Goal: Contribute content: Contribute content

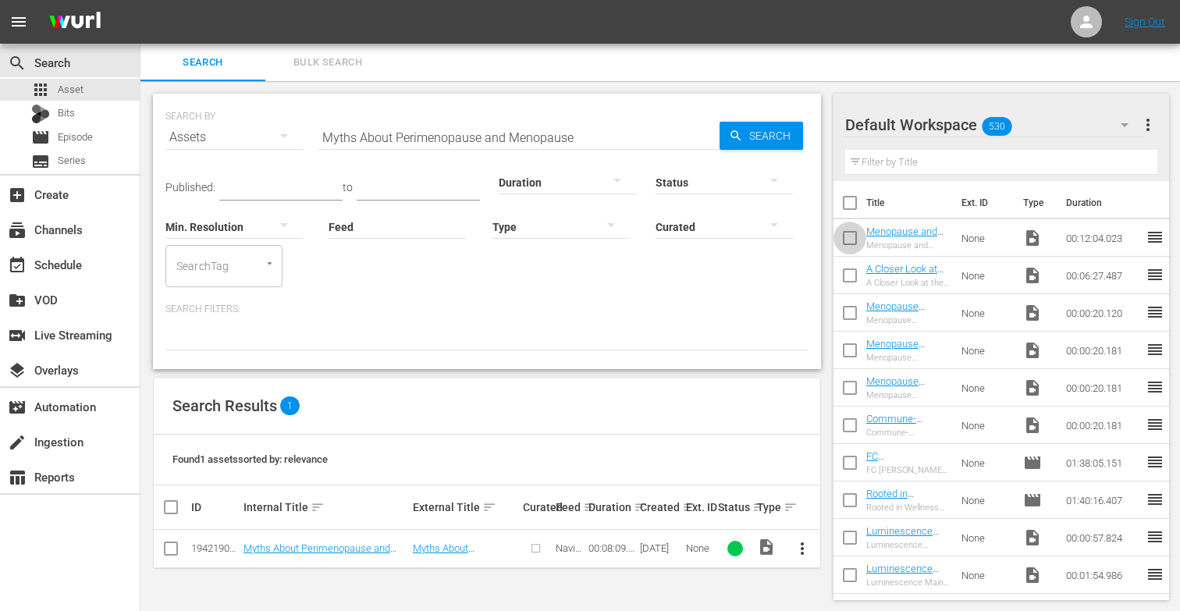
click at [850, 238] on input "checkbox" at bounding box center [849, 241] width 33 height 33
checkbox input "true"
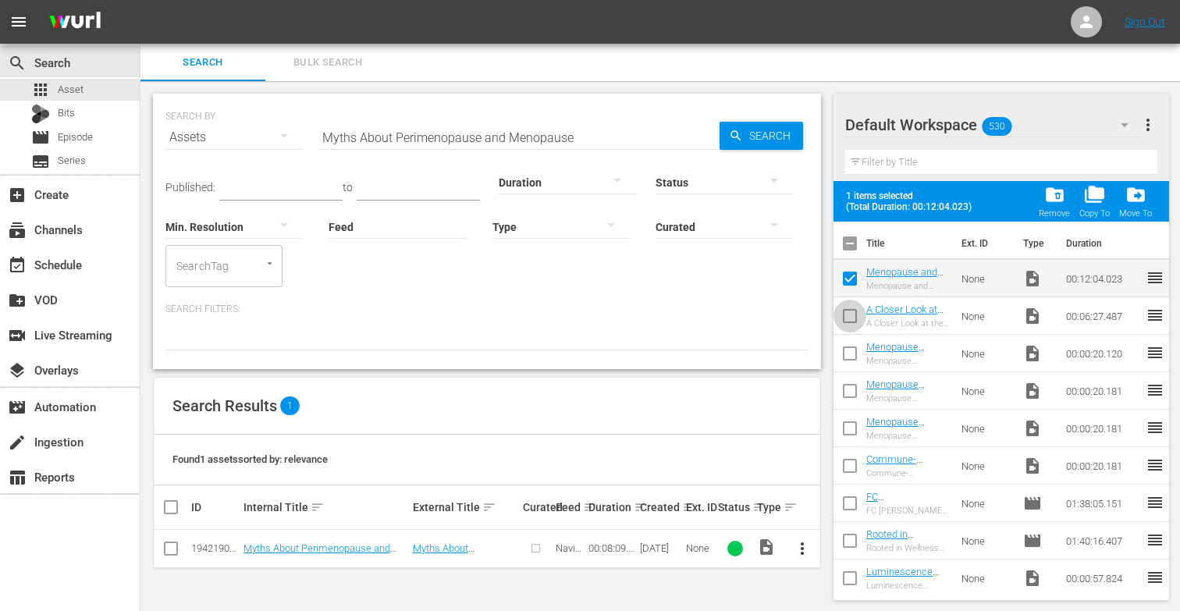
click at [854, 311] on input "checkbox" at bounding box center [849, 319] width 33 height 33
checkbox input "true"
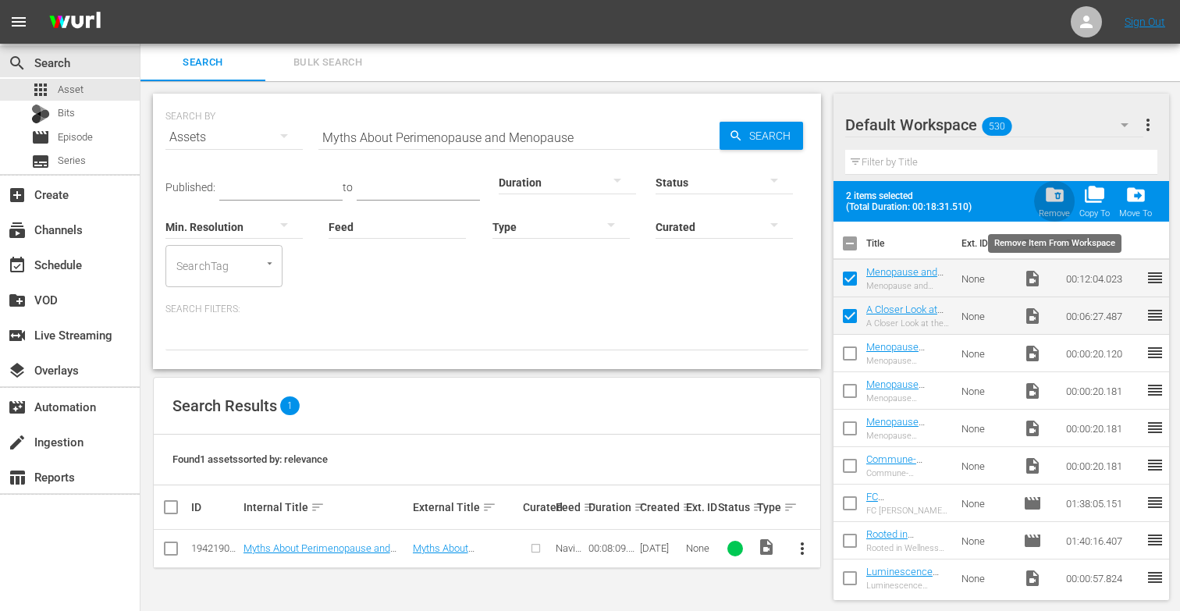
click at [1054, 198] on span "folder_delete" at bounding box center [1054, 194] width 21 height 21
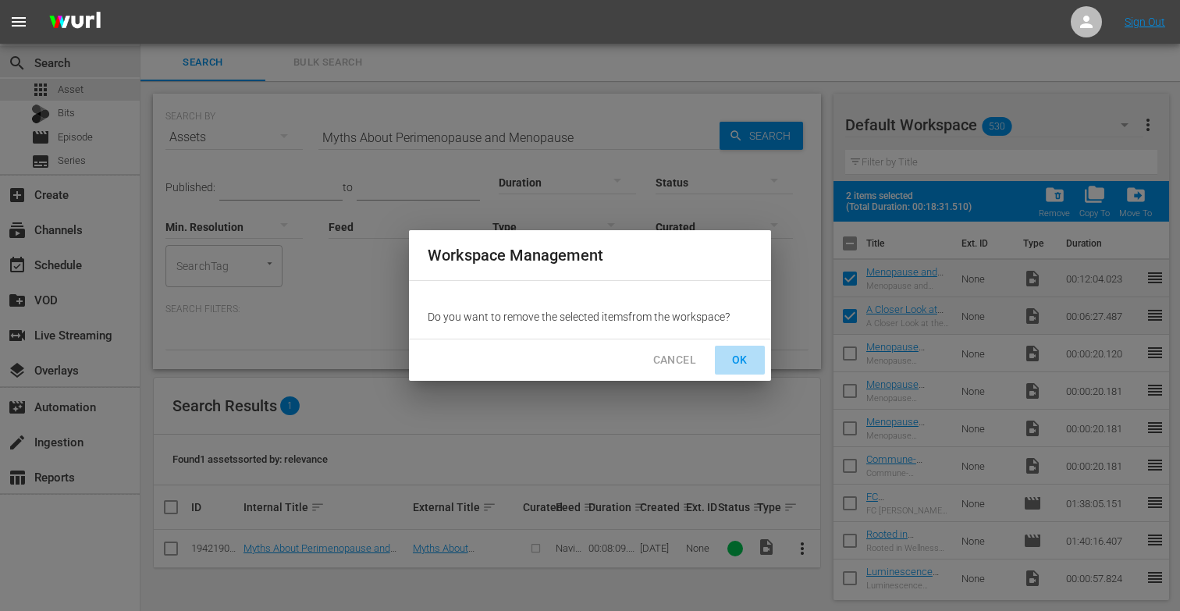
click at [749, 361] on span "OK" at bounding box center [739, 360] width 25 height 20
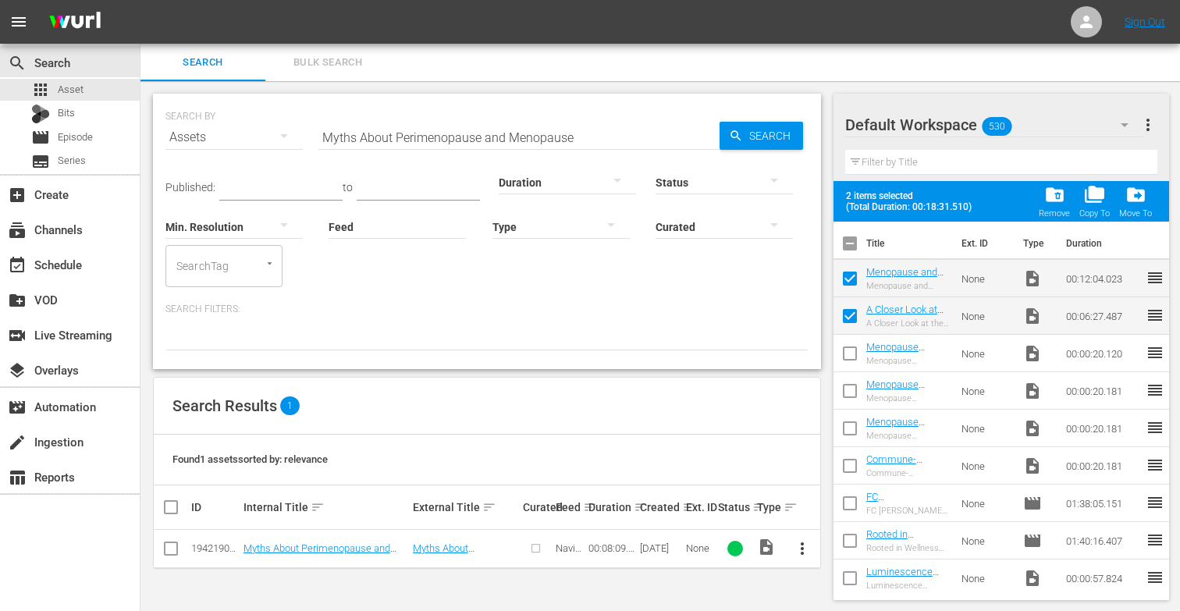
checkbox input "false"
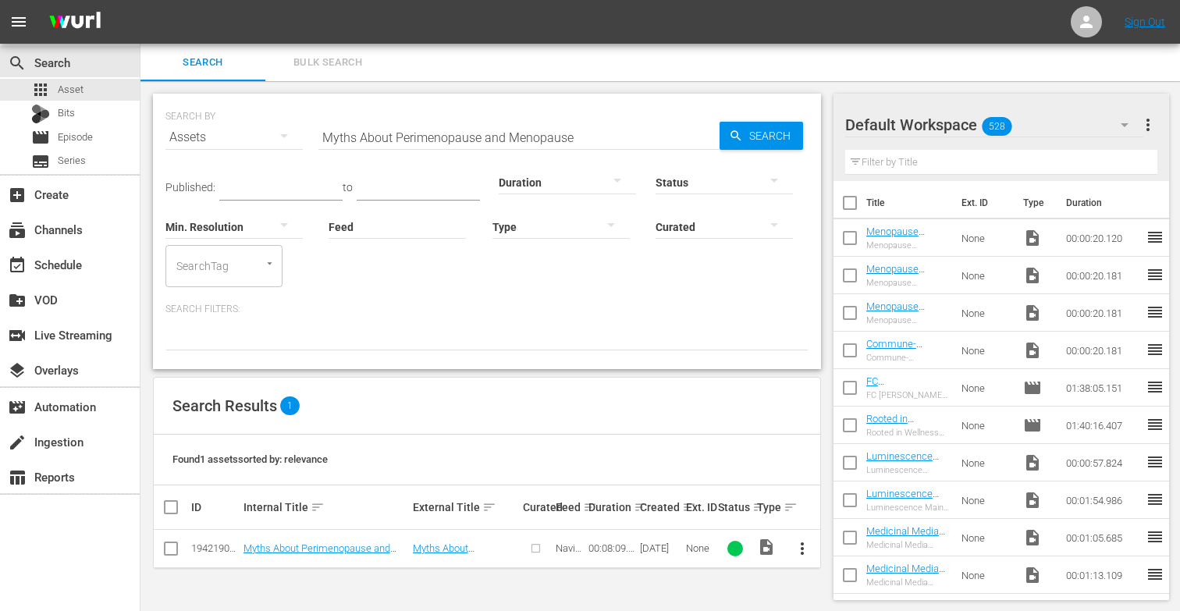
click at [800, 545] on span "more_vert" at bounding box center [802, 548] width 19 height 19
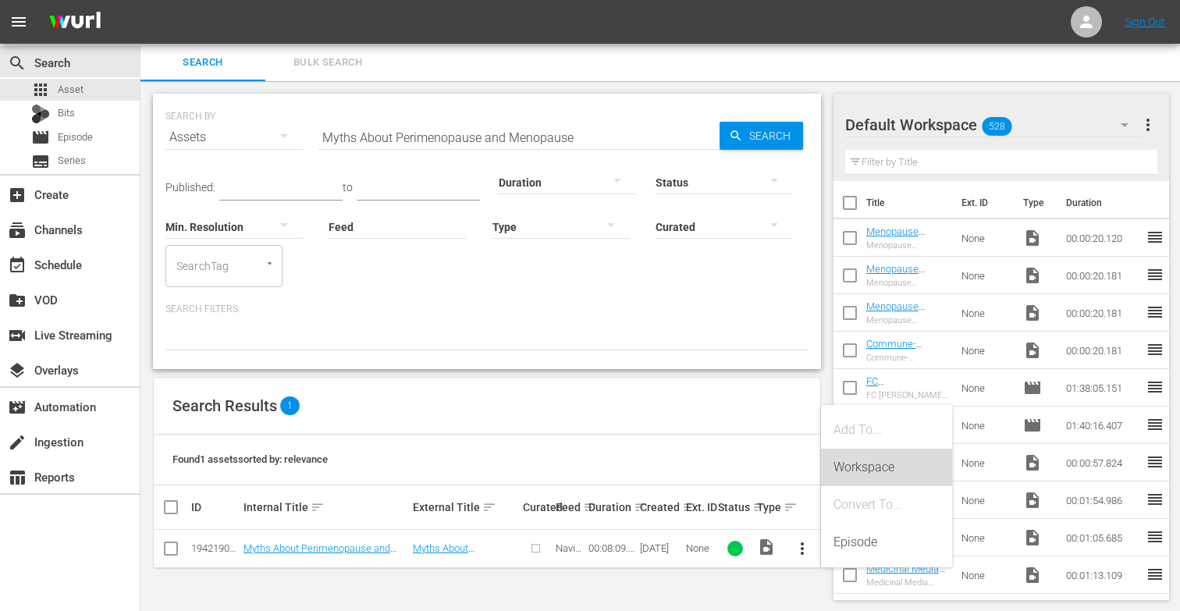
click at [890, 466] on div "Workspace" at bounding box center [886, 467] width 106 height 37
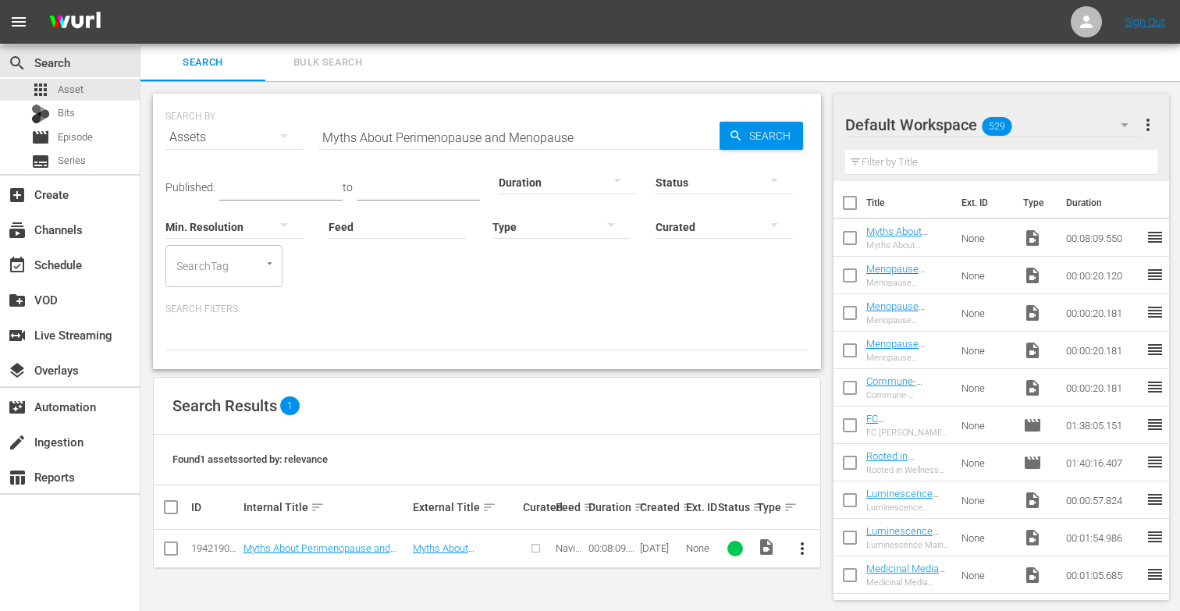
click at [606, 141] on input "Myths About Perimenopause and Menopause" at bounding box center [518, 137] width 401 height 37
type input "M"
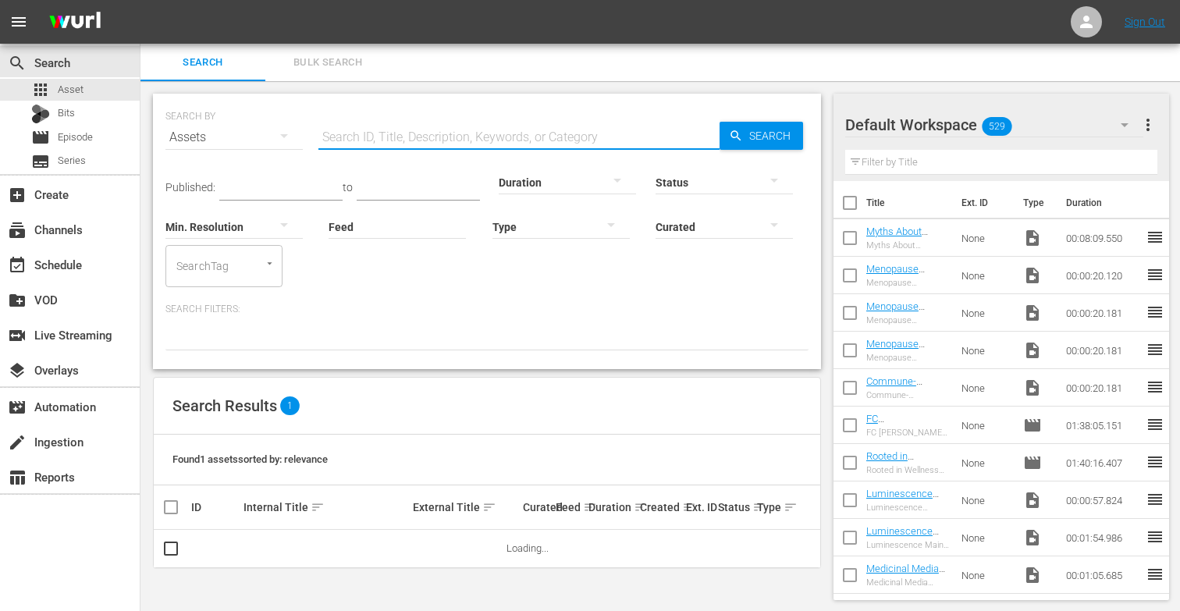
paste input "How Women's Hormones Work Together"
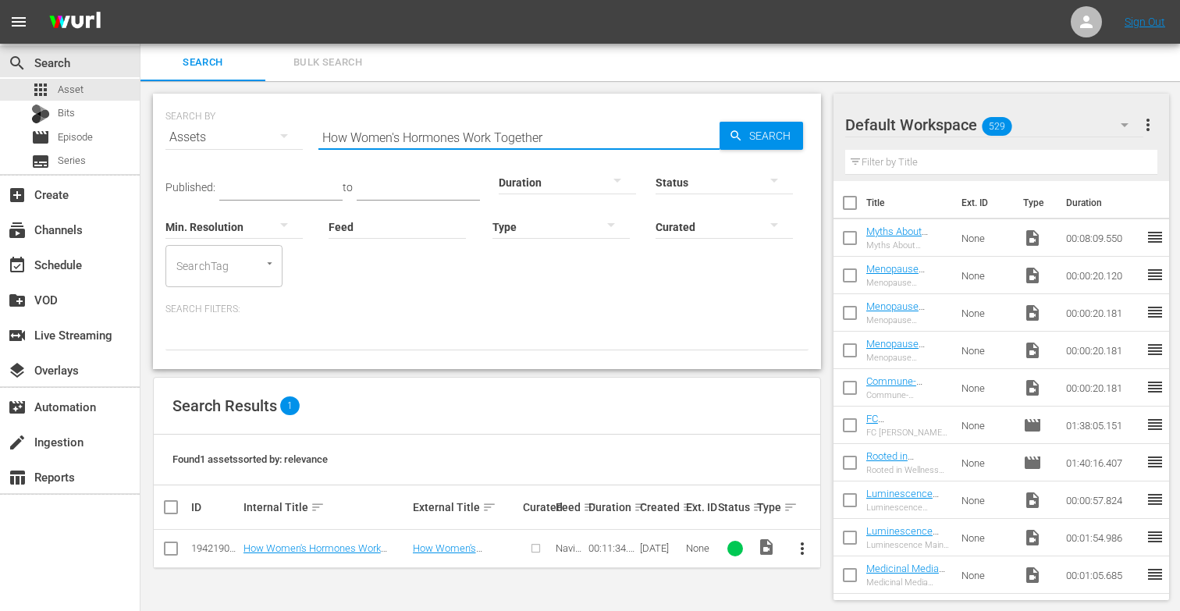
click at [801, 544] on span "more_vert" at bounding box center [802, 548] width 19 height 19
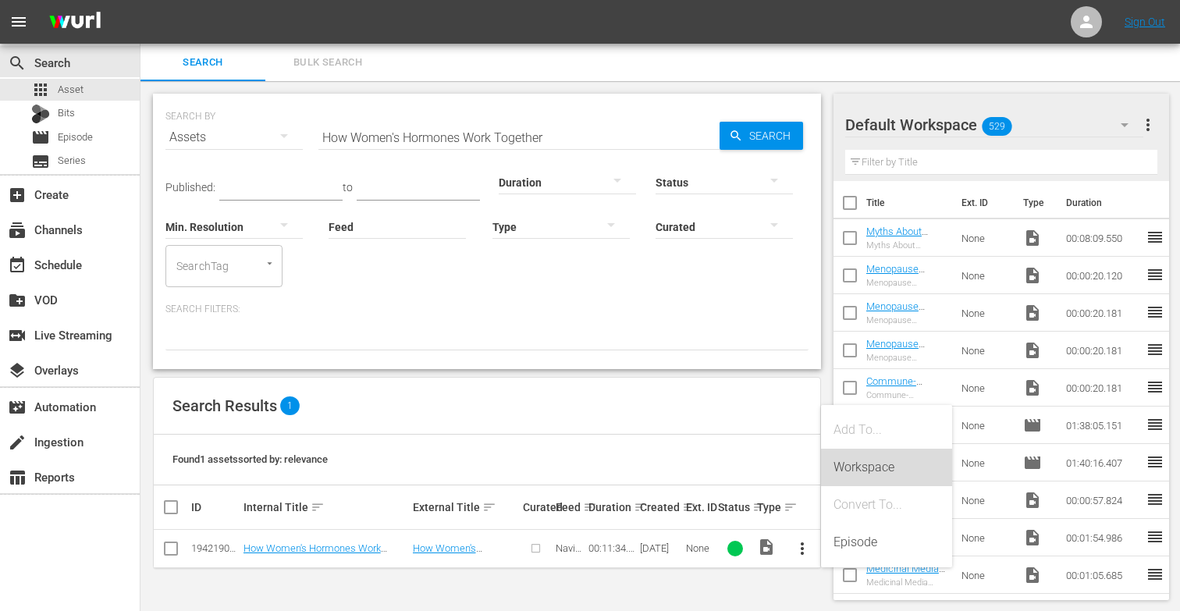
click at [883, 463] on div "Workspace" at bounding box center [886, 467] width 106 height 37
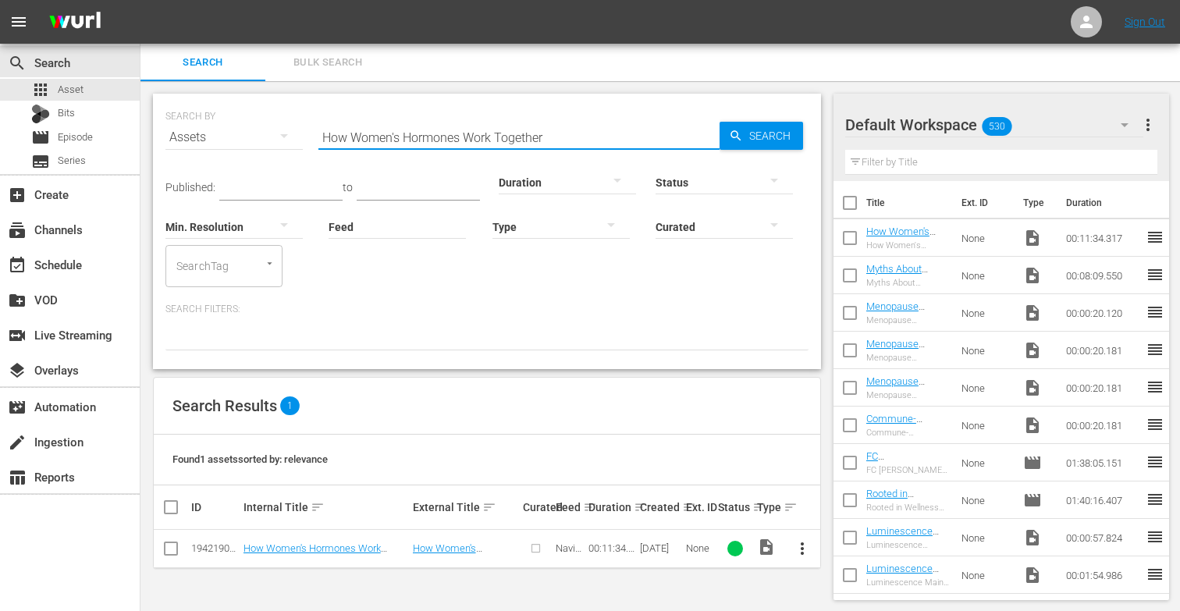
click at [567, 135] on input "How Women's Hormones Work Together" at bounding box center [518, 137] width 401 height 37
type input "H"
paste input "Hormonal Changes During Perimenopause and Menopause"
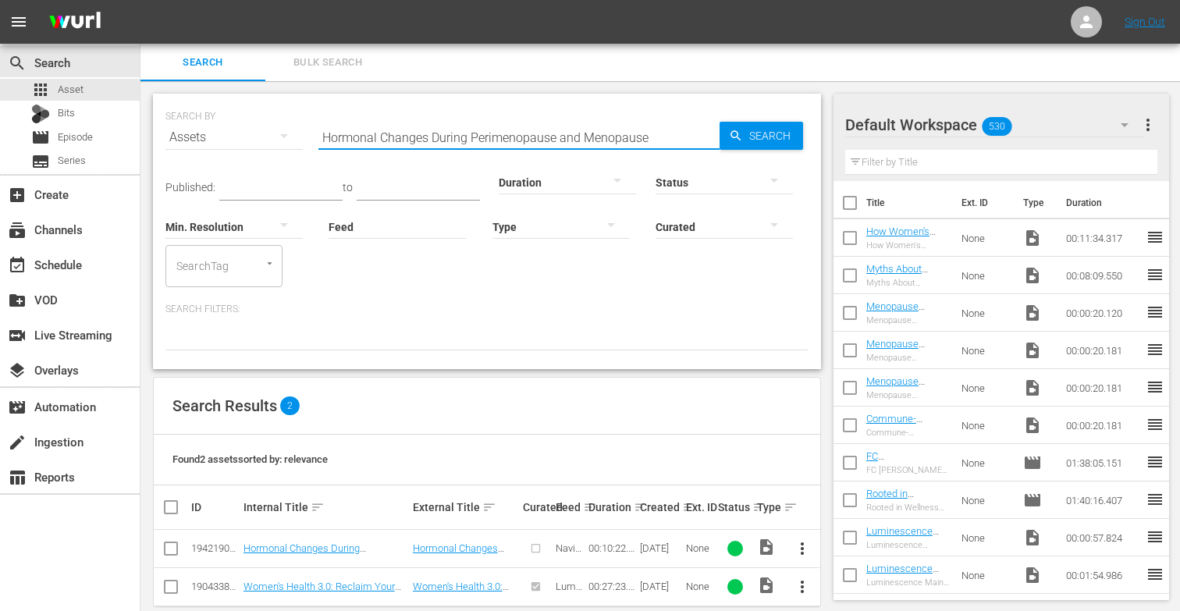
click at [803, 547] on span "more_vert" at bounding box center [802, 548] width 19 height 19
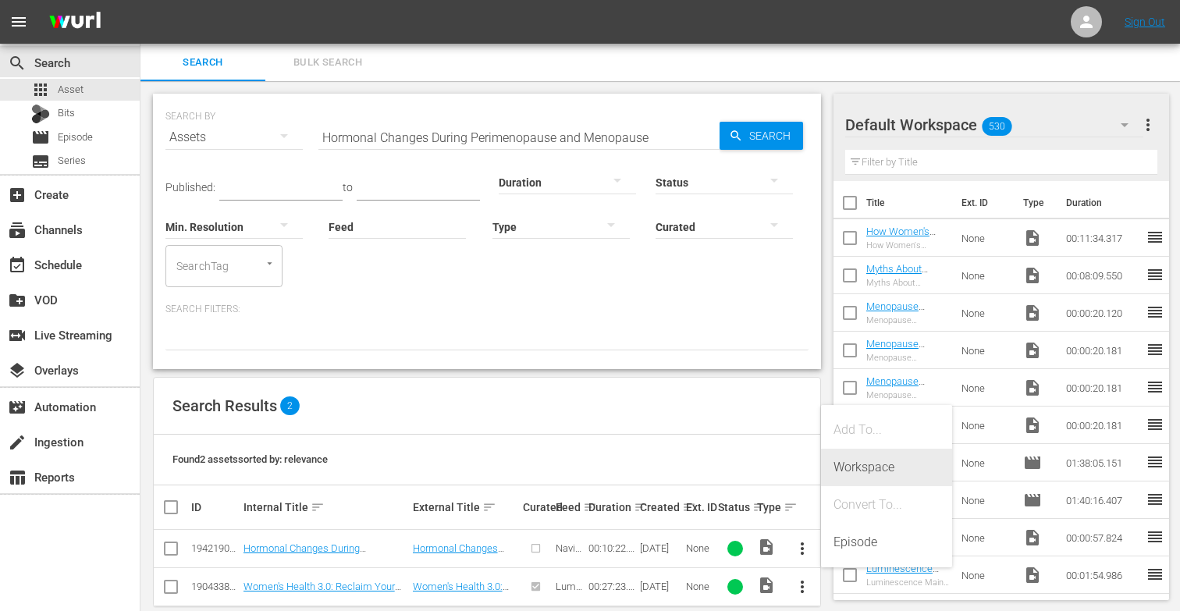
click at [875, 466] on div "Workspace" at bounding box center [886, 467] width 106 height 37
click at [102, 92] on div "apps Asset" at bounding box center [70, 90] width 140 height 22
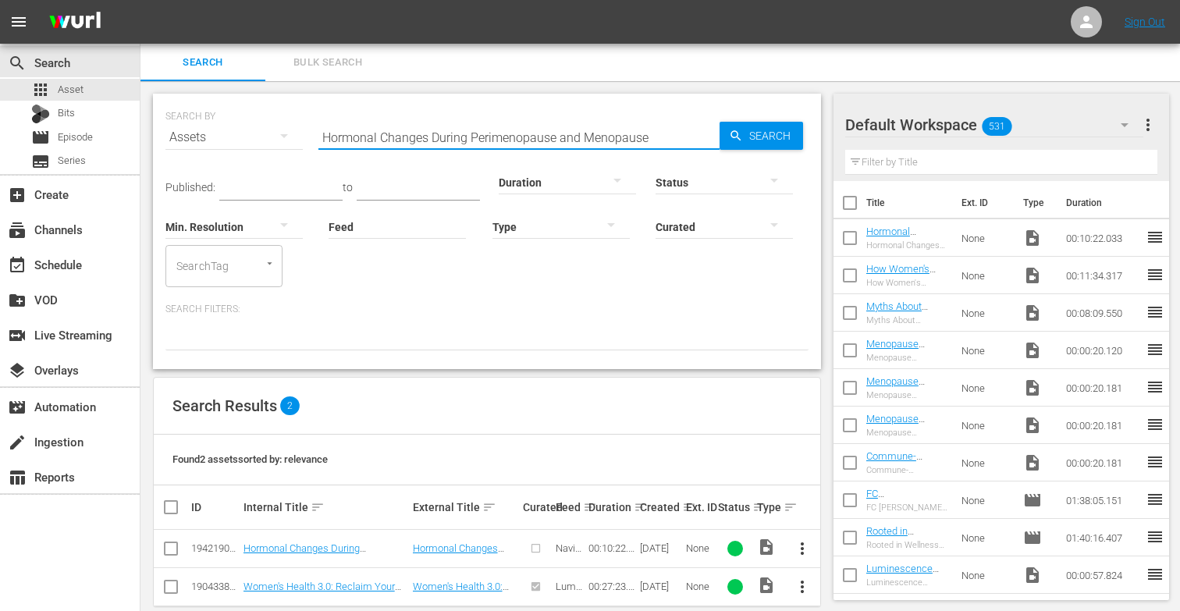
click at [676, 137] on input "Hormonal Changes During Perimenopause and Menopause" at bounding box center [518, 137] width 401 height 37
type input "H"
paste input "Welcome to Navigating Perimenopause and Menopause"
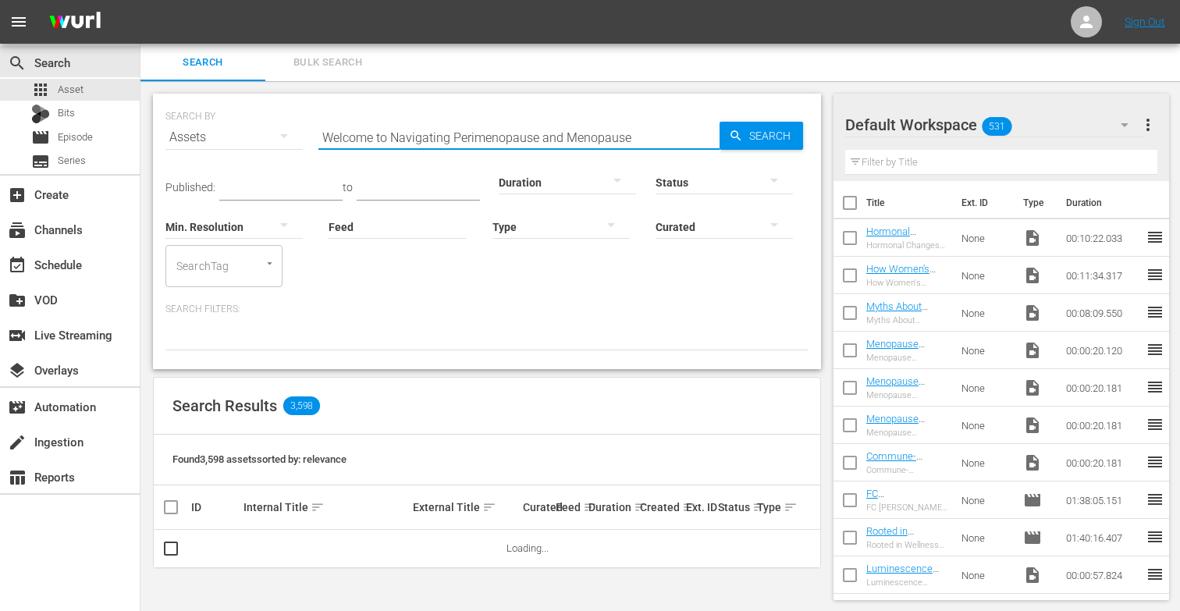
type input "Welcome to Navigating Perimenopause and Menopause"
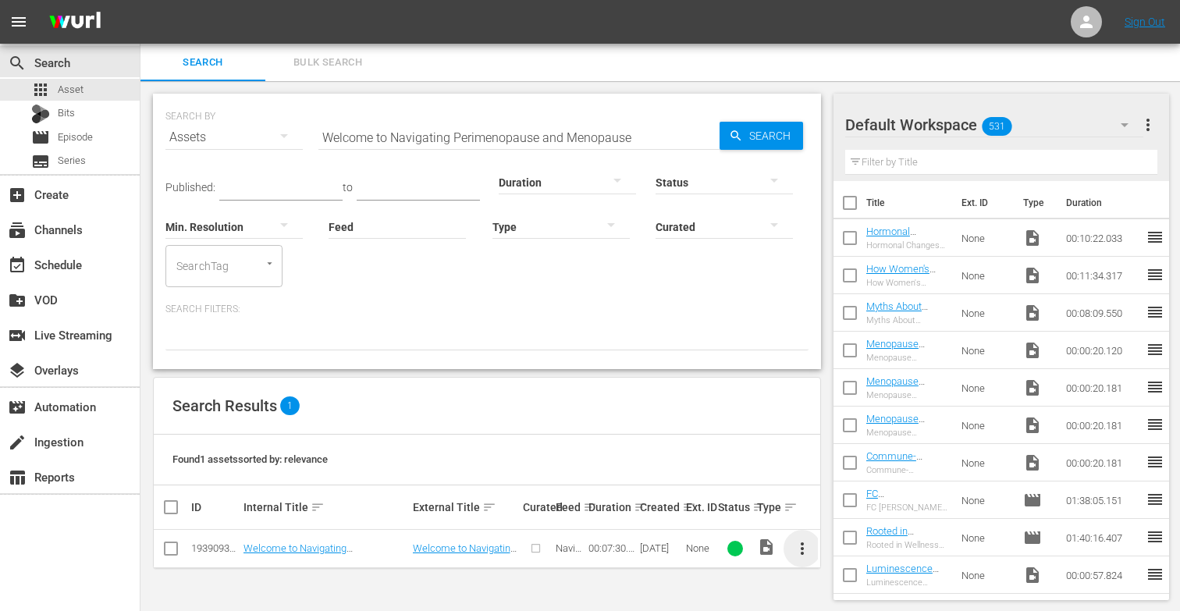
click at [806, 545] on span "more_vert" at bounding box center [802, 548] width 19 height 19
click at [844, 548] on div "Episode" at bounding box center [886, 542] width 106 height 37
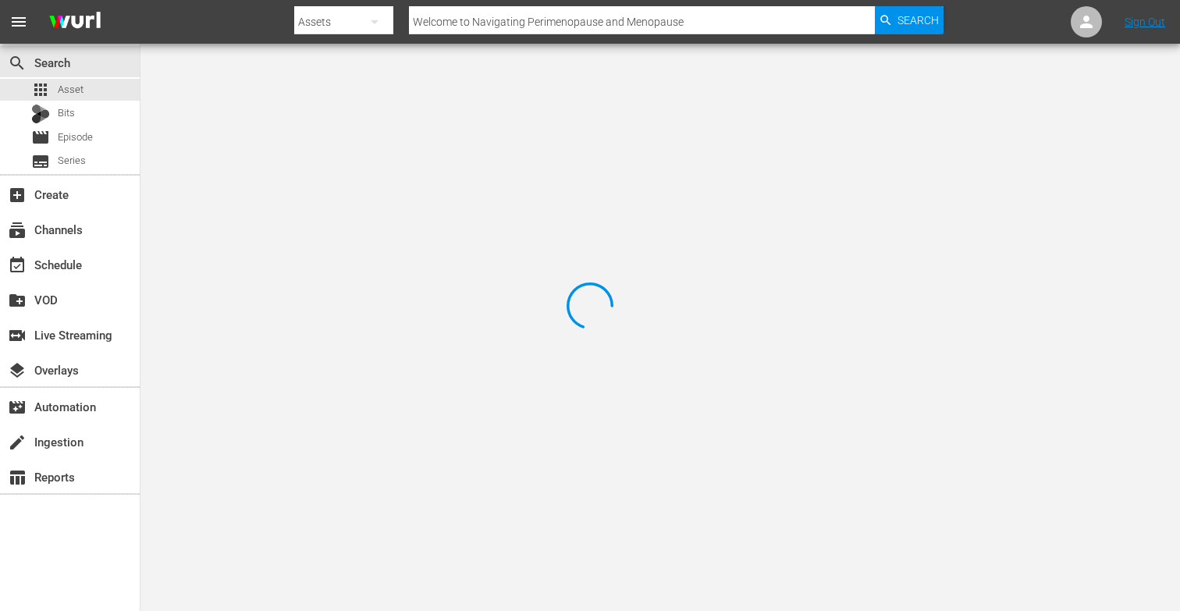
click at [851, 543] on div at bounding box center [590, 305] width 1180 height 611
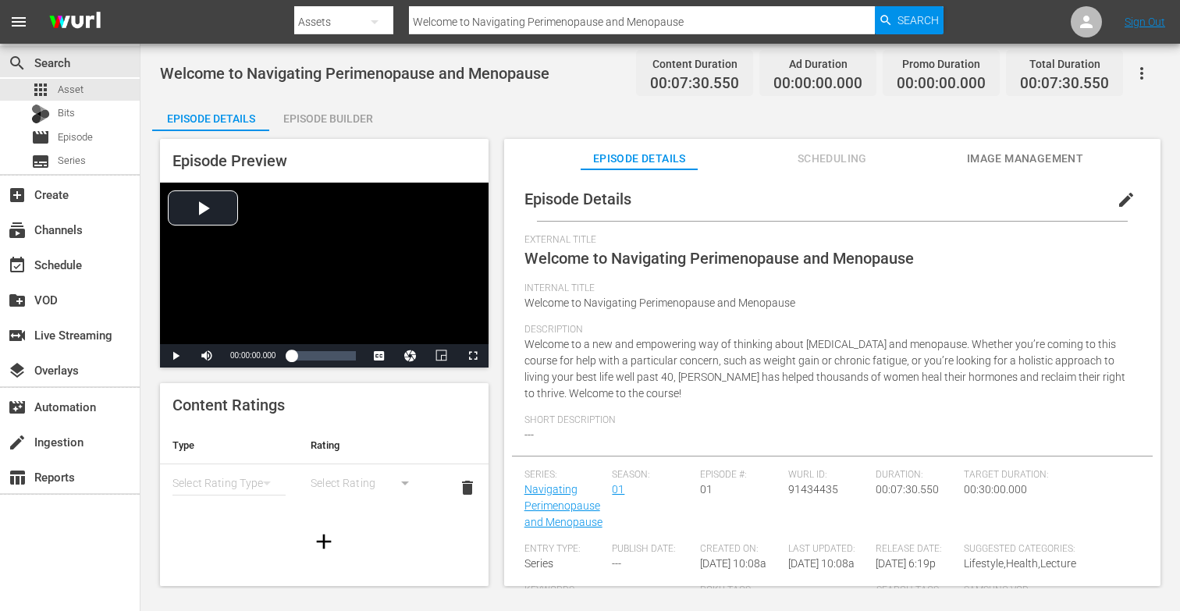
click at [1122, 194] on span "edit" at bounding box center [1126, 199] width 19 height 19
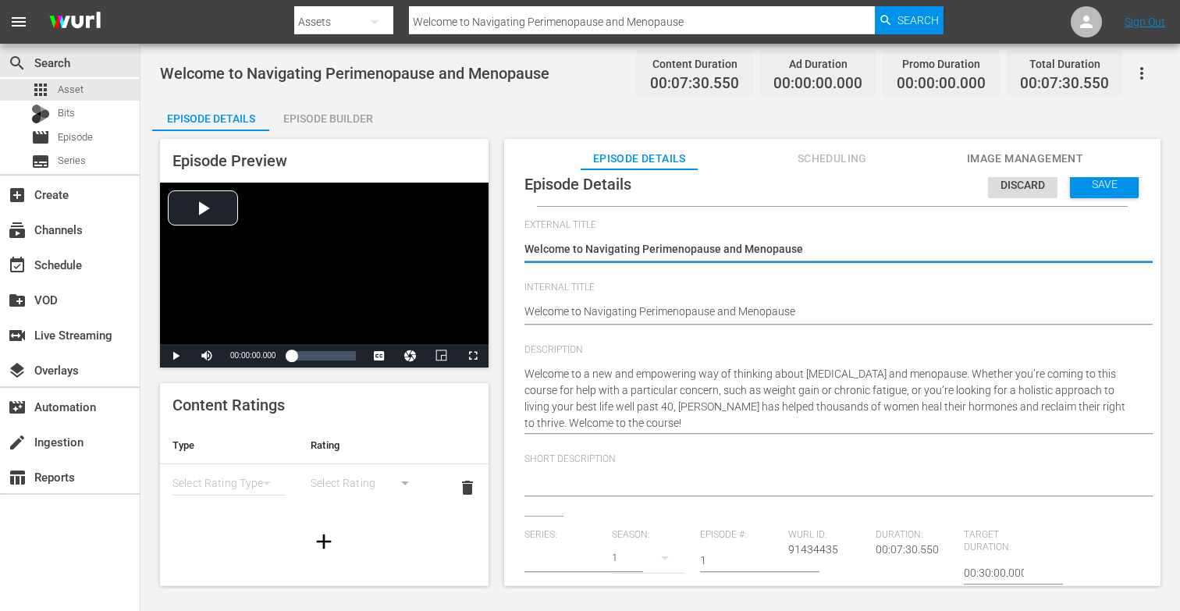
type input "Navigating Perimenopause and Menopause"
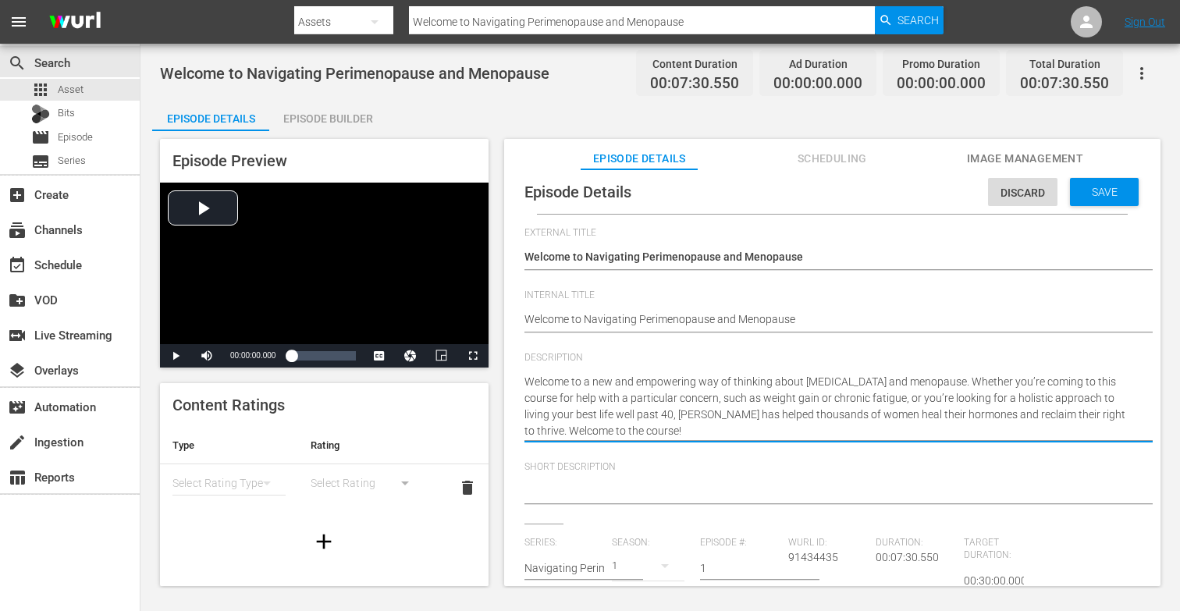
drag, startPoint x: 525, startPoint y: 380, endPoint x: 957, endPoint y: 377, distance: 431.5
click at [710, 488] on textarea at bounding box center [828, 492] width 608 height 19
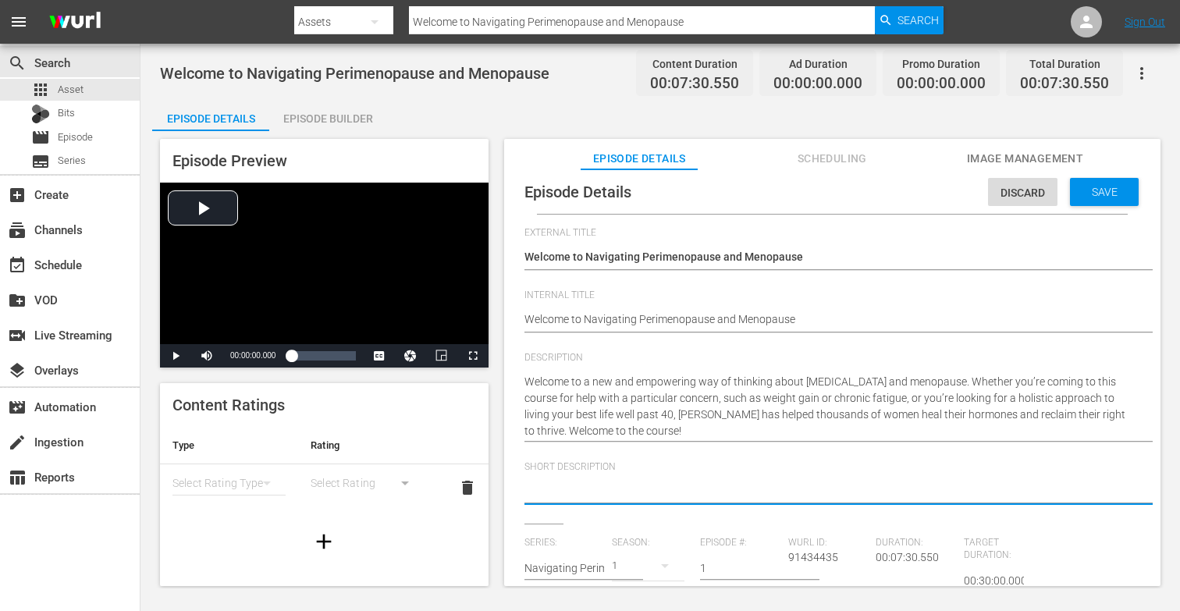
paste textarea "Welcome to a new and empowering way of thinking about [MEDICAL_DATA] and menopa…"
type textarea "Welcome to a new and empowering way of thinking about [MEDICAL_DATA] and menopa…"
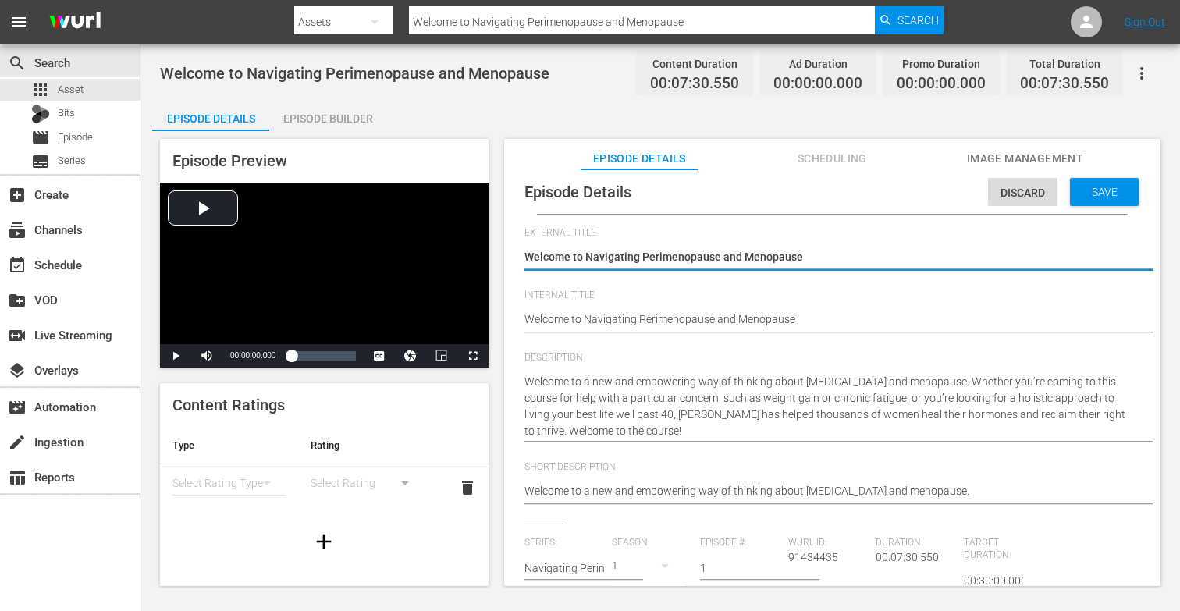
type textarea "Welcome to Navigating [MEDICAL_DATA] and Menopaus"
click at [585, 254] on textarea "Welcome to Navigating Perimenopause and Menopause" at bounding box center [828, 258] width 608 height 19
type textarea "Welcome toNavigating [MEDICAL_DATA] and Menopaus"
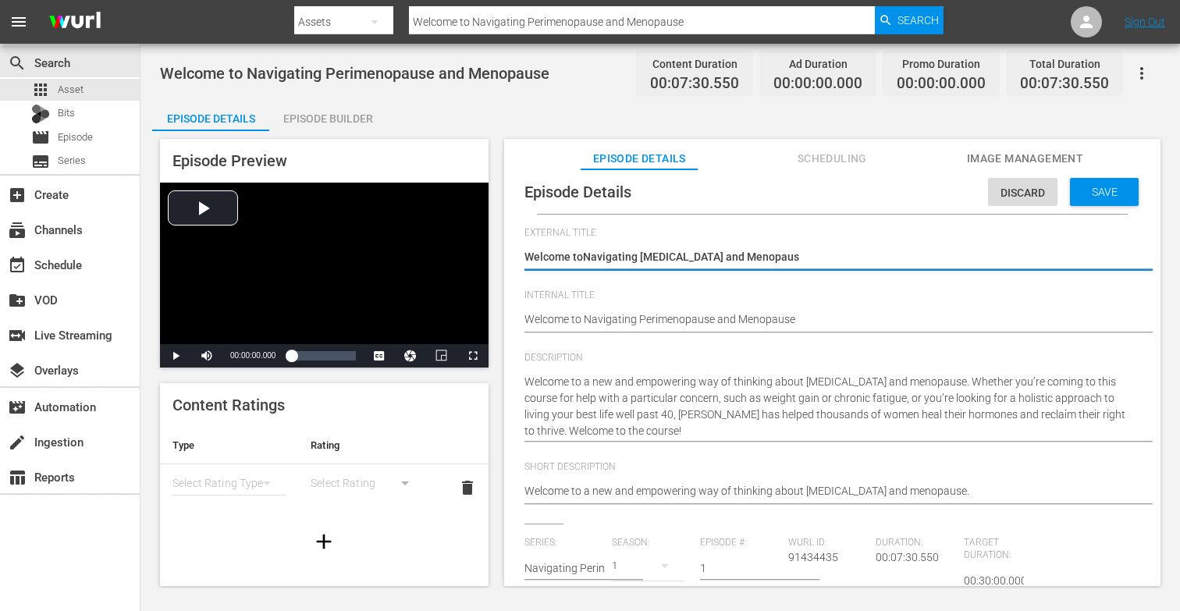
type textarea "Welcome tNavigating [MEDICAL_DATA] and Menopaus"
type textarea "Welcome Navigating [MEDICAL_DATA] and Menopaus"
type textarea "WelcomeNavigating [MEDICAL_DATA] and Menopaus"
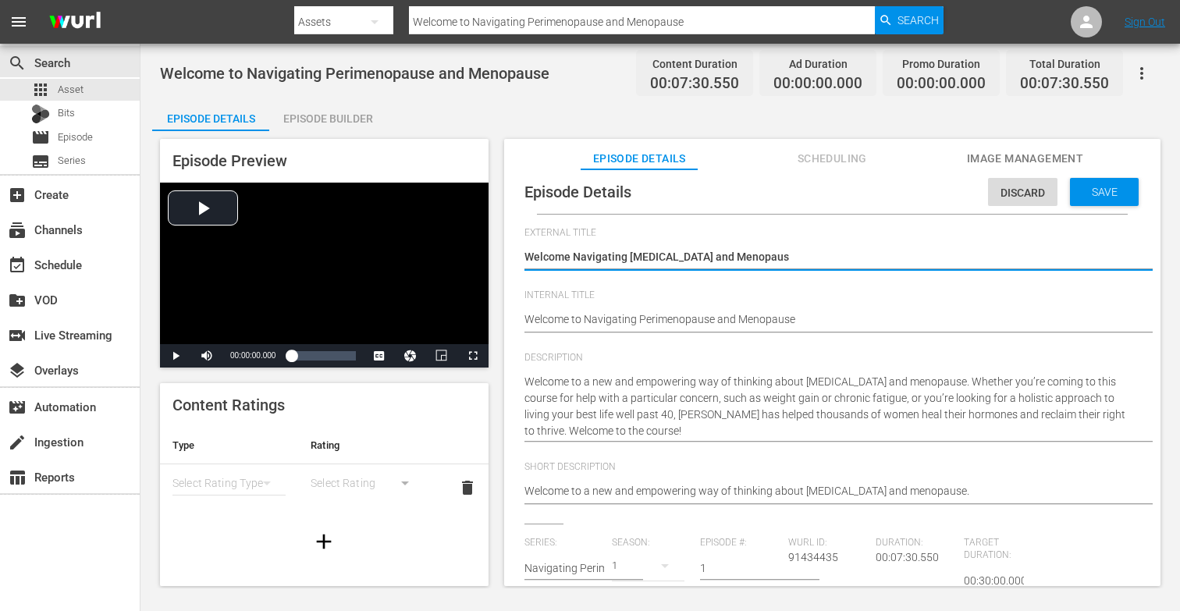
type textarea "WelcomeNavigating [MEDICAL_DATA] and Menopaus"
type textarea "WelcomNavigating [MEDICAL_DATA] and Menopaus"
type textarea "WelcoNavigating [MEDICAL_DATA] and Menopaus"
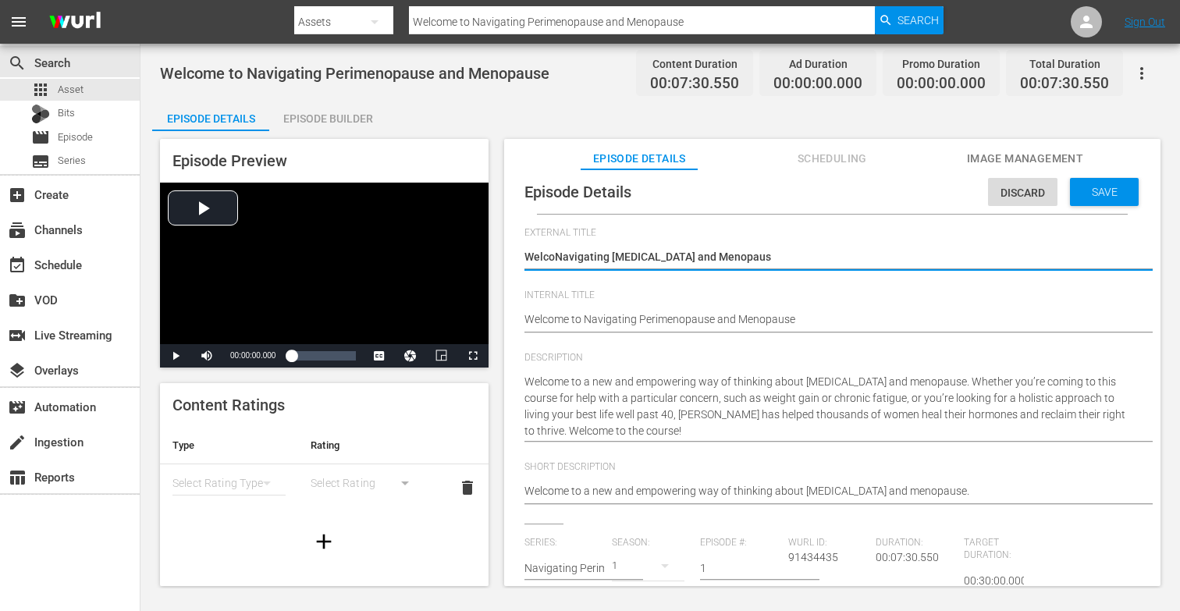
type textarea "WelcNavigating [MEDICAL_DATA] and Menopaus"
type textarea "WelNavigating [MEDICAL_DATA] and Menopaus"
type textarea "WeNavigating [MEDICAL_DATA] and Menopaus"
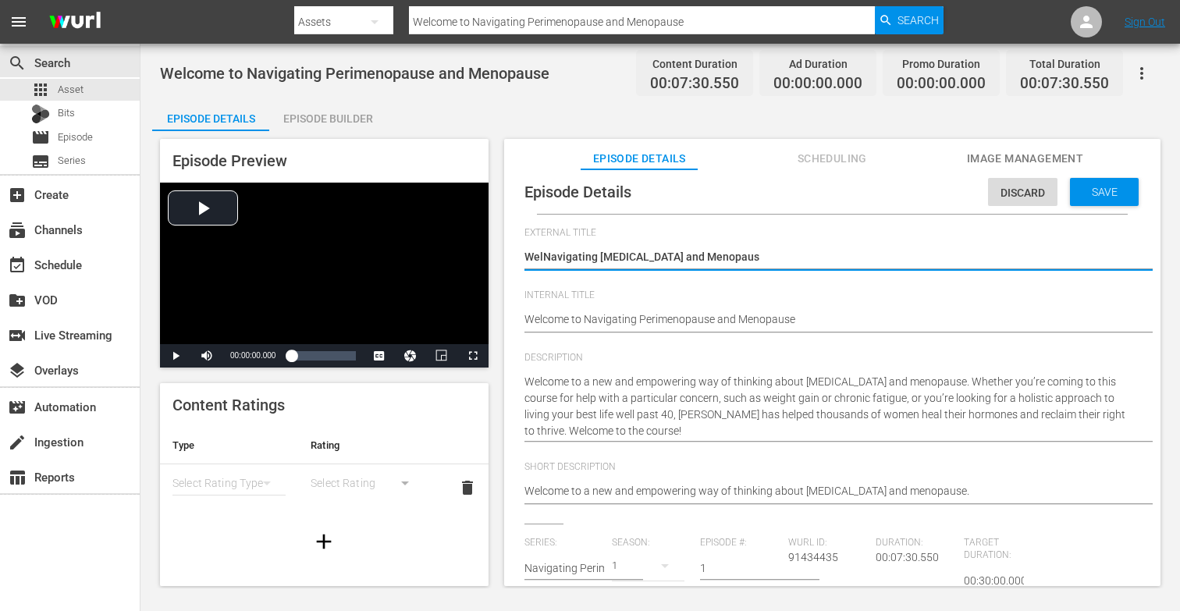
type textarea "WeNavigating [MEDICAL_DATA] and Menopaus"
type textarea "WNavigating [MEDICAL_DATA] and Menopaus"
type textarea "Navigating [MEDICAL_DATA] and Menopaus"
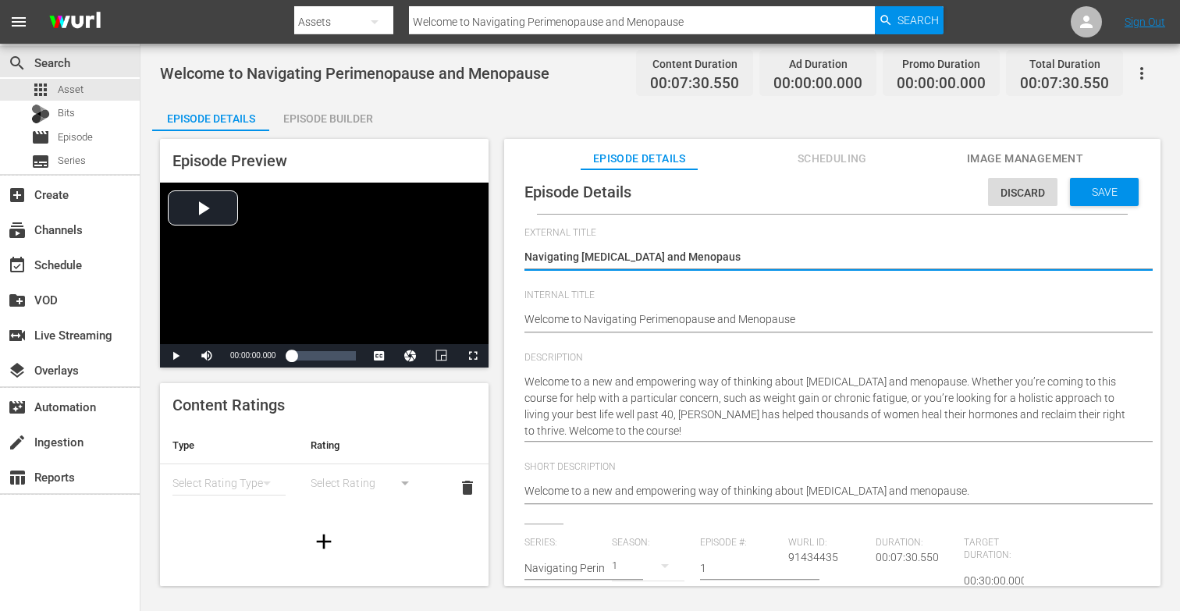
click at [737, 258] on textarea "Welcome to Navigating Perimenopause and Menopause" at bounding box center [828, 258] width 608 height 19
type textarea "Navigating Perimenopause and Menopause"
type textarea "Navigating [MEDICAL_DATA] and Menopause:"
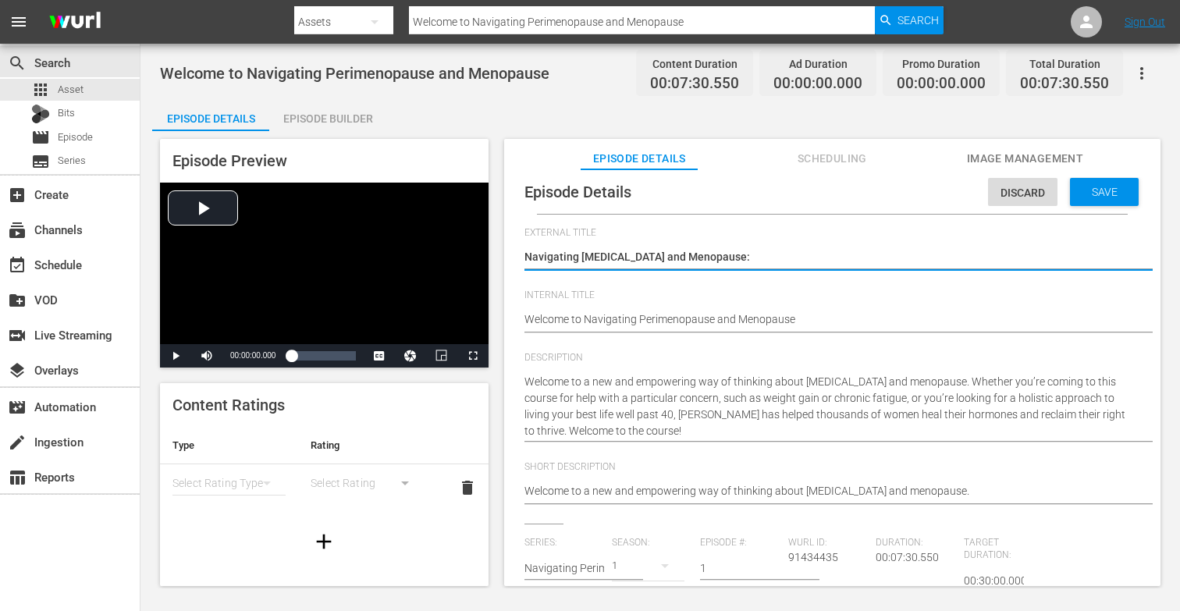
type textarea "Navigating [MEDICAL_DATA] and Menopause:"
type textarea "Navigating [MEDICAL_DATA] and Menopause: P"
type textarea "Navigating [MEDICAL_DATA] and Menopause: Pa"
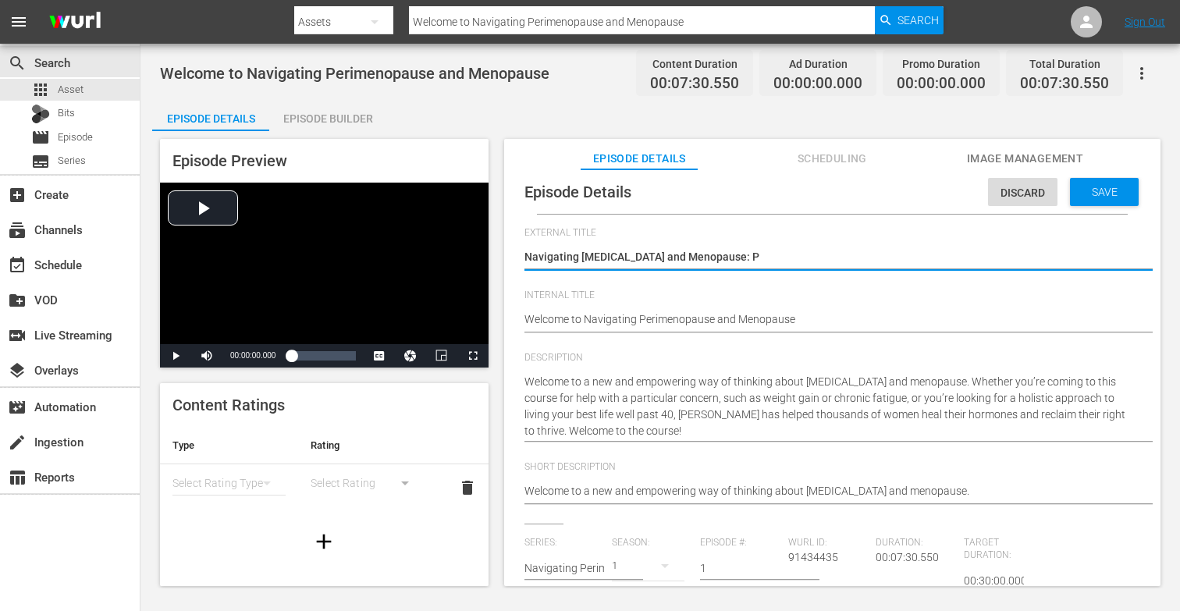
type textarea "Navigating [MEDICAL_DATA] and Menopause: Pa"
type textarea "Navigating [MEDICAL_DATA] and Menopause: Par"
type textarea "Navigating [MEDICAL_DATA] and Menopause: Part"
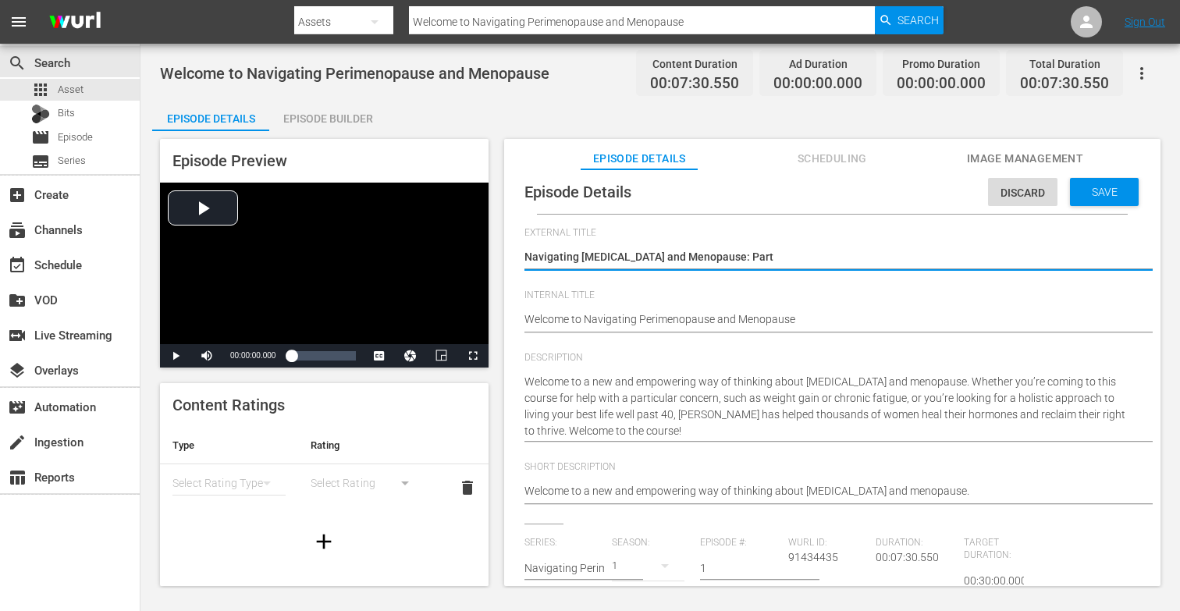
type textarea "Navigating [MEDICAL_DATA] and Menopause: Part"
type textarea "Navigating [MEDICAL_DATA] and Menopause: Part 1"
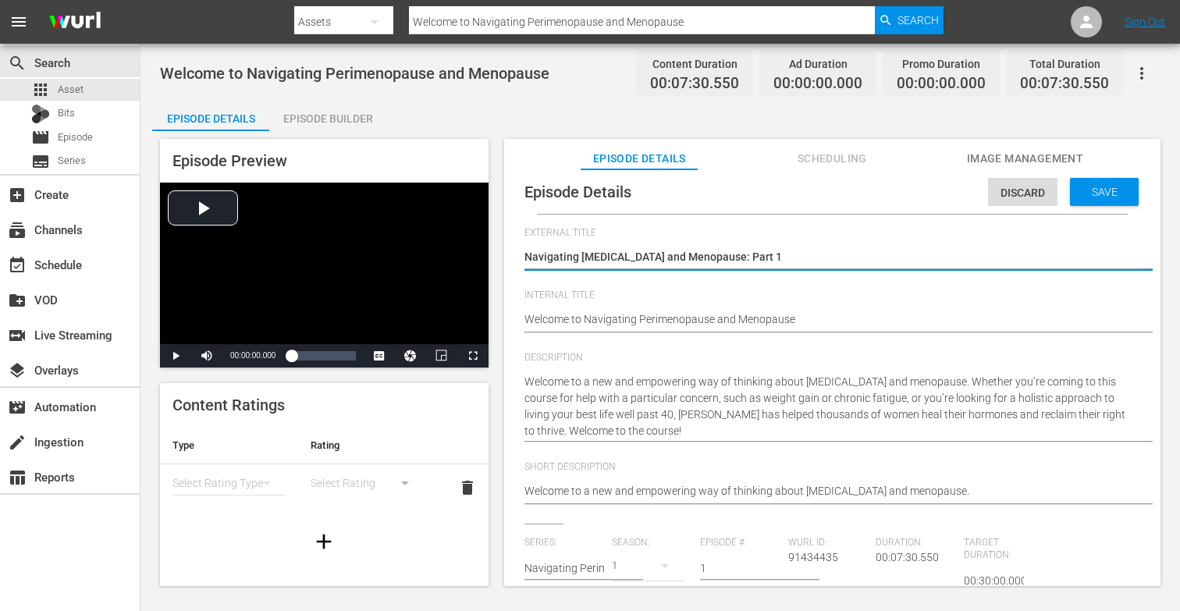
type textarea "Navigating [MEDICAL_DATA] and Menopause: Part 1"
type textarea "Navigating [MEDICAL_DATA] and Menopause: Part 1 -"
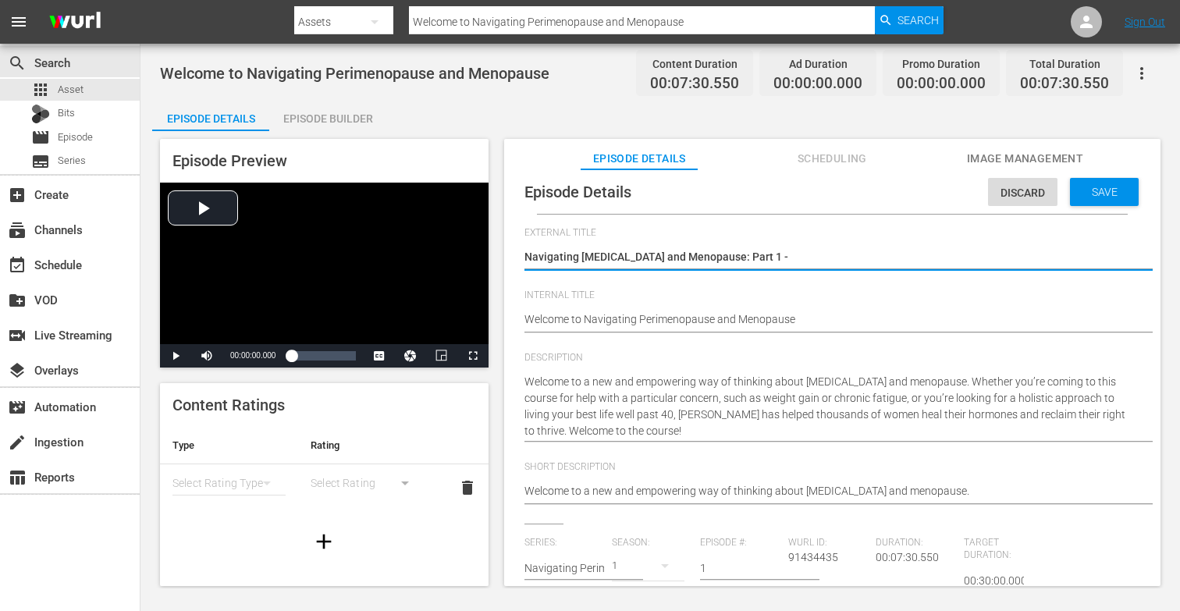
type textarea "Navigating [MEDICAL_DATA] and Menopause: Part 1 - H"
type textarea "Navigating [MEDICAL_DATA] and Menopause: Part 1 - He"
type textarea "Navigating [MEDICAL_DATA] and Menopause: Part 1 - Hea"
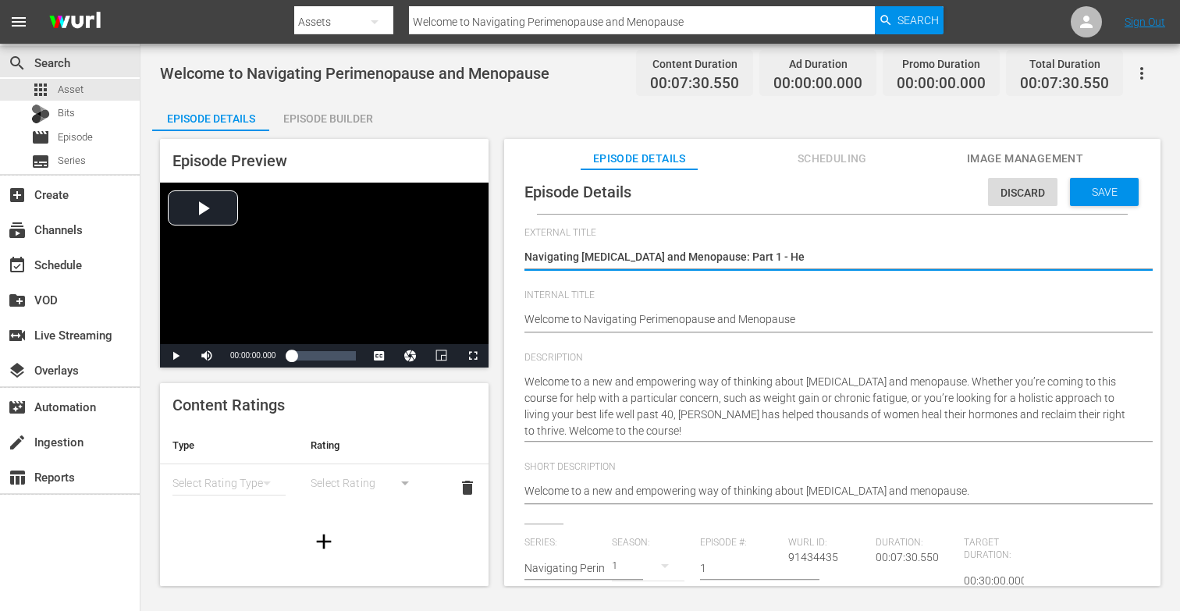
type textarea "Navigating [MEDICAL_DATA] and Menopause: Part 1 - Hea"
type textarea "Navigating [MEDICAL_DATA] and Menopause: Part 1 - Heal"
type textarea "Navigating [MEDICAL_DATA] and Menopause: Part 1 - Healt"
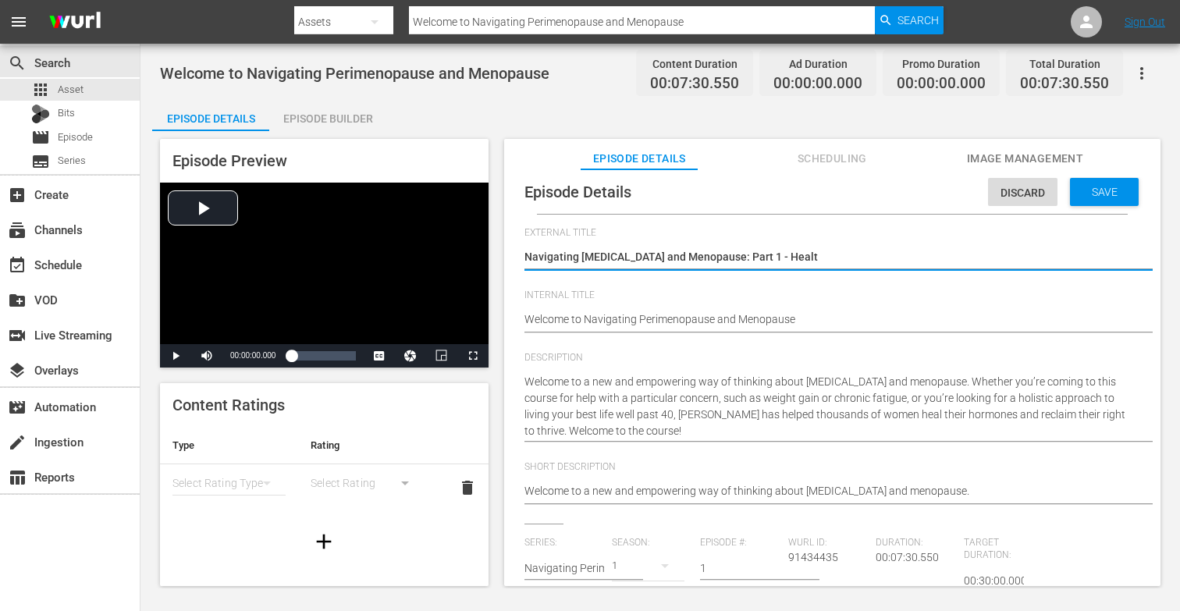
type textarea "Navigating [MEDICAL_DATA] and Menopause: Part 1 - Health"
type textarea "Navigating [MEDICAL_DATA] and Menopause: Part 1 - Healthy"
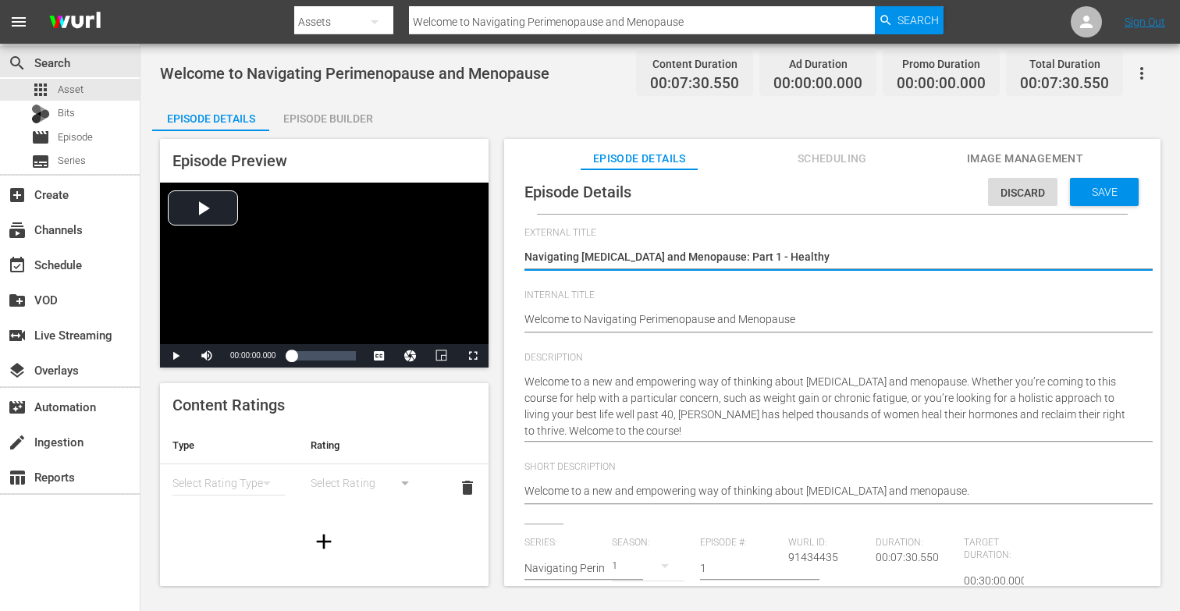
type textarea "Navigating [MEDICAL_DATA] and Menopause: Part 1 - Healthy"
type textarea "Navigating [MEDICAL_DATA] and Menopause: Part 1 - Healthy h"
type textarea "Navigating [MEDICAL_DATA] and Menopause: Part 1 - Healthy ho"
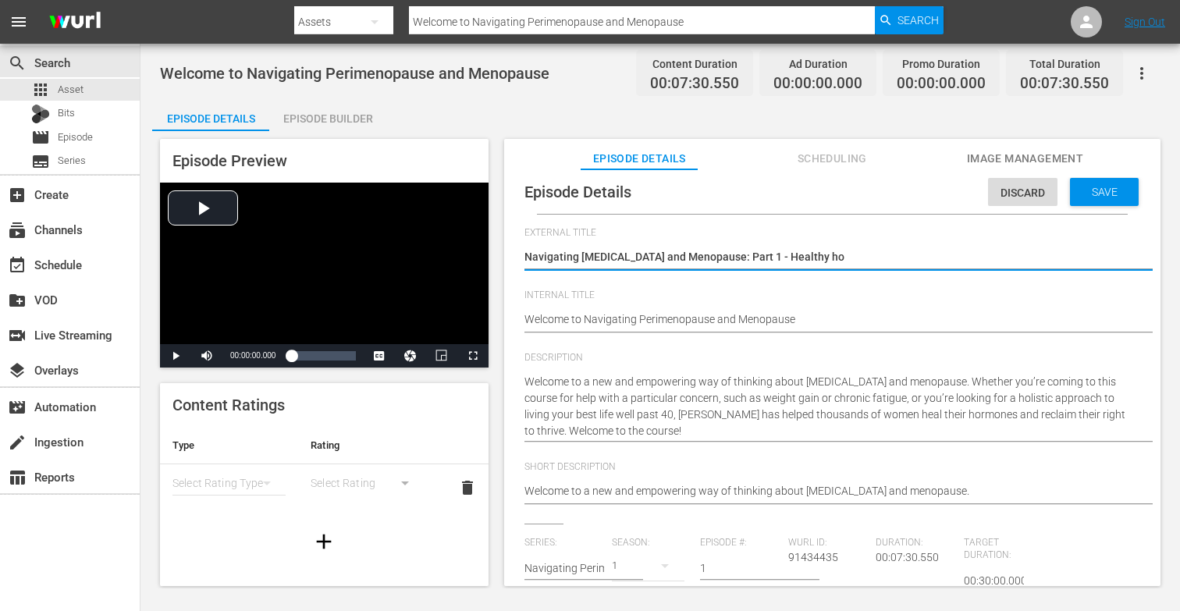
type textarea "Navigating [MEDICAL_DATA] and Menopause: Part 1 - Healthy hor"
type textarea "Navigating [MEDICAL_DATA] and Menopause: Part 1 - Healthy horm"
type textarea "Navigating [MEDICAL_DATA] and Menopause: Part 1 - Healthy hormo"
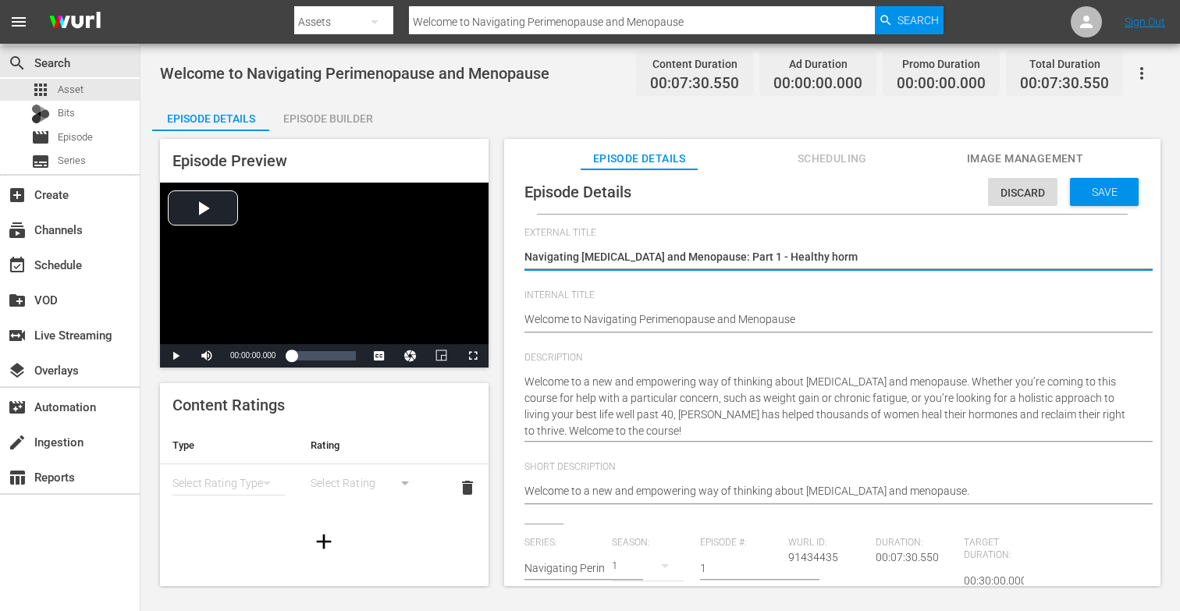
type textarea "Navigating [MEDICAL_DATA] and Menopause: Part 1 - Healthy hormo"
type textarea "Navigating [MEDICAL_DATA] and Menopause: Part 1 - Healthy hormon"
type textarea "Navigating [MEDICAL_DATA] and Menopause: Part 1 - Healthy hormone"
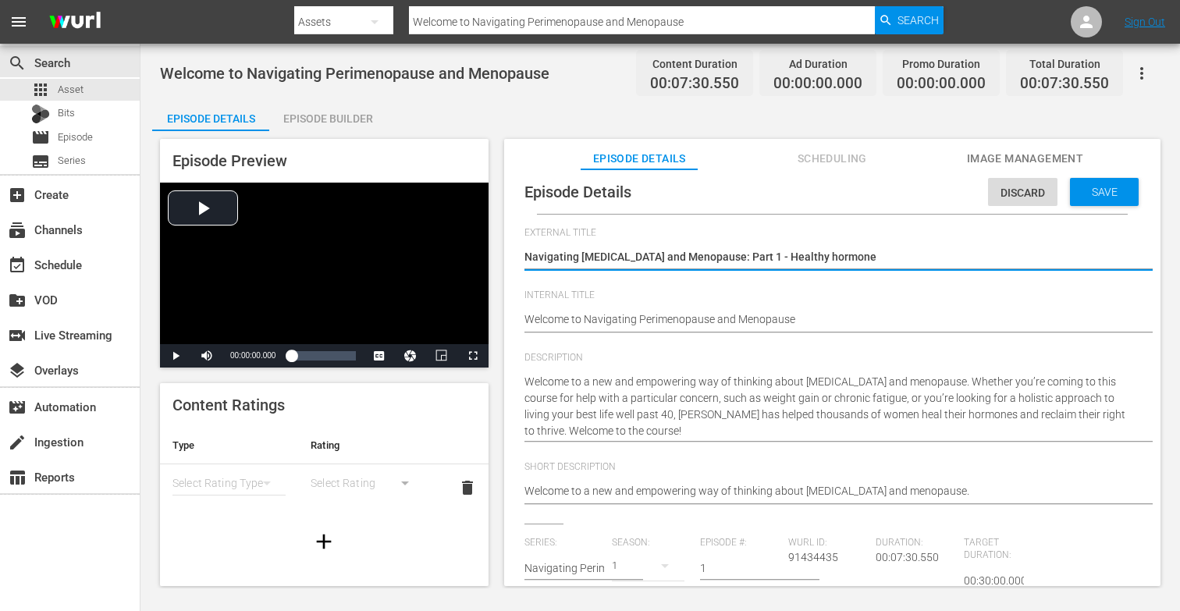
type textarea "Navigating [MEDICAL_DATA] and Menopause: Part 1 - Healthy hormones"
type textarea "Navigating [MEDICAL_DATA] and Menopause: Part 1 - Healthy ormones"
type textarea "Navigating [MEDICAL_DATA] and Menopause: Part 1 - Healthy Hormones"
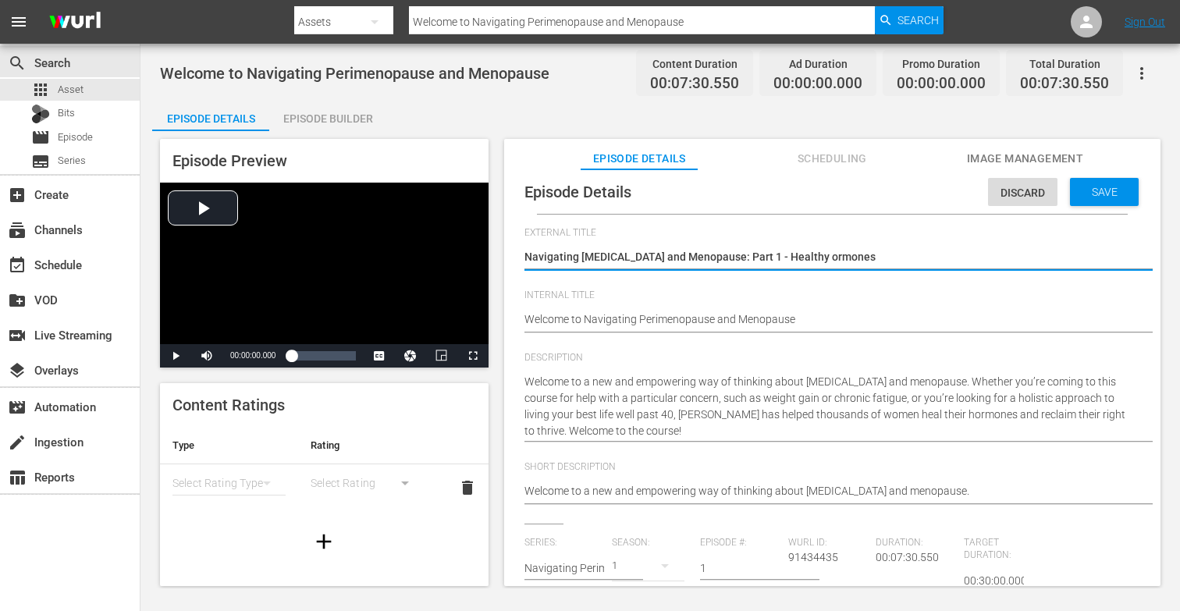
type textarea "Navigating [MEDICAL_DATA] and Menopause: Part 1 - Healthy Hormones"
click at [890, 251] on textarea "Welcome to Navigating Perimenopause and Menopause" at bounding box center [828, 258] width 608 height 19
type textarea "Navigating [MEDICAL_DATA] and Menopause: Part 1 - Healthy Hormones,"
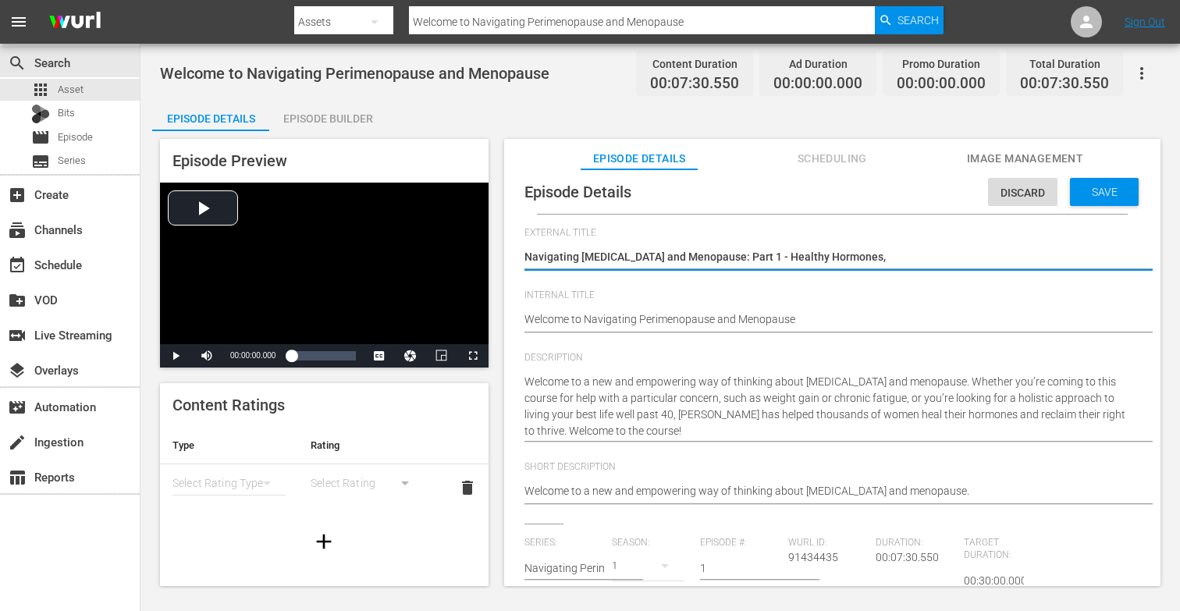
type textarea "Navigating [MEDICAL_DATA] and Menopause: Part 1 - Healthy Hormones,"
type textarea "Navigating [MEDICAL_DATA] and Menopause: Part 1 - Healthy Hormones, H"
type textarea "Navigating [MEDICAL_DATA] and Menopause: Part 1 - Healthy Hormones, Ha"
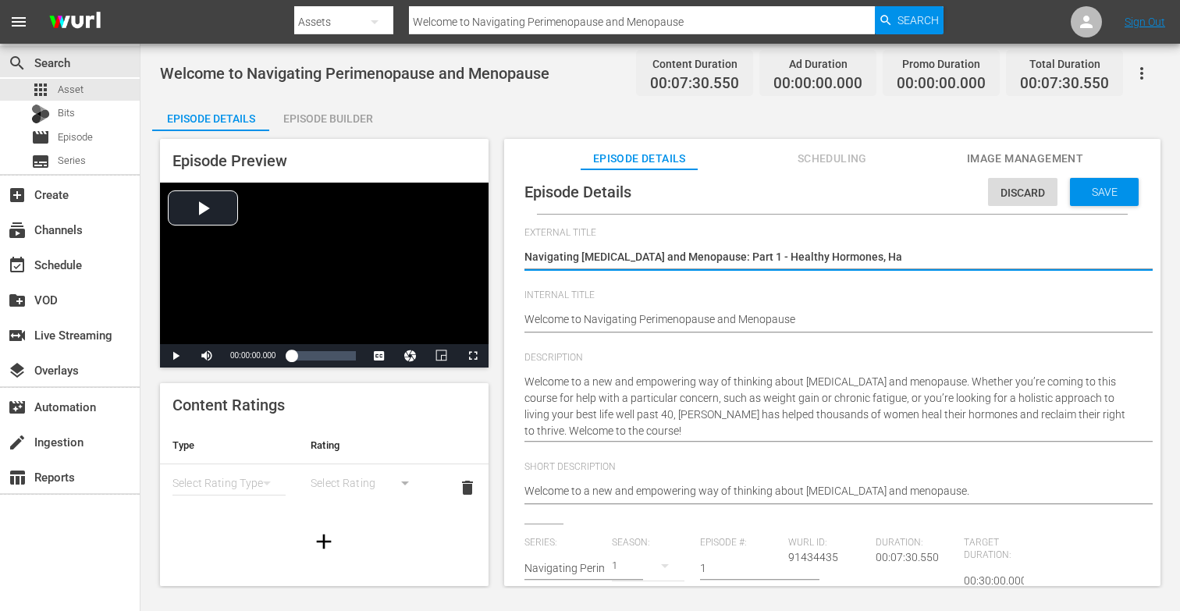
type textarea "Navigating [MEDICAL_DATA] and Menopause: Part 1 - Healthy Hormones, Hap"
type textarea "Navigating [MEDICAL_DATA] and Menopause: Part 1 - Healthy Hormones, Happ"
type textarea "Navigating [MEDICAL_DATA] and Menopause: Part 1 - Healthy Hormones, Happy"
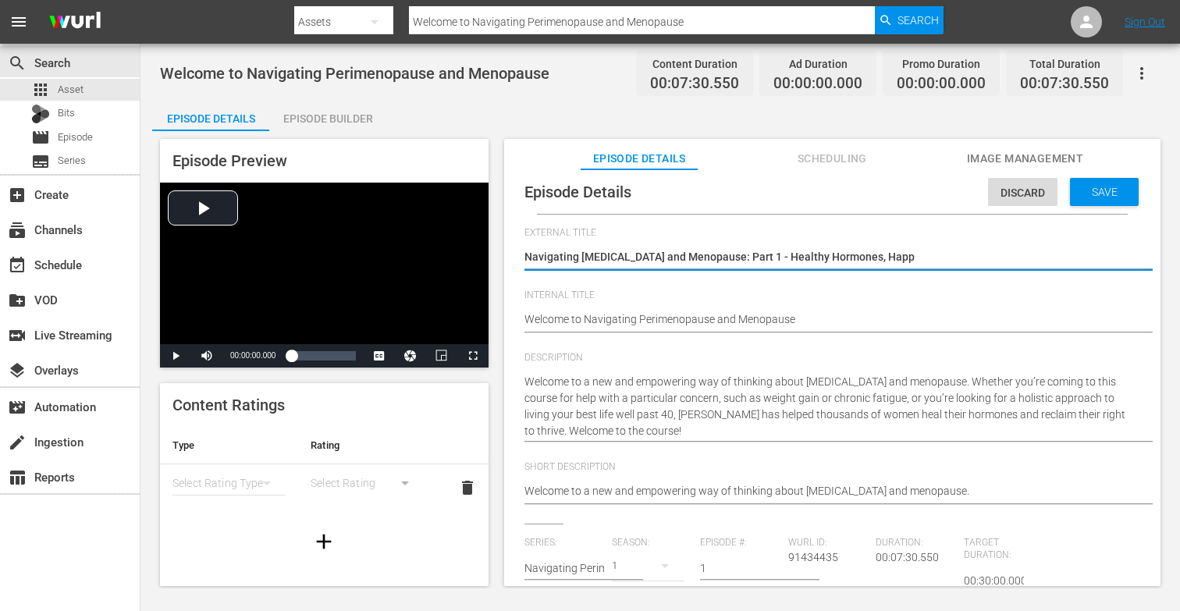
type textarea "Navigating [MEDICAL_DATA] and Menopause: Part 1 - Healthy Hormones, Happy"
type textarea "Navigating [MEDICAL_DATA] and Menopause: Part 1 - Healthy Hormones, Happy L"
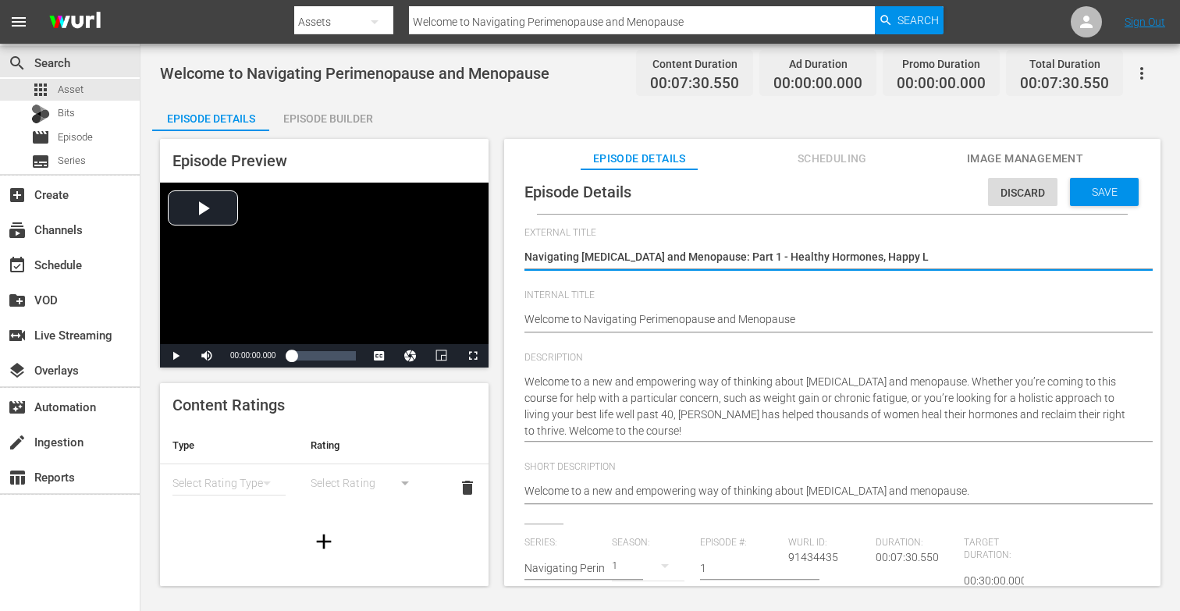
type textarea "Navigating [MEDICAL_DATA] and Menopause: Part 1 - Healthy Hormones, Happy Li"
type textarea "Navigating [MEDICAL_DATA] and Menopause: Part 1 - Healthy Hormones, Happy Lif"
type textarea "Navigating [MEDICAL_DATA] and Menopause: Part 1 - Healthy Hormones, Happy Life"
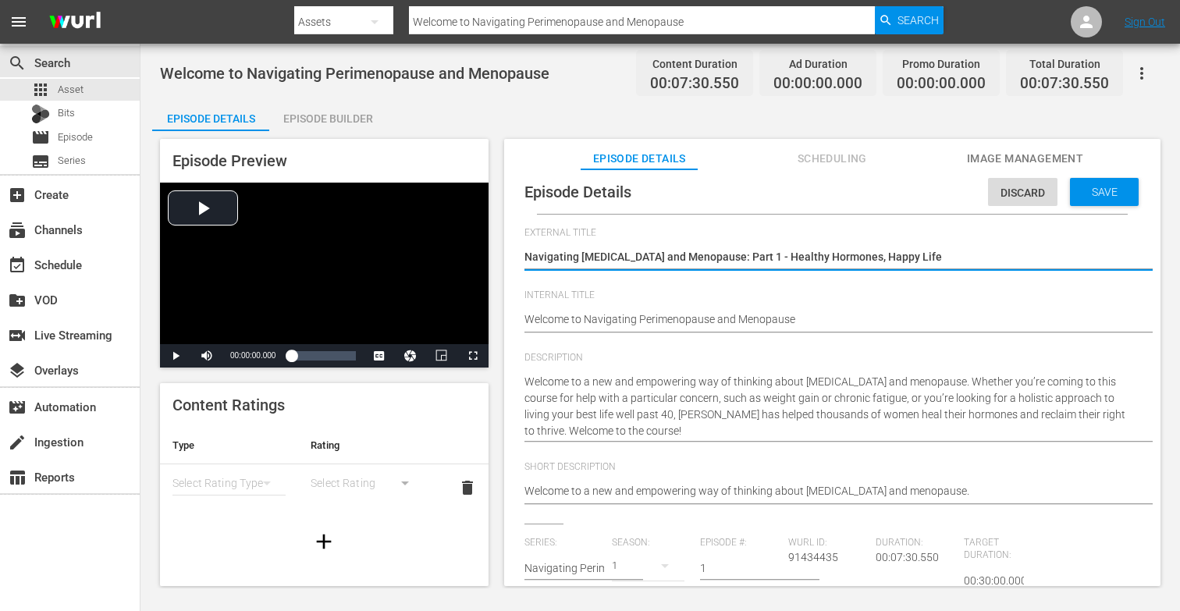
type textarea "Navigating [MEDICAL_DATA] and Menopause: Part 1 - Healthy Hormones, Happy Life"
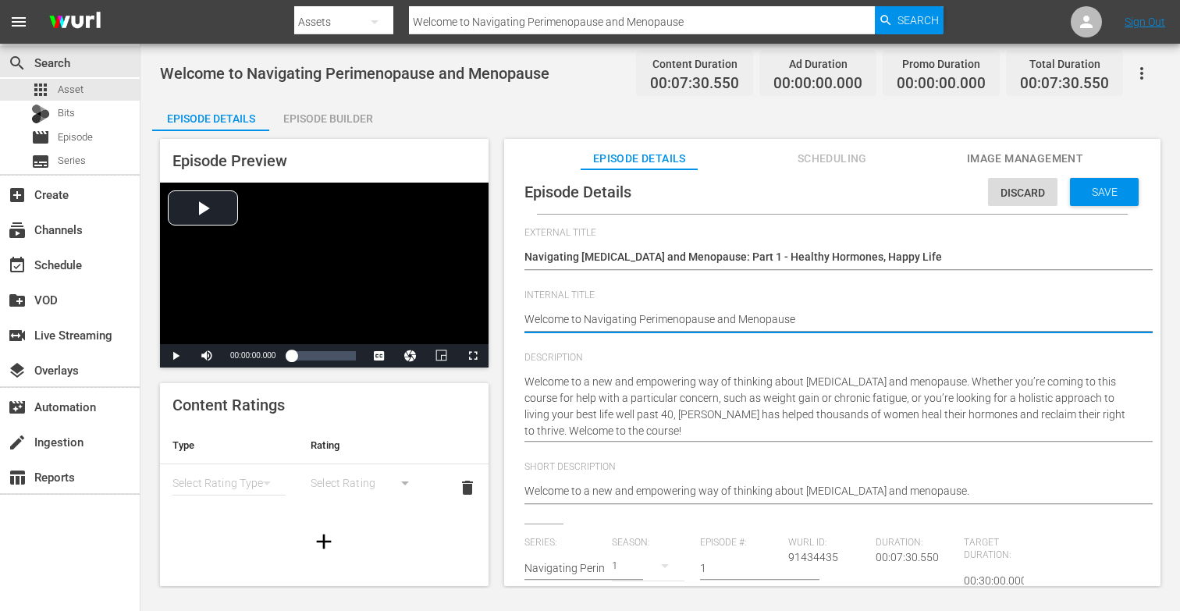
type textarea "Welcome to Navigating [MEDICAL_DATA] and Menopaus"
type textarea "Welcome to Navigating [MEDICAL_DATA] and Menopau"
type textarea "Welcome to Navigating [MEDICAL_DATA] and Menopa"
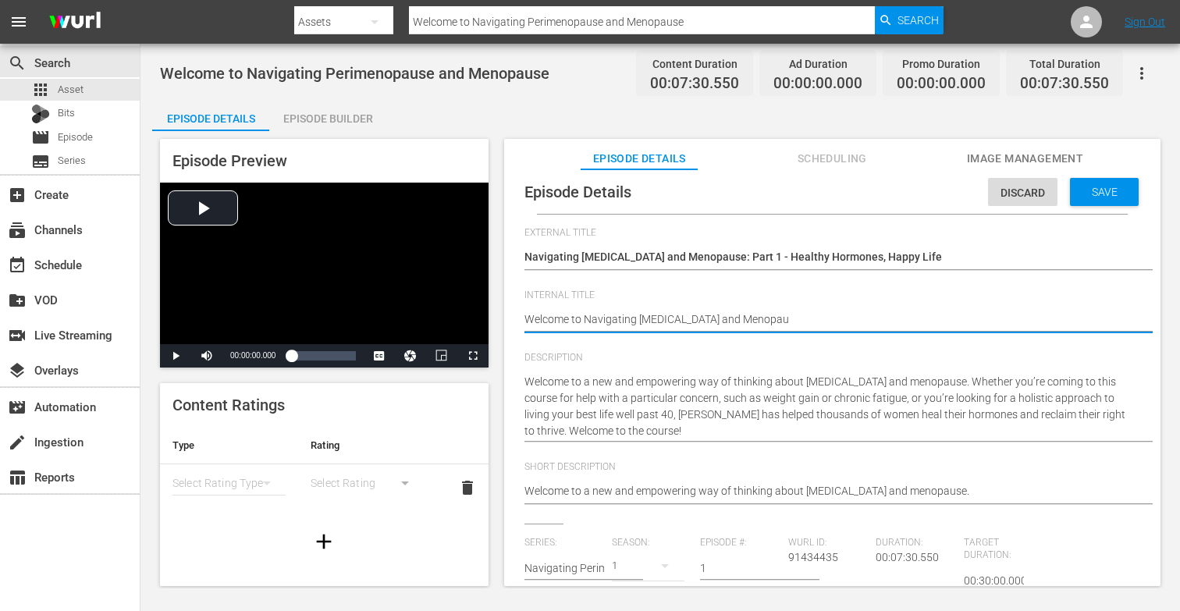
type textarea "Welcome to Navigating [MEDICAL_DATA] and Menopa"
type textarea "Welcome to Navigating [MEDICAL_DATA] and Menop"
type textarea "Welcome to Navigating [MEDICAL_DATA] and Meno"
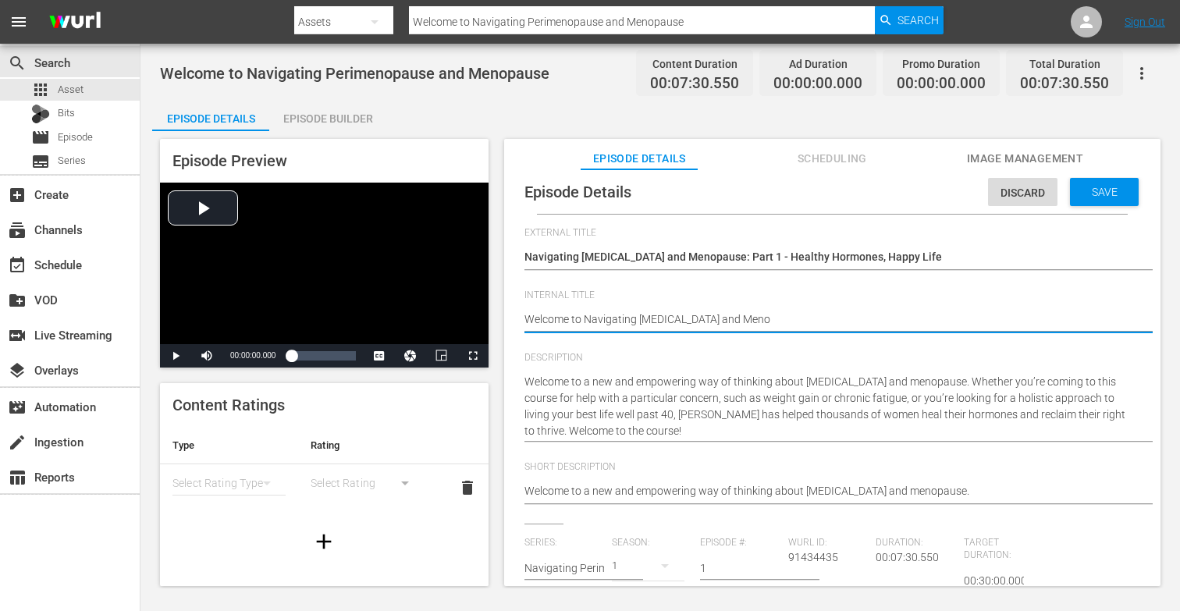
type textarea "Welcome to Navigating [MEDICAL_DATA] and Men"
type textarea "Welcome to Navigating [MEDICAL_DATA] and Me"
type textarea "Welcome to Navigating [MEDICAL_DATA] and M"
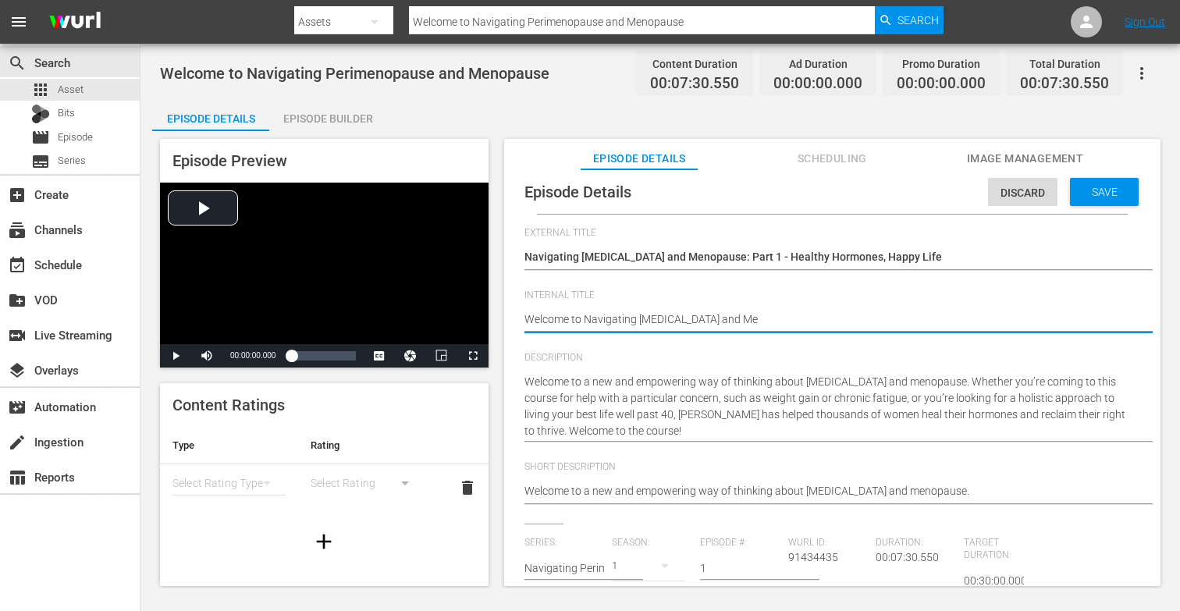
type textarea "Welcome to Navigating [MEDICAL_DATA] and M"
type textarea "Welcome to Navigating [MEDICAL_DATA] and"
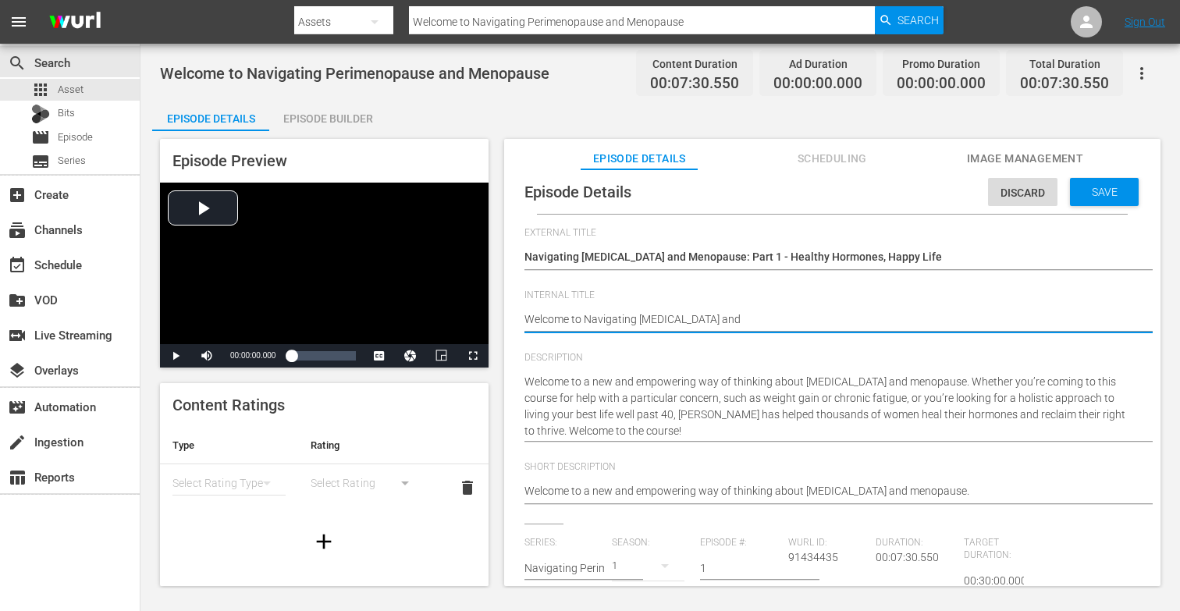
type textarea "Welcome to Navigating [MEDICAL_DATA] an"
type textarea "Welcome to Navigating [MEDICAL_DATA] a"
type textarea "Welcome to Navigating [MEDICAL_DATA]"
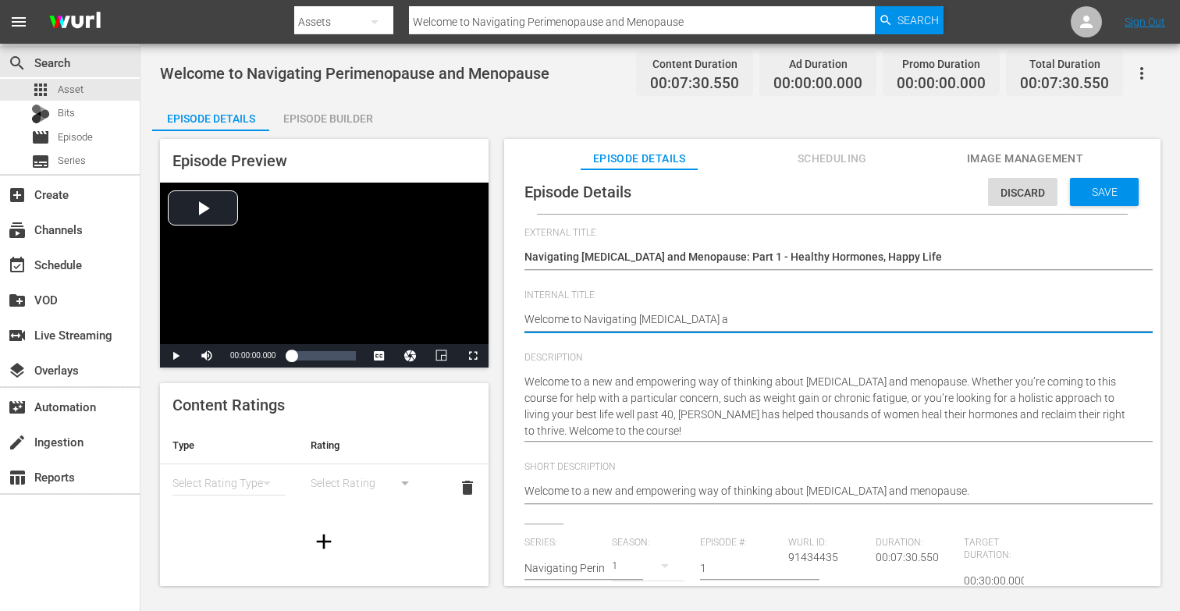
type textarea "Welcome to Navigating [MEDICAL_DATA]"
type textarea "Welcome to Navigating Perimenopaus"
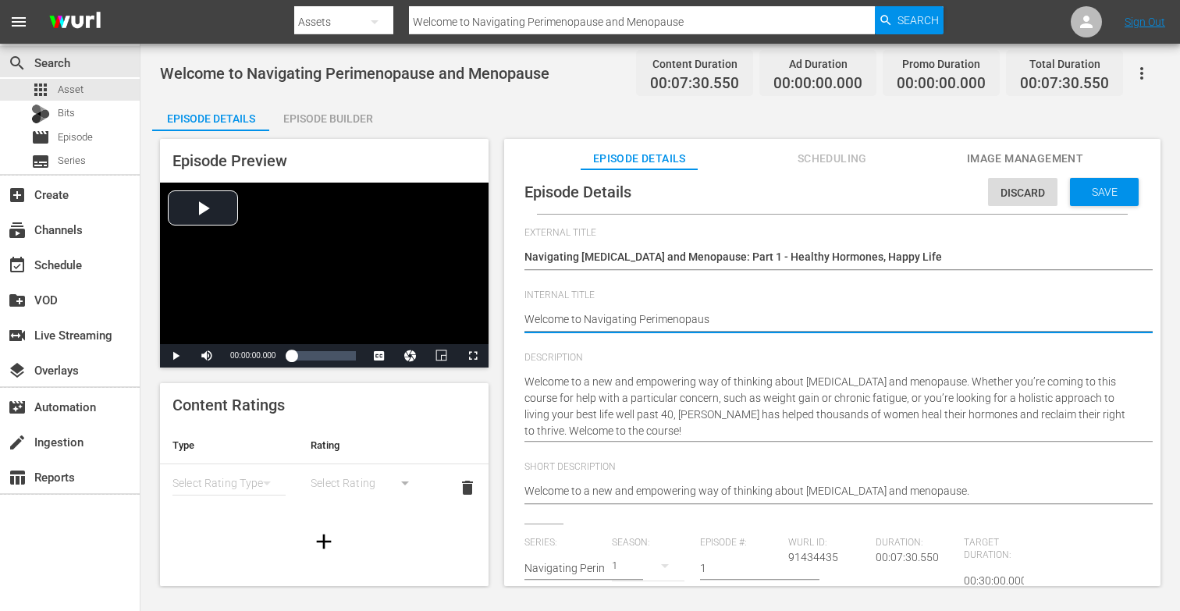
type textarea "Welcome to Navigating Perimenopau"
type textarea "Welcome to Navigating Perimenopa"
type textarea "Welcome to Navigating Perimenop"
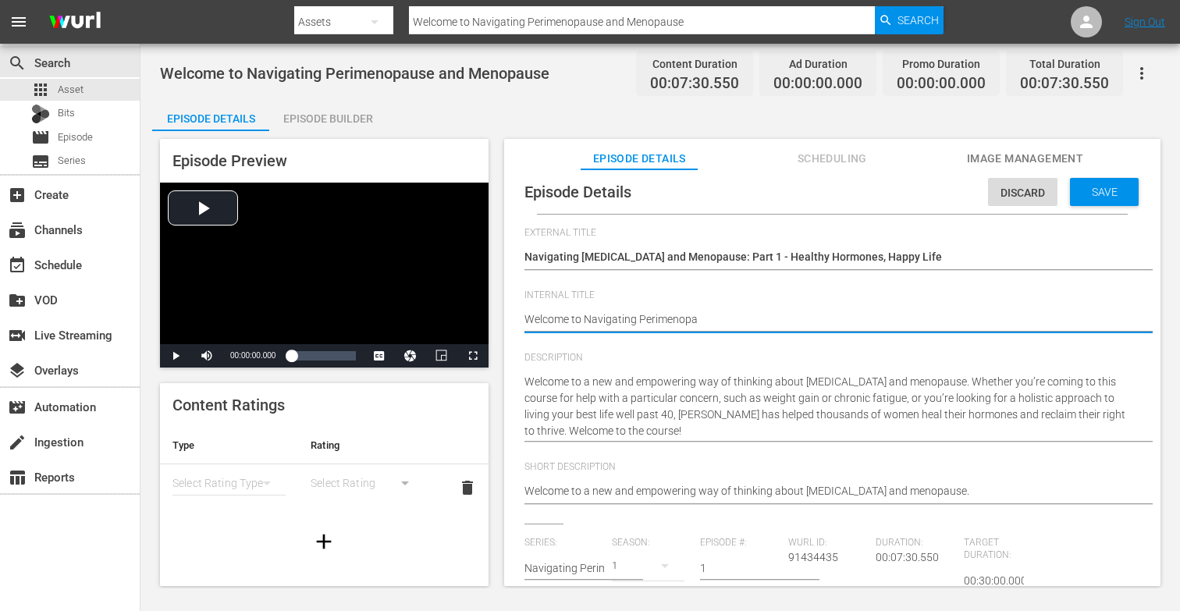
type textarea "Welcome to Navigating Perimenop"
type textarea "Welcome to Navigating Perimeno"
type textarea "Welcome to Navigating Perimen"
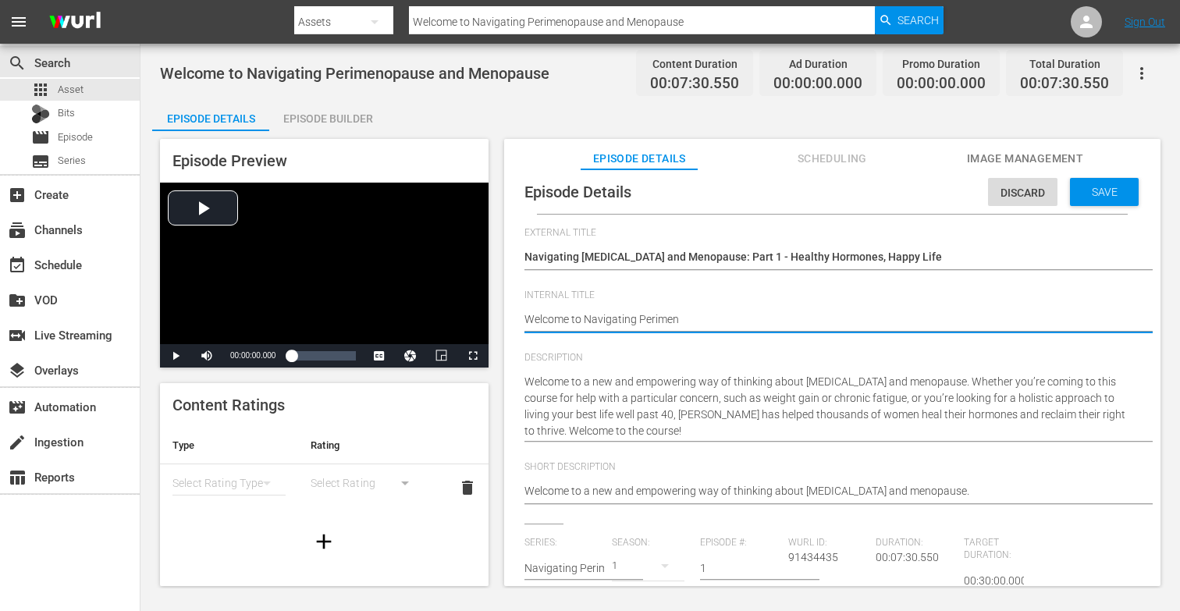
type textarea "Welcome to Navigating Perime"
type textarea "Welcome to Navigating Perim"
type textarea "Welcome to Navigating Peri"
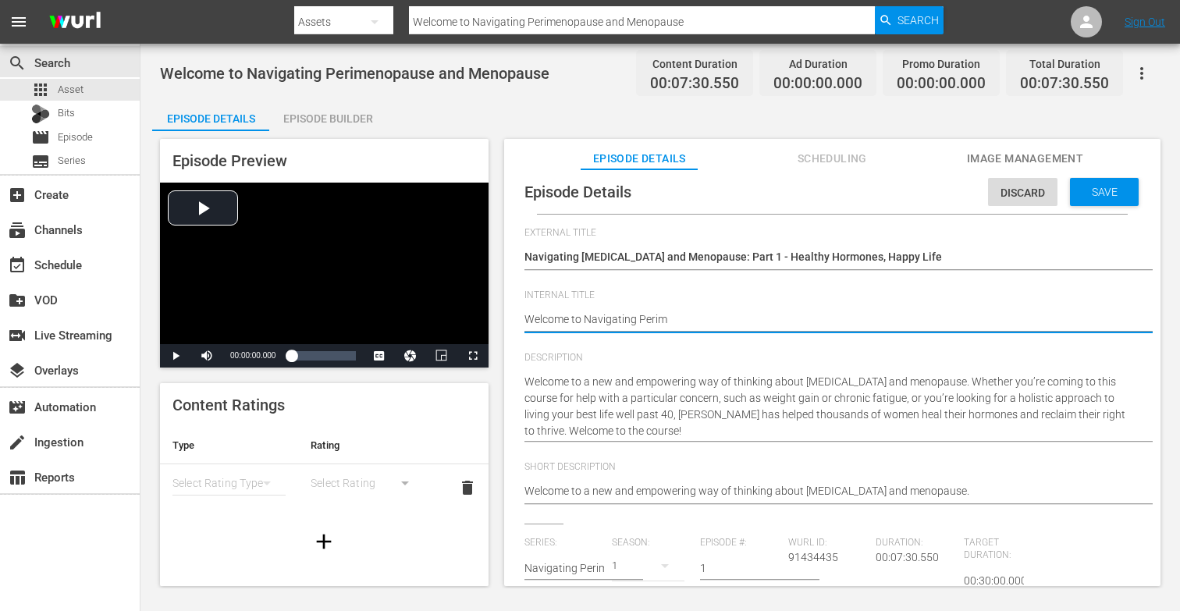
type textarea "Welcome to Navigating Peri"
type textarea "Welcome to Navigating Per"
type textarea "Welcome to Navigating Pe"
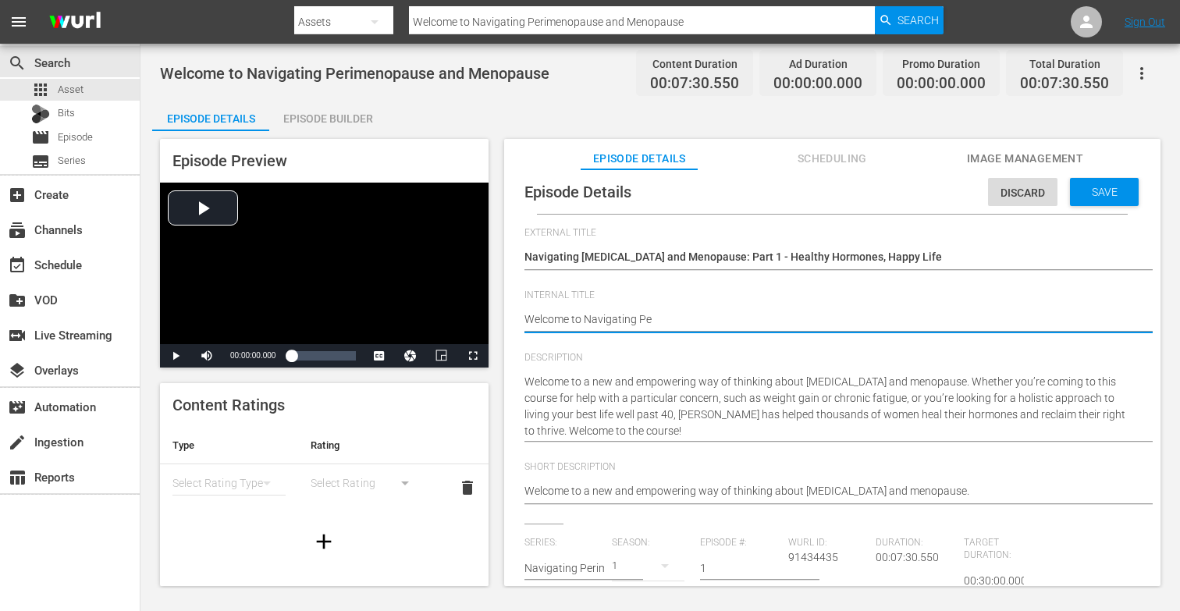
type textarea "Welcome to Navigating P"
type textarea "Welcome to Navigating"
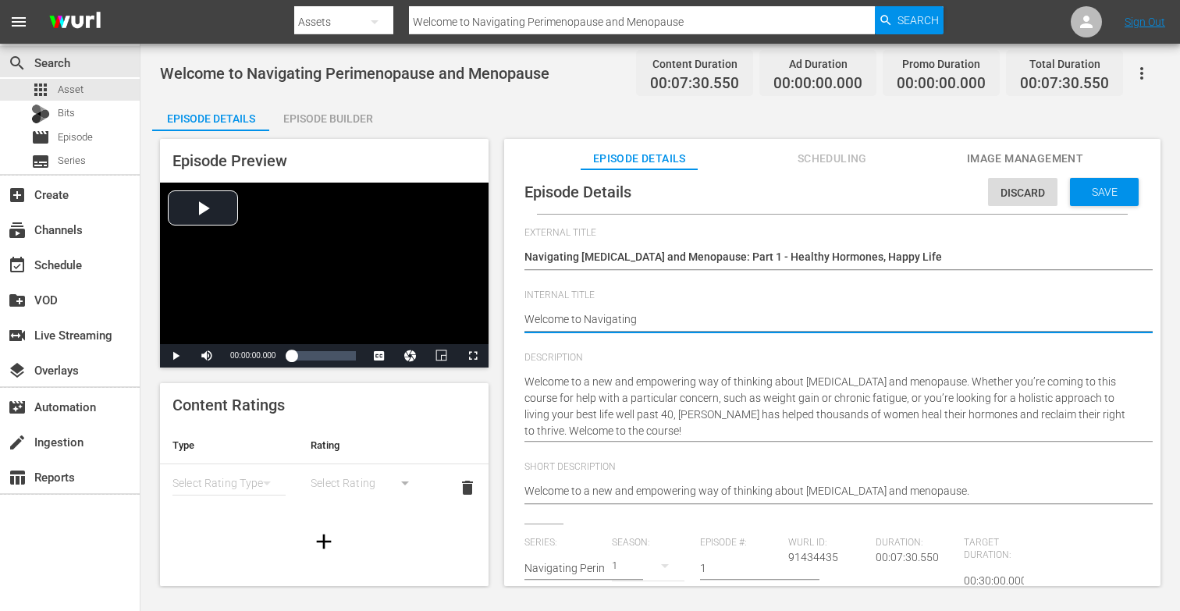
type textarea "Welcome to Navigating"
type textarea "Welcome to [GEOGRAPHIC_DATA]"
type textarea "Welcome to Navigati"
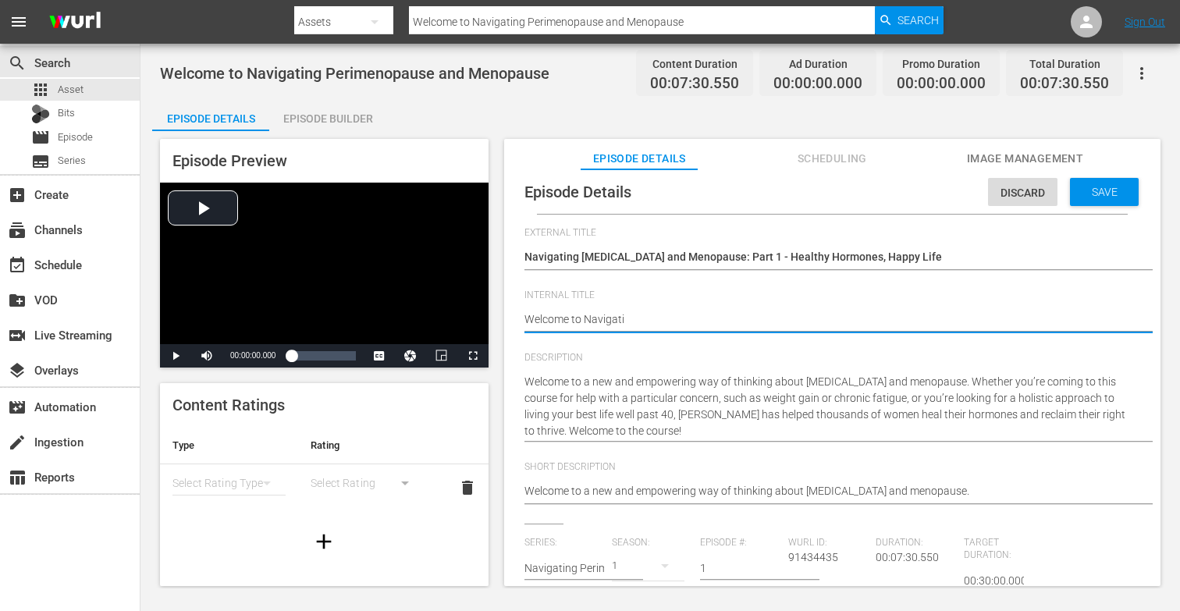
type textarea "Welcome to Navigat"
type textarea "Welcome to [GEOGRAPHIC_DATA]"
type textarea "Welcome to Navig"
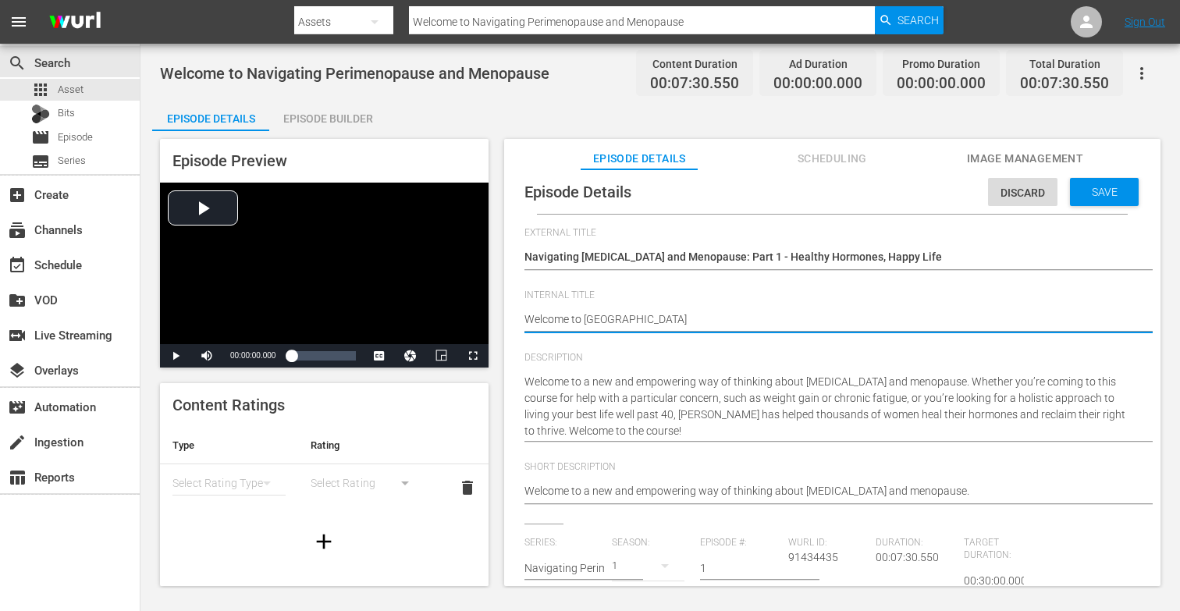
type textarea "Welcome to Navig"
type textarea "Welcome to Navi"
type textarea "Welcome to Nav"
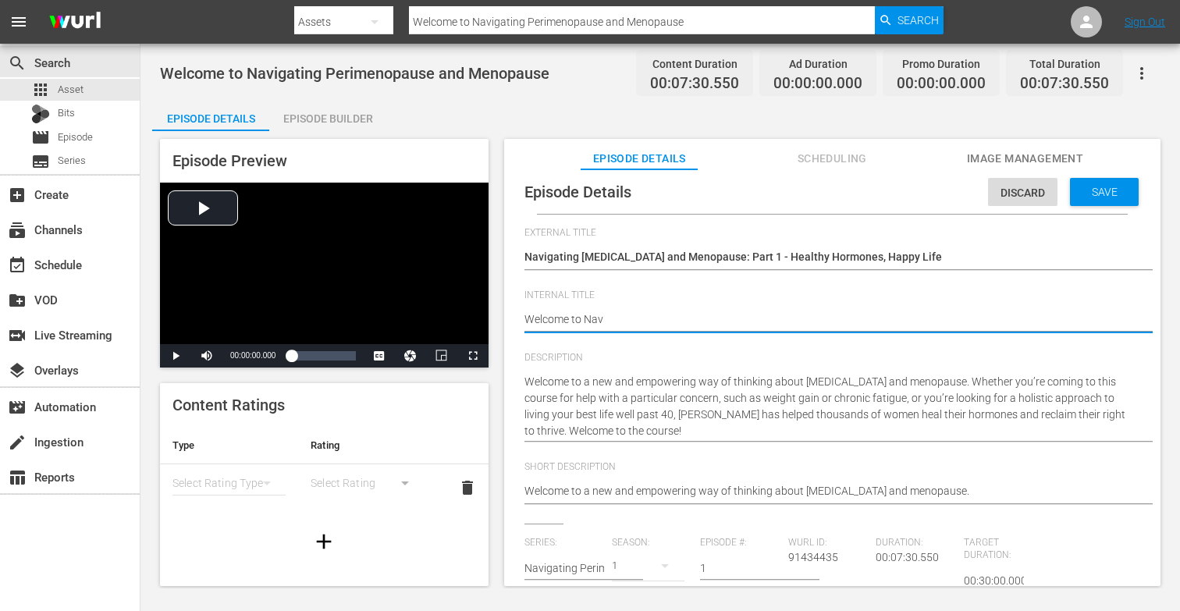
type textarea "Welcome to Na"
type textarea "Welcome to N"
type textarea "Welcome to"
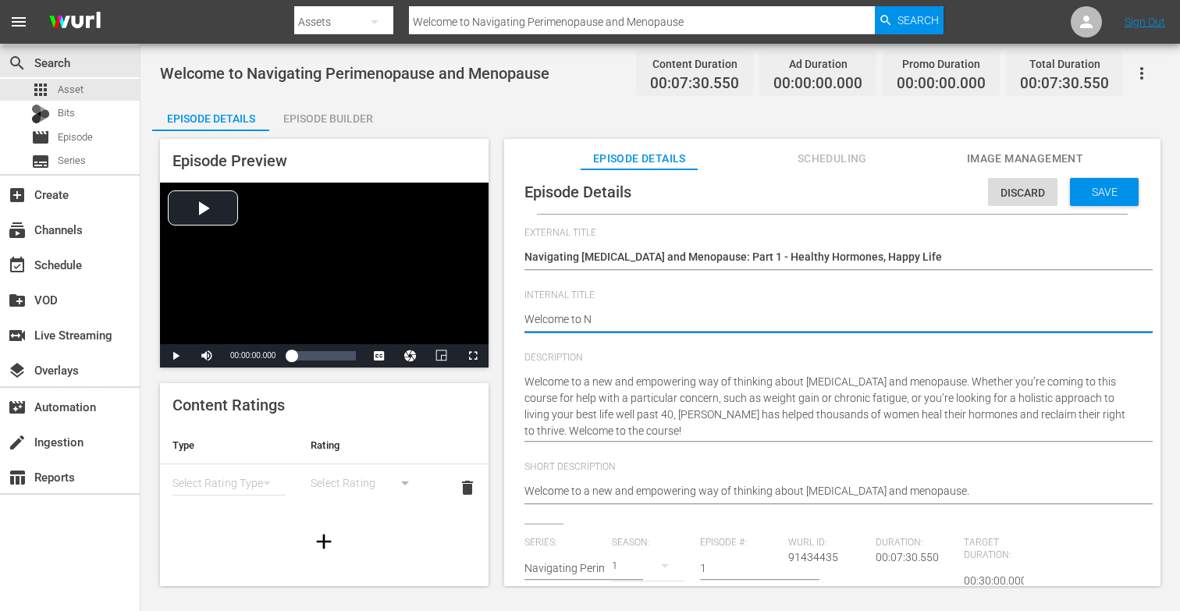
type textarea "Welcome to"
type textarea "Welcome t"
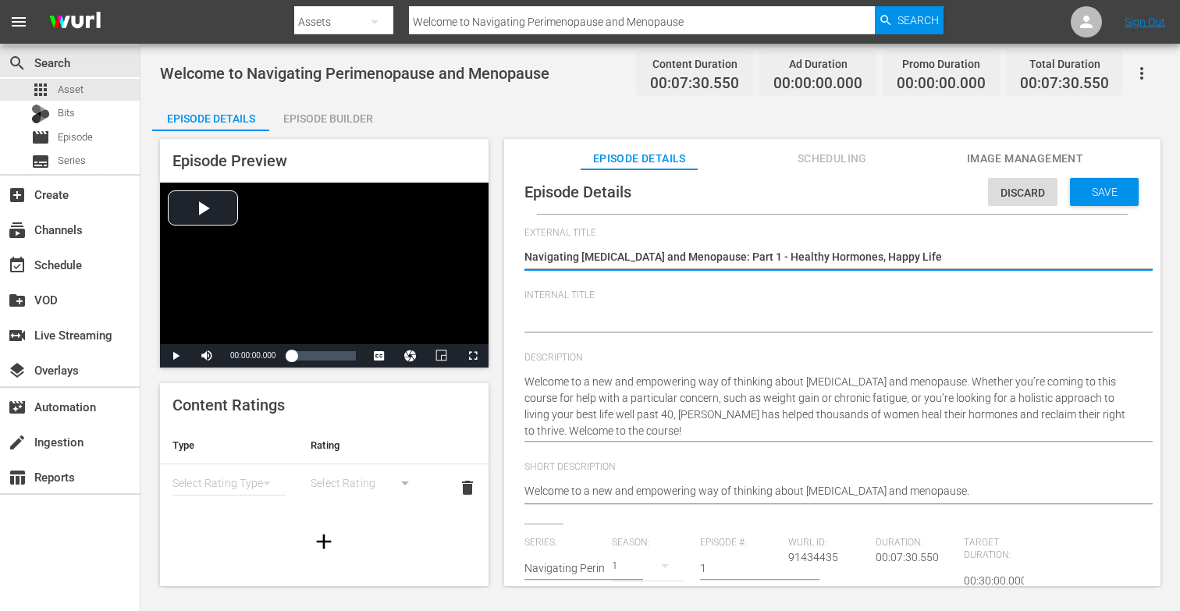
drag, startPoint x: 526, startPoint y: 255, endPoint x: 941, endPoint y: 256, distance: 415.1
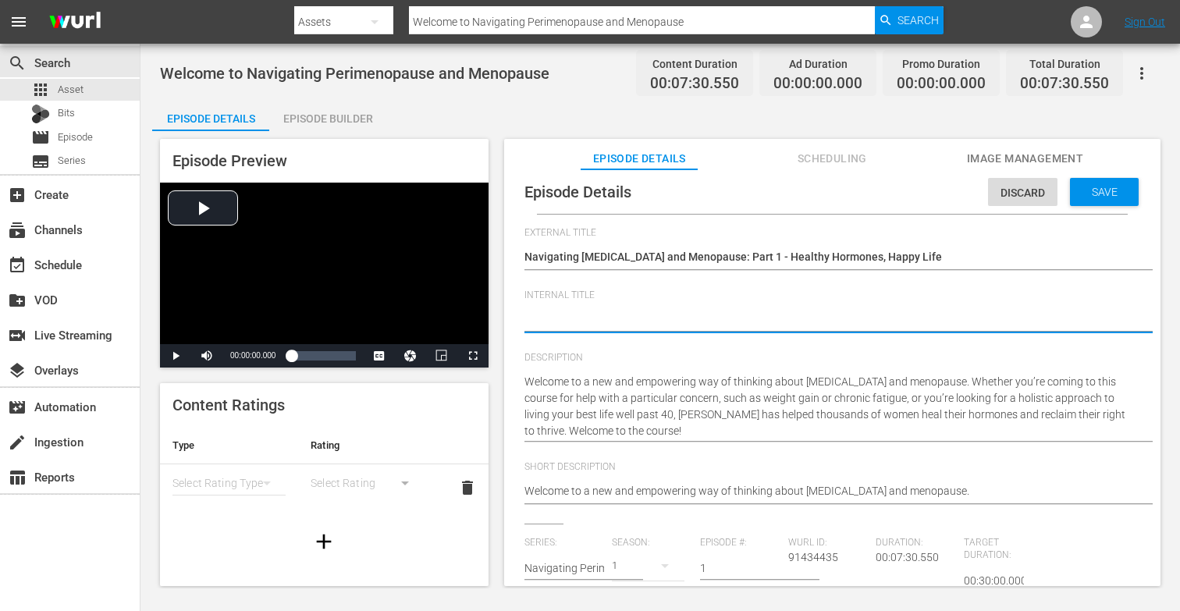
paste textarea "Navigating [MEDICAL_DATA] and Menopause: Part 1 - Healthy Hormones, Happy Life"
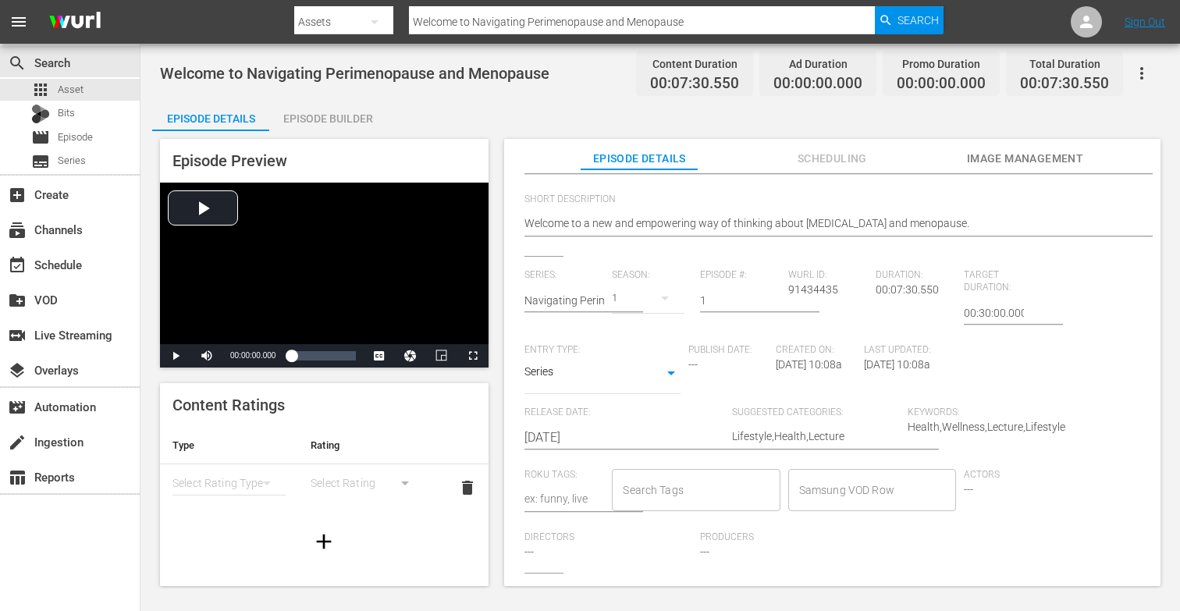
scroll to position [321, 0]
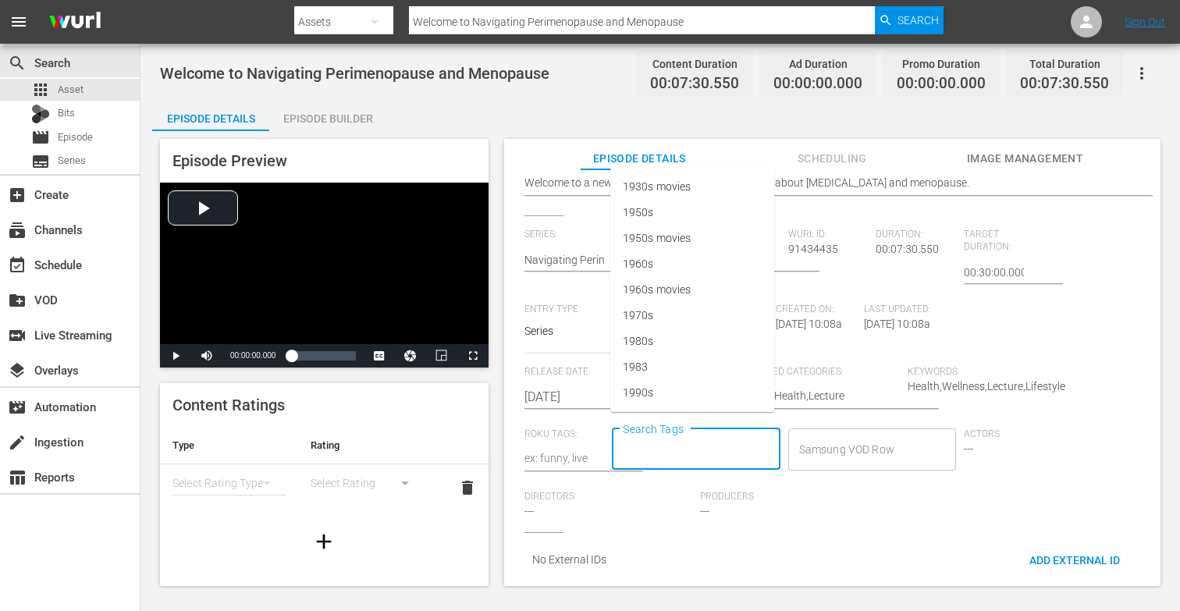
click at [677, 444] on input "Search Tags" at bounding box center [684, 449] width 130 height 28
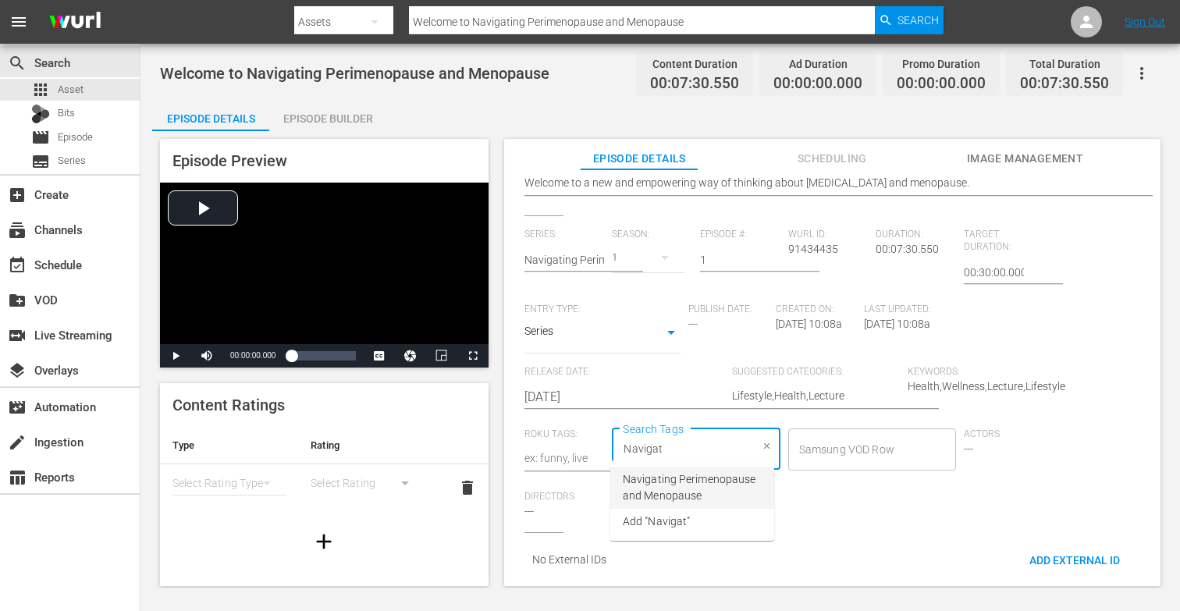
click at [663, 492] on span "Navigating Perimenopause and Menopause" at bounding box center [692, 487] width 139 height 33
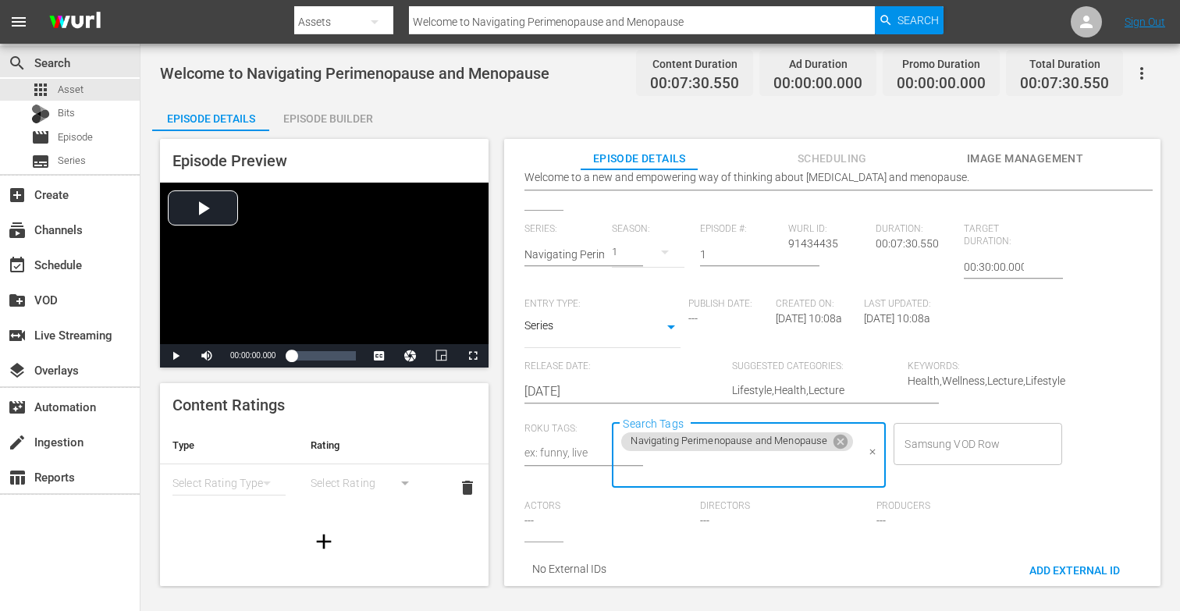
scroll to position [328, 0]
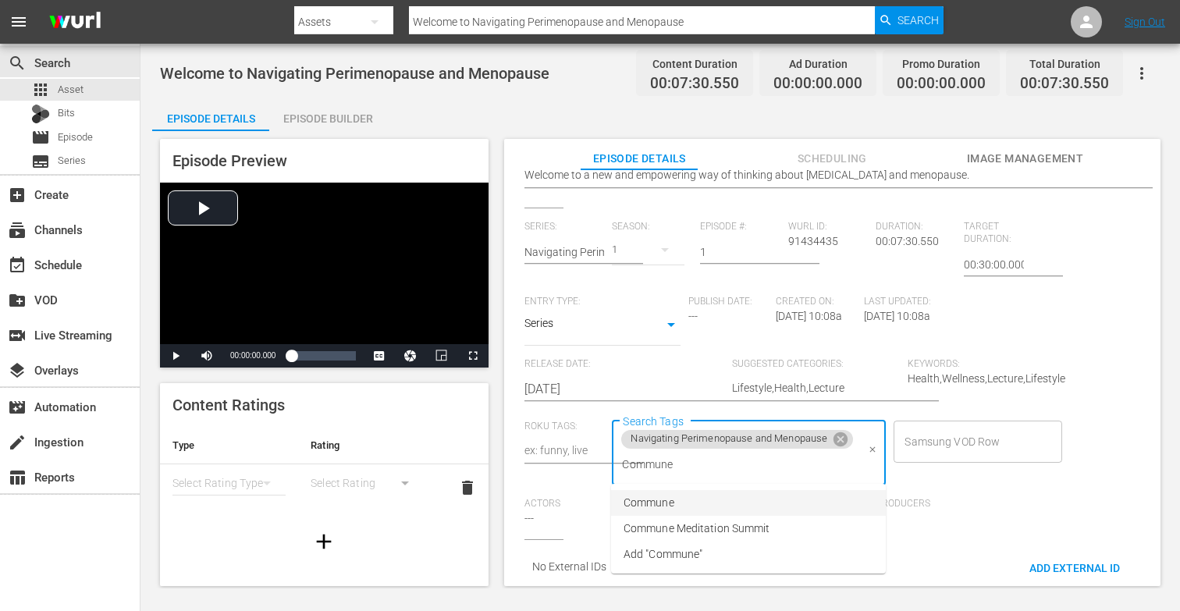
click at [664, 506] on span "Commune" at bounding box center [648, 503] width 51 height 16
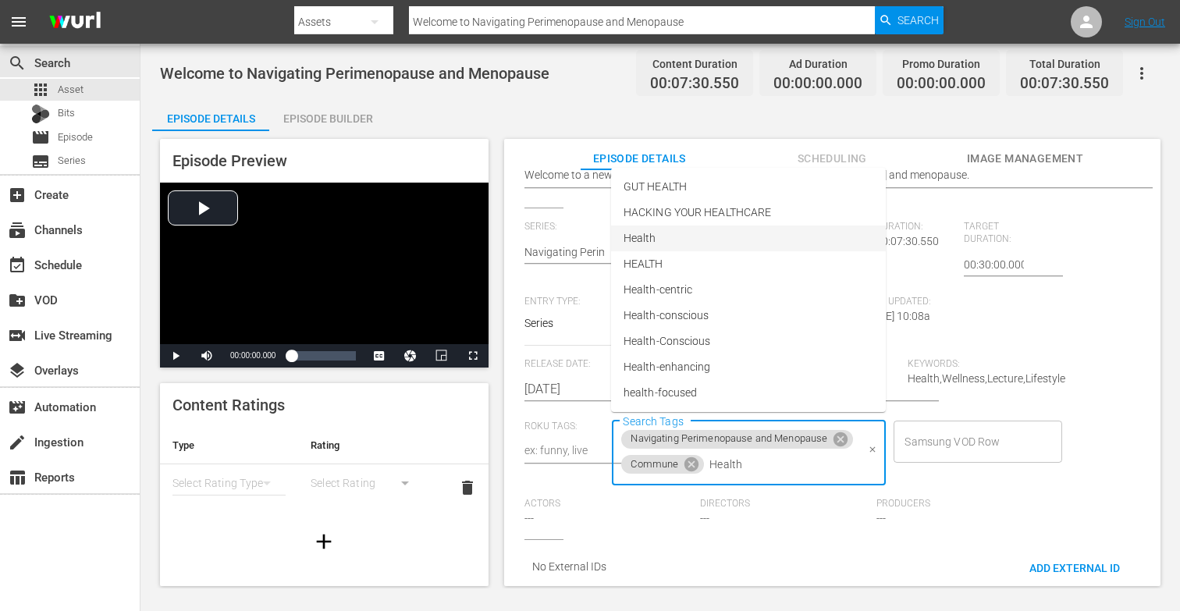
click at [668, 235] on li "Health" at bounding box center [748, 239] width 275 height 26
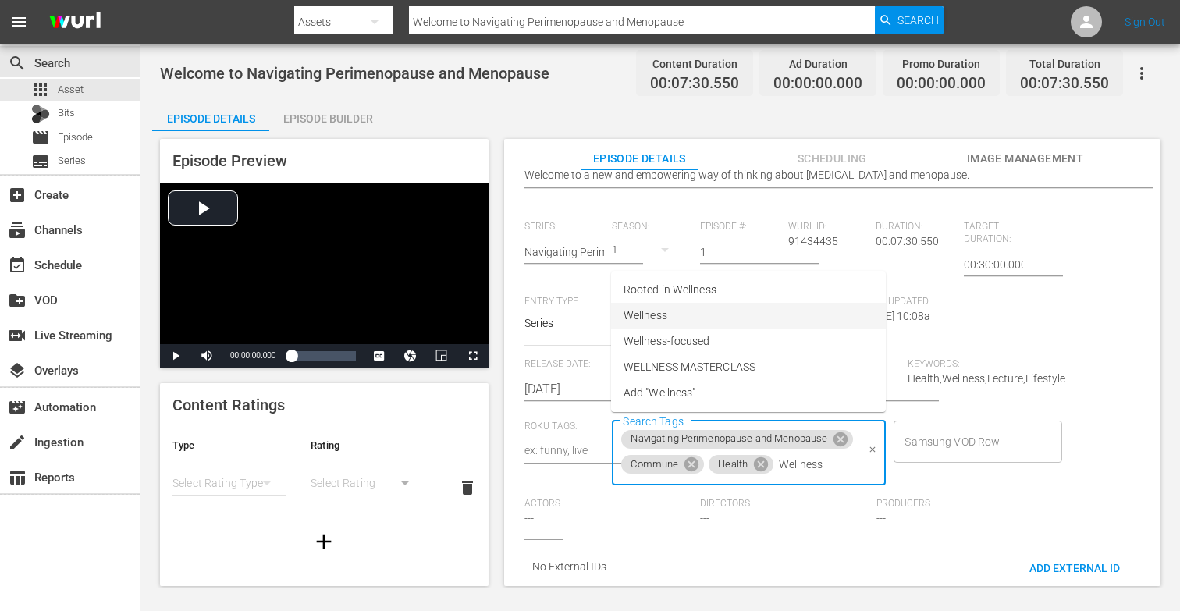
click at [674, 318] on li "Wellness" at bounding box center [748, 316] width 275 height 26
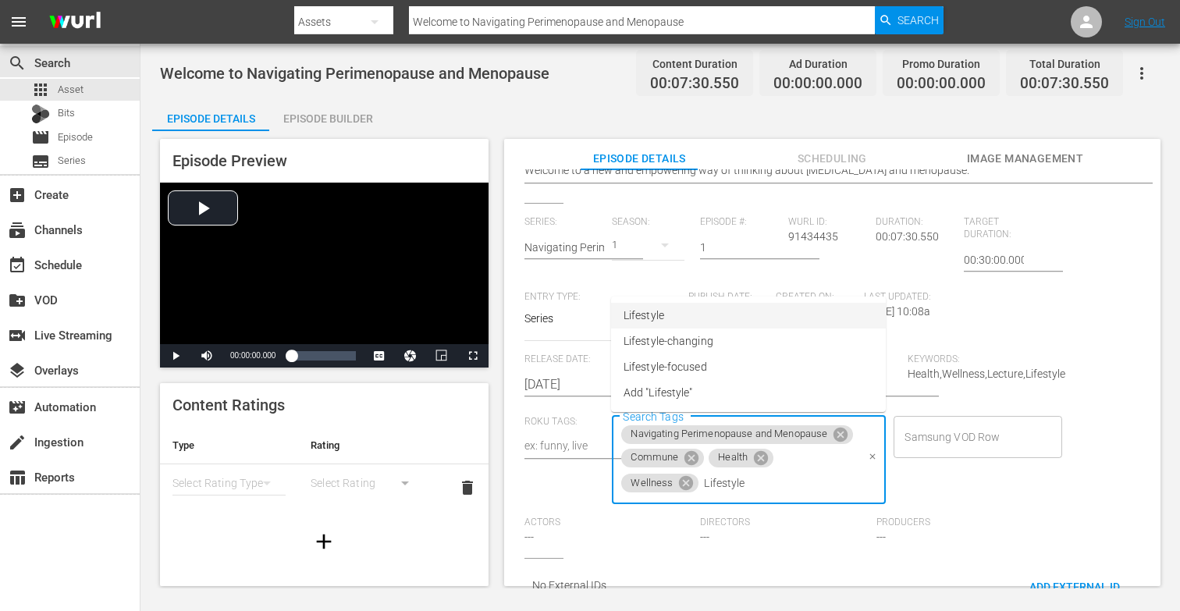
click at [678, 321] on li "Lifestyle" at bounding box center [748, 316] width 275 height 26
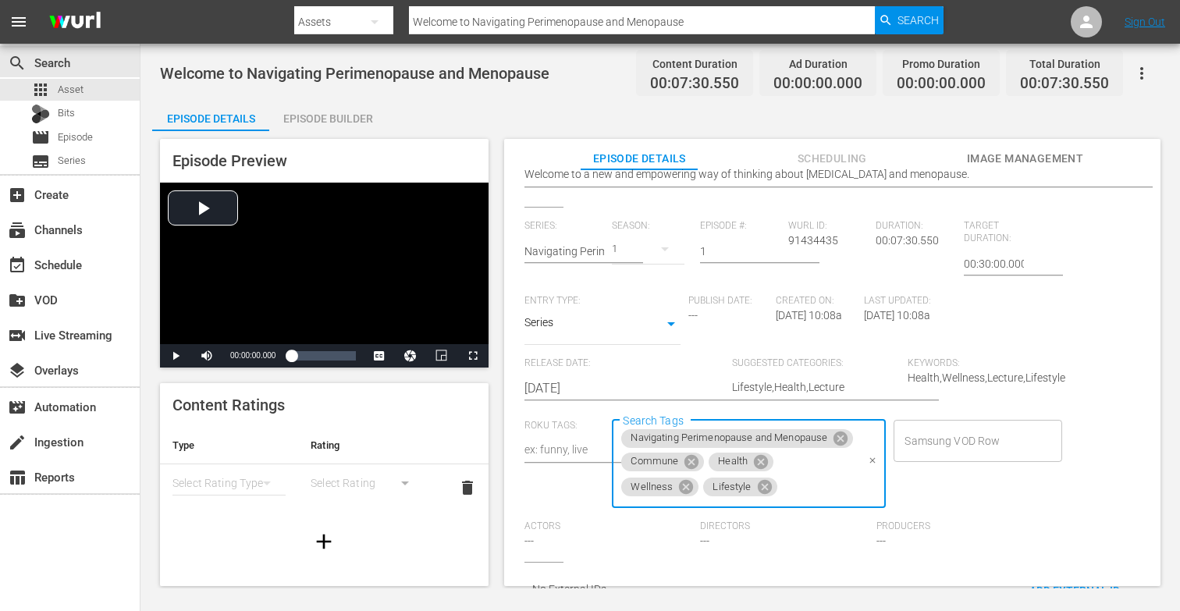
scroll to position [325, 0]
click at [684, 531] on li "Lecture" at bounding box center [748, 529] width 275 height 26
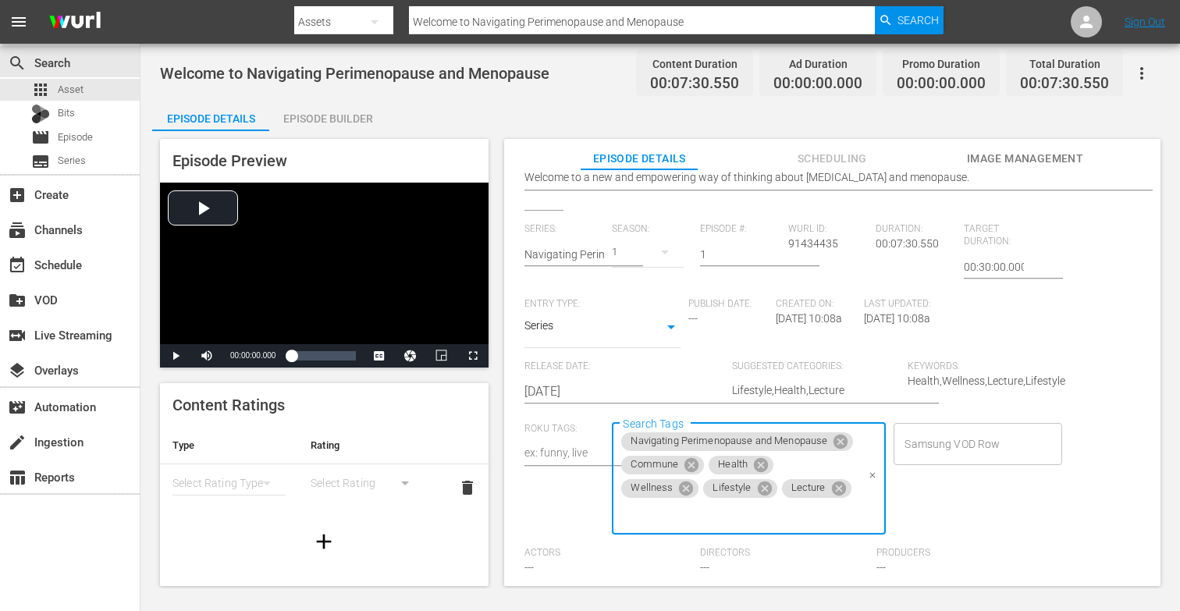
click at [969, 504] on div "Series: Navigating [MEDICAL_DATA] and Menopause Season: 1 Episode #: 1 [PERSON_…" at bounding box center [832, 405] width 616 height 365
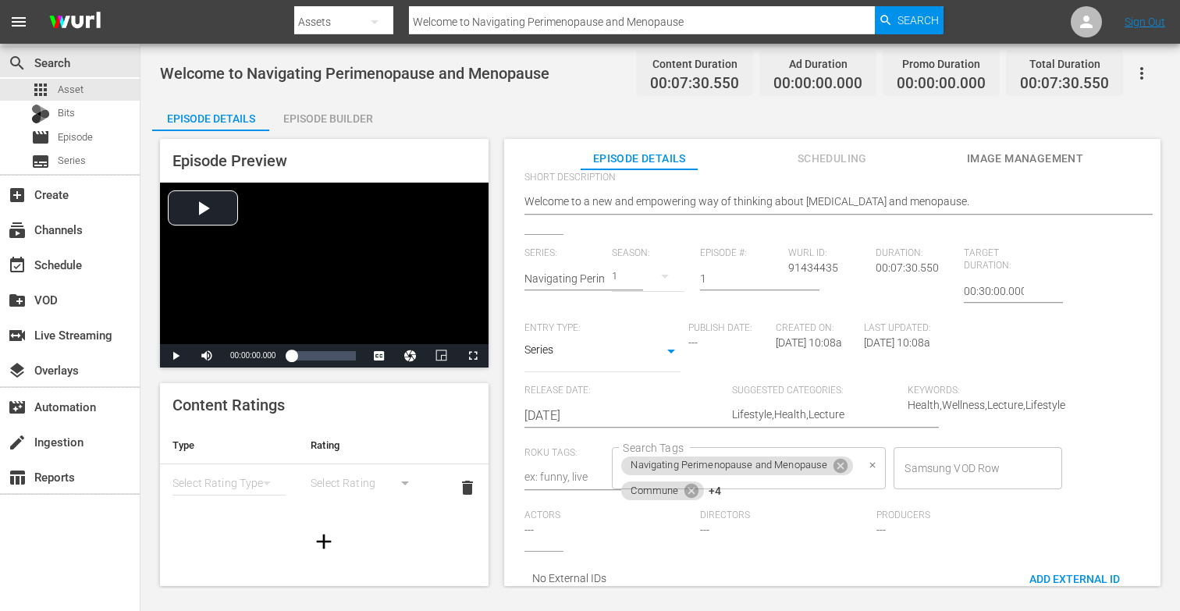
scroll to position [321, 0]
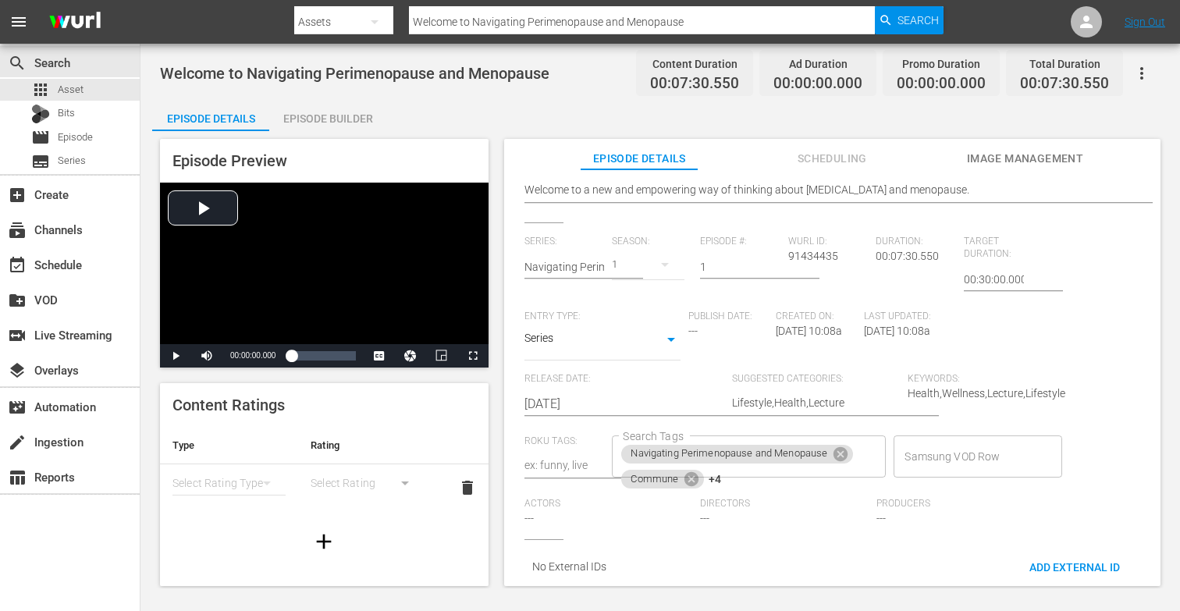
click at [717, 254] on input "1" at bounding box center [740, 266] width 80 height 37
click at [594, 252] on input "text" at bounding box center [564, 266] width 80 height 37
click at [598, 299] on div "Navigating Perimenopause and Menopause" at bounding box center [642, 297] width 211 height 37
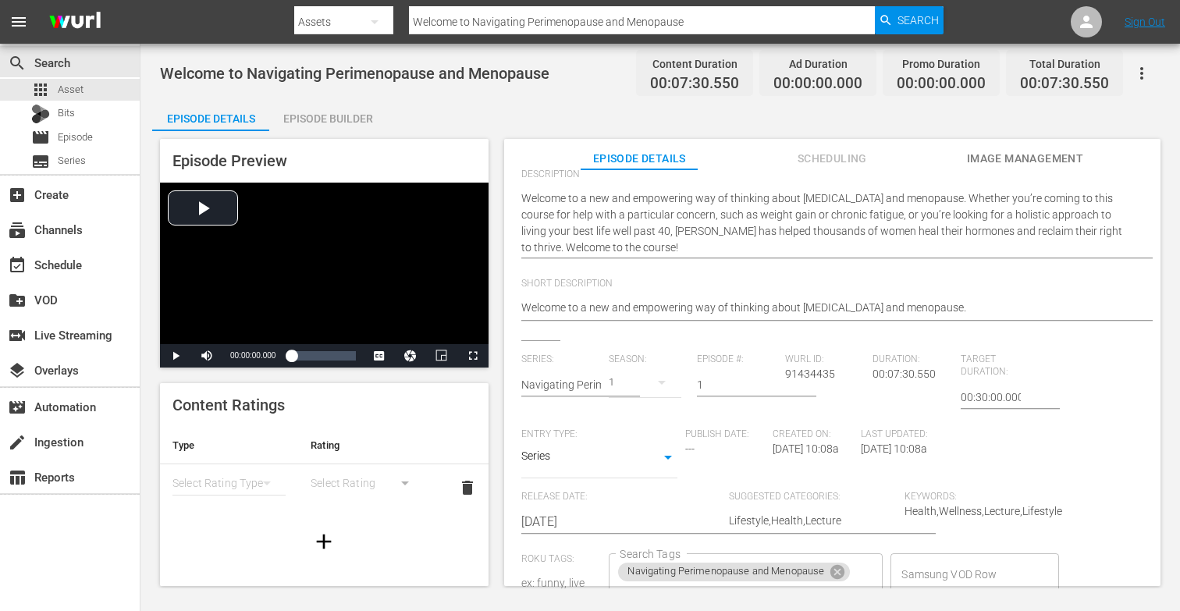
scroll to position [0, 0]
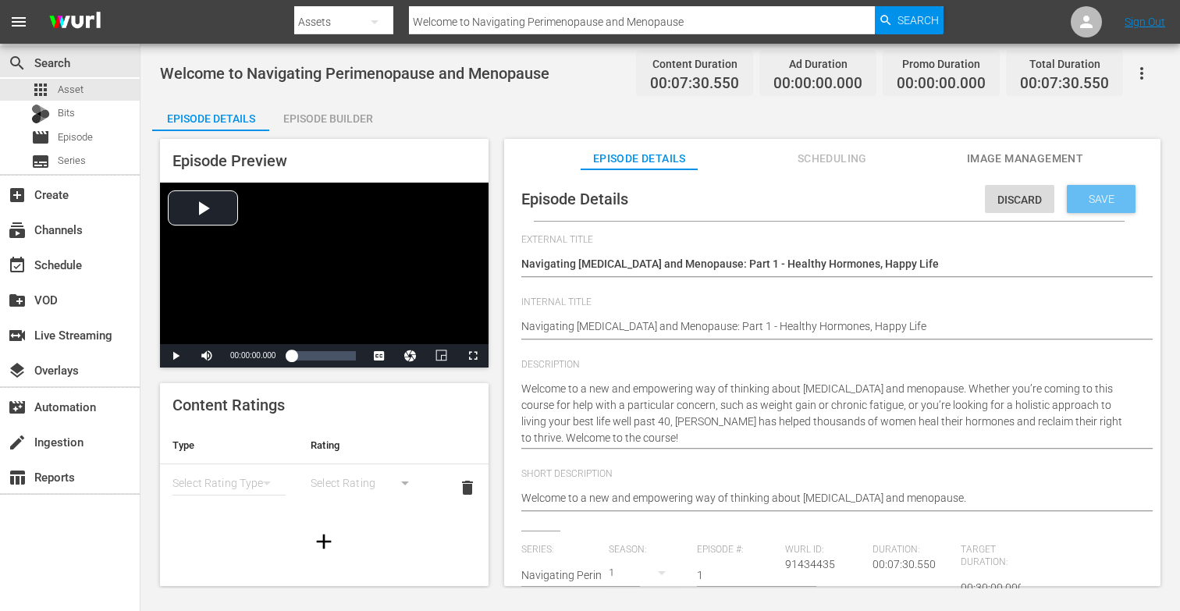
click at [1067, 197] on div "Save" at bounding box center [1101, 199] width 69 height 28
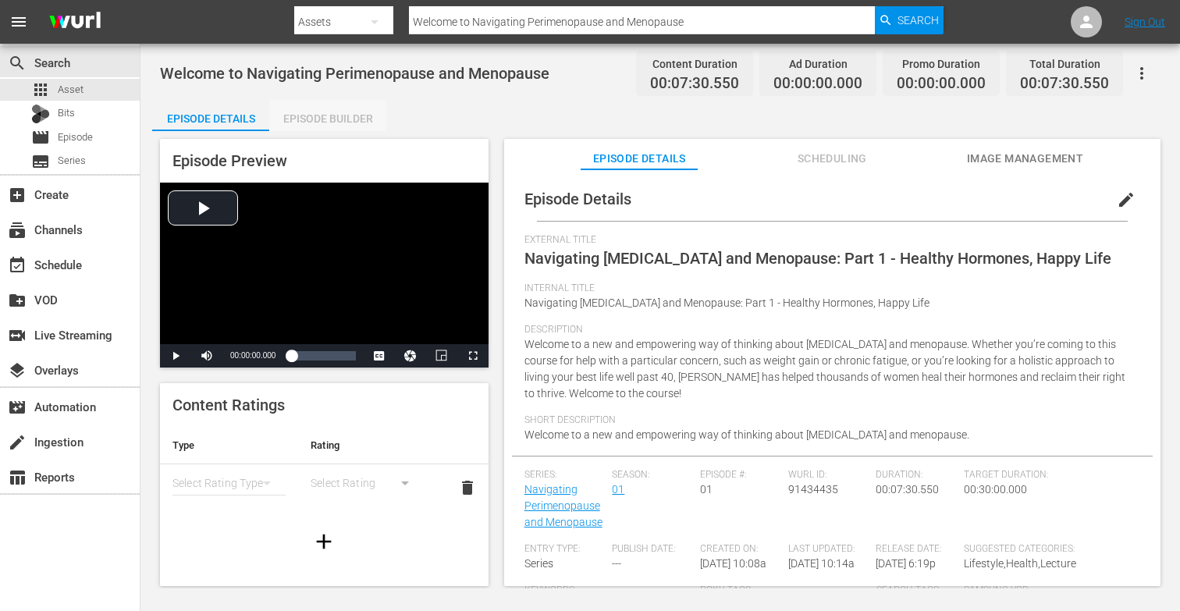
click at [318, 117] on div "Episode Builder" at bounding box center [327, 118] width 117 height 37
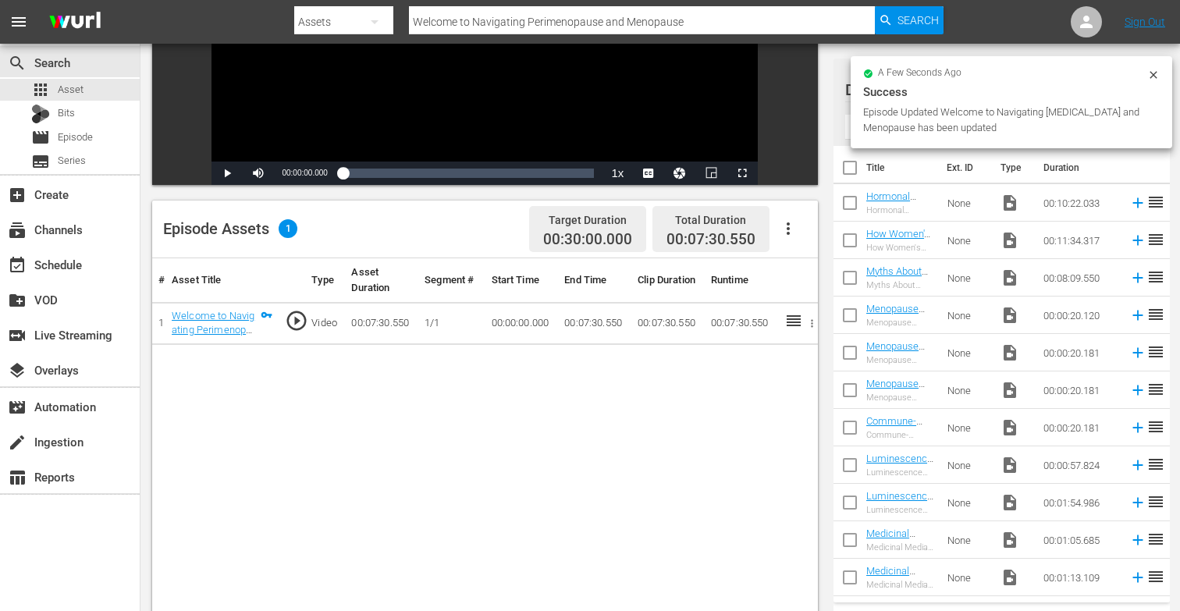
scroll to position [268, 0]
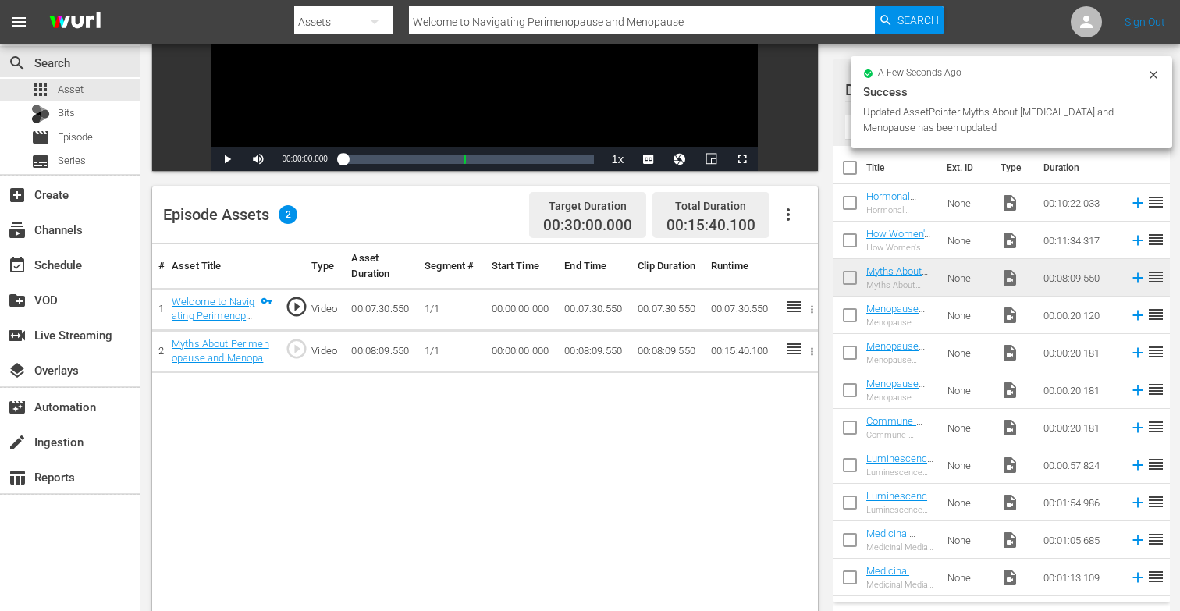
drag, startPoint x: 898, startPoint y: 272, endPoint x: 261, endPoint y: 31, distance: 681.6
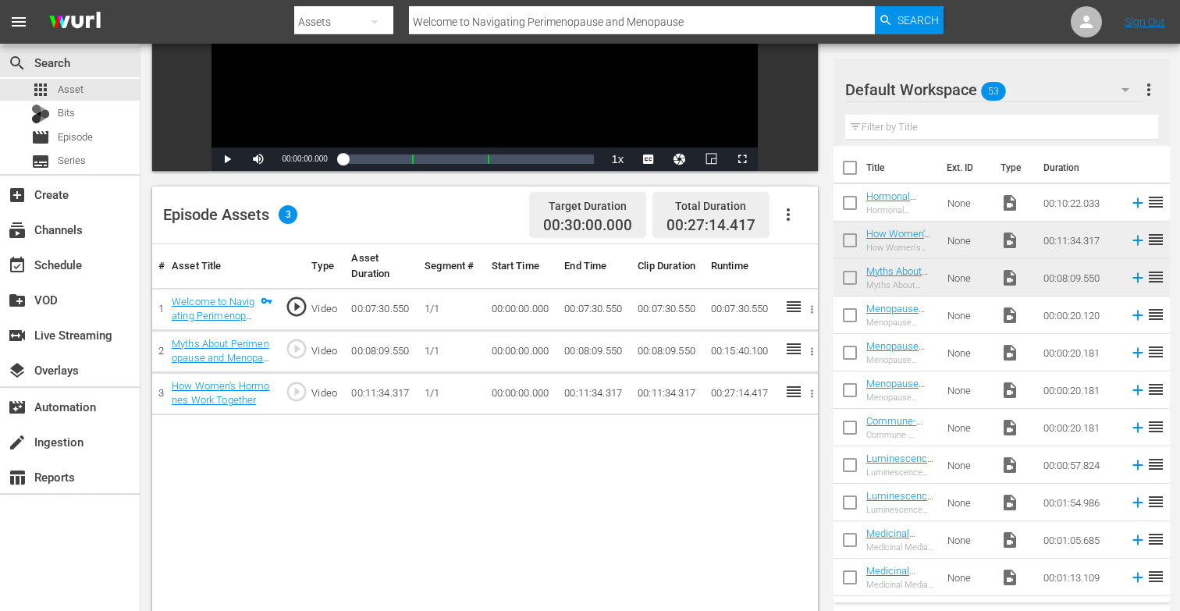
drag, startPoint x: 905, startPoint y: 233, endPoint x: 153, endPoint y: 4, distance: 786.4
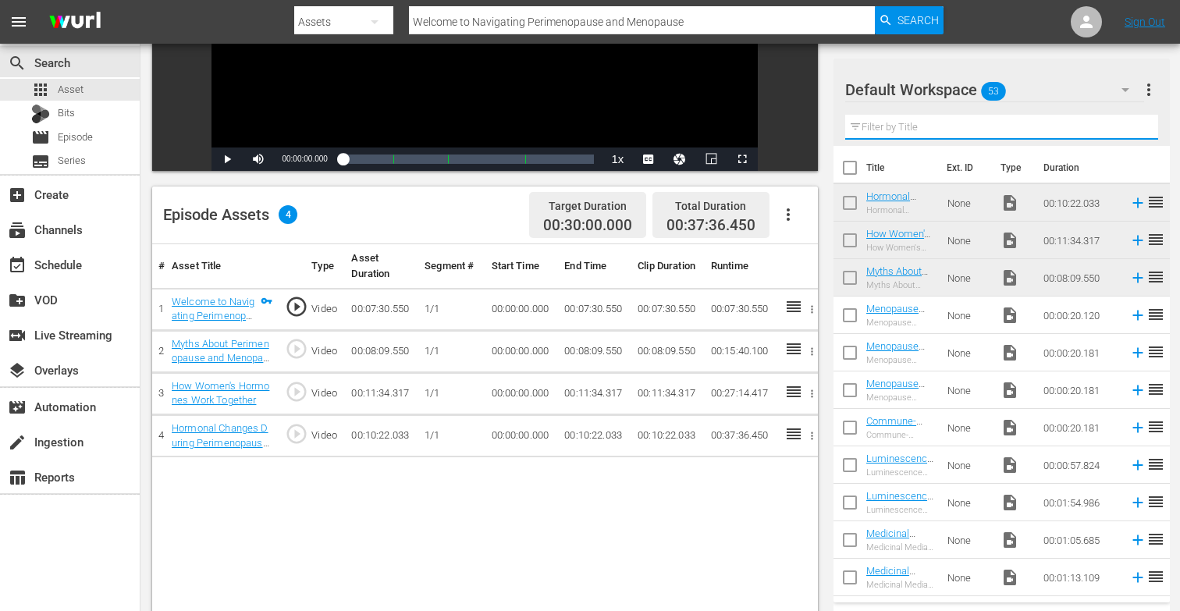
click at [916, 128] on input "text" at bounding box center [1001, 127] width 313 height 25
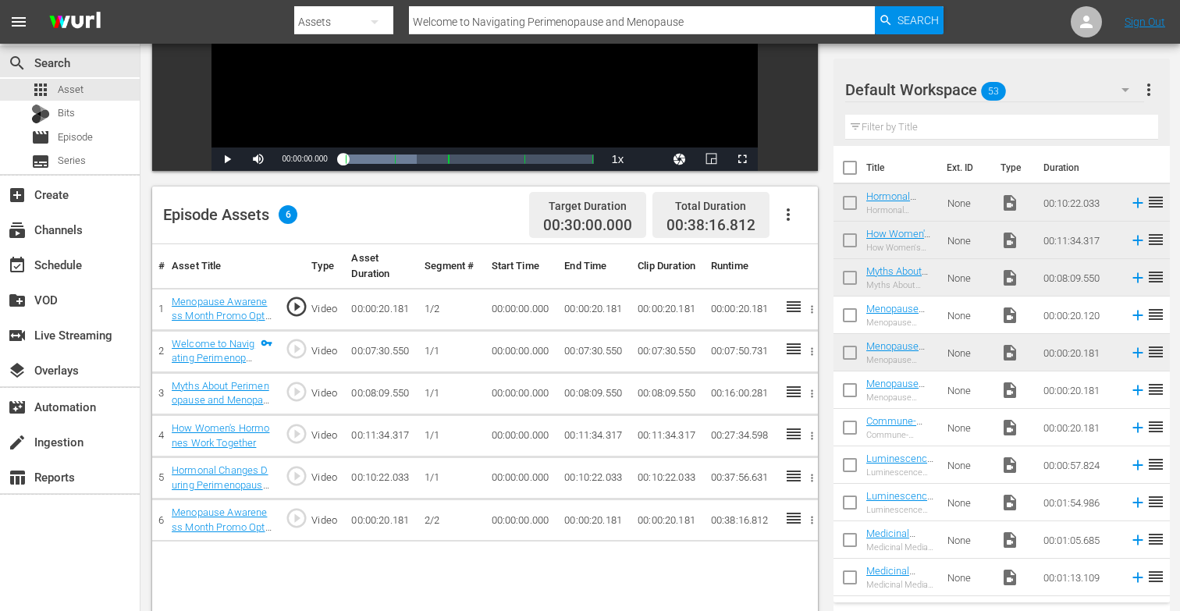
click at [991, 123] on input "text" at bounding box center [1001, 127] width 313 height 25
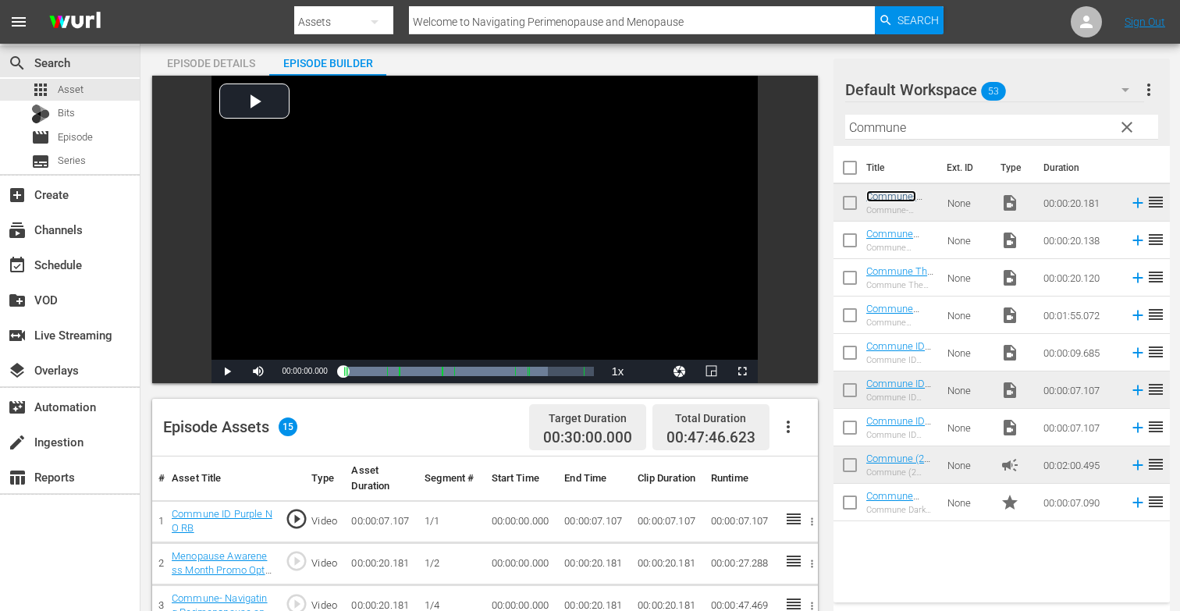
scroll to position [0, 0]
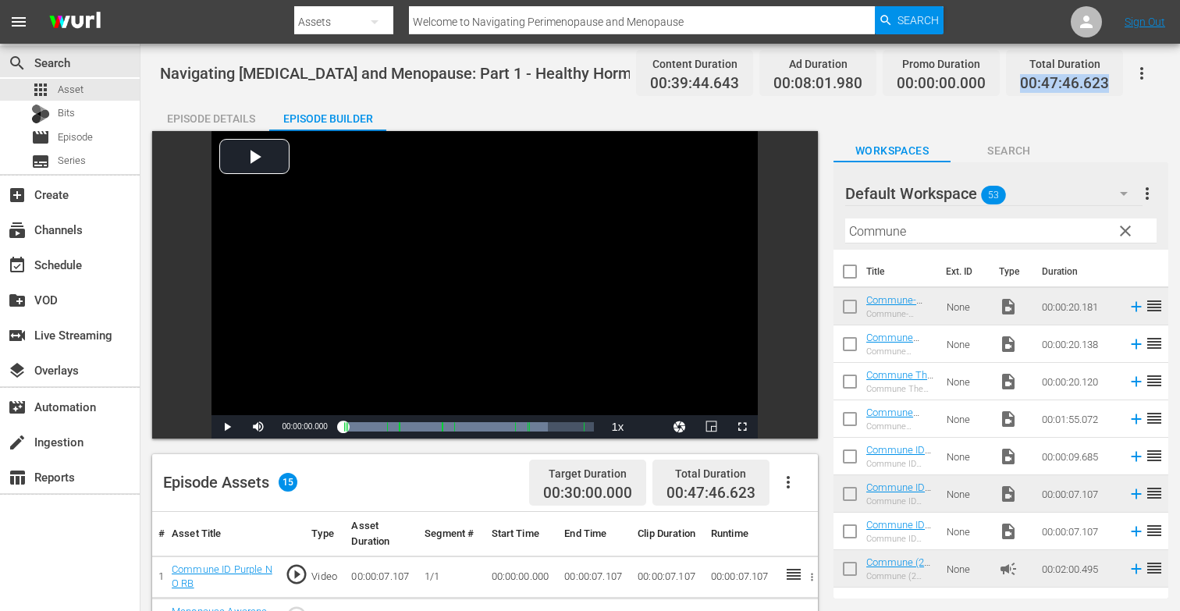
drag, startPoint x: 1025, startPoint y: 83, endPoint x: 1108, endPoint y: 89, distance: 83.7
click at [1108, 89] on span "00:47:46.623" at bounding box center [1064, 84] width 89 height 18
copy span "00:47:46.623"
click at [77, 156] on span "Series" at bounding box center [72, 161] width 28 height 16
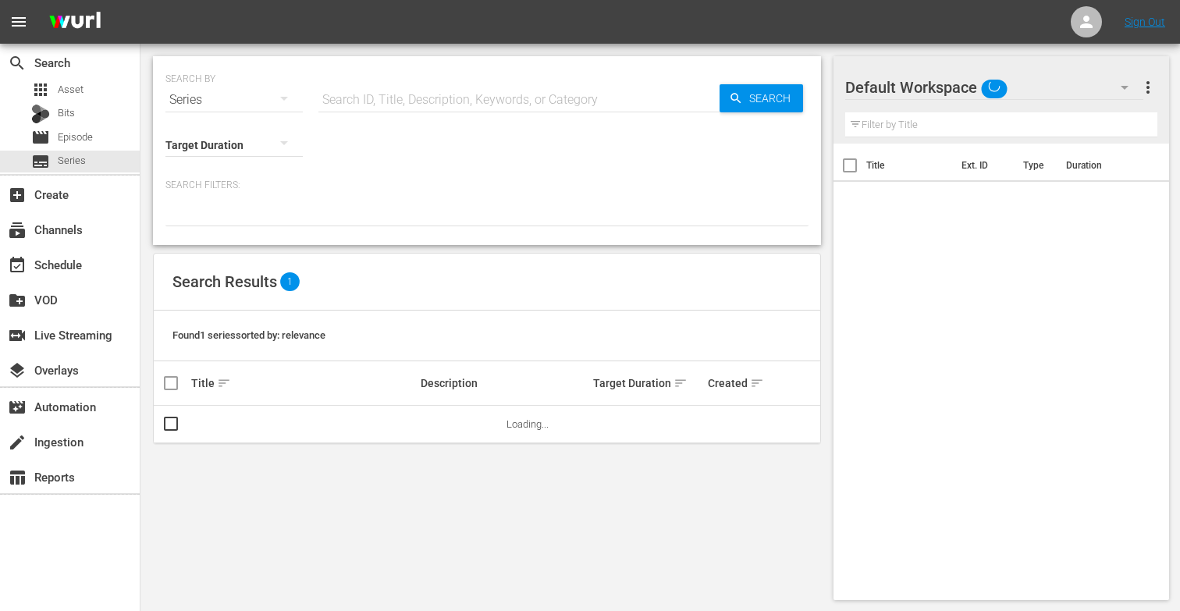
click at [330, 100] on input "text" at bounding box center [518, 99] width 401 height 37
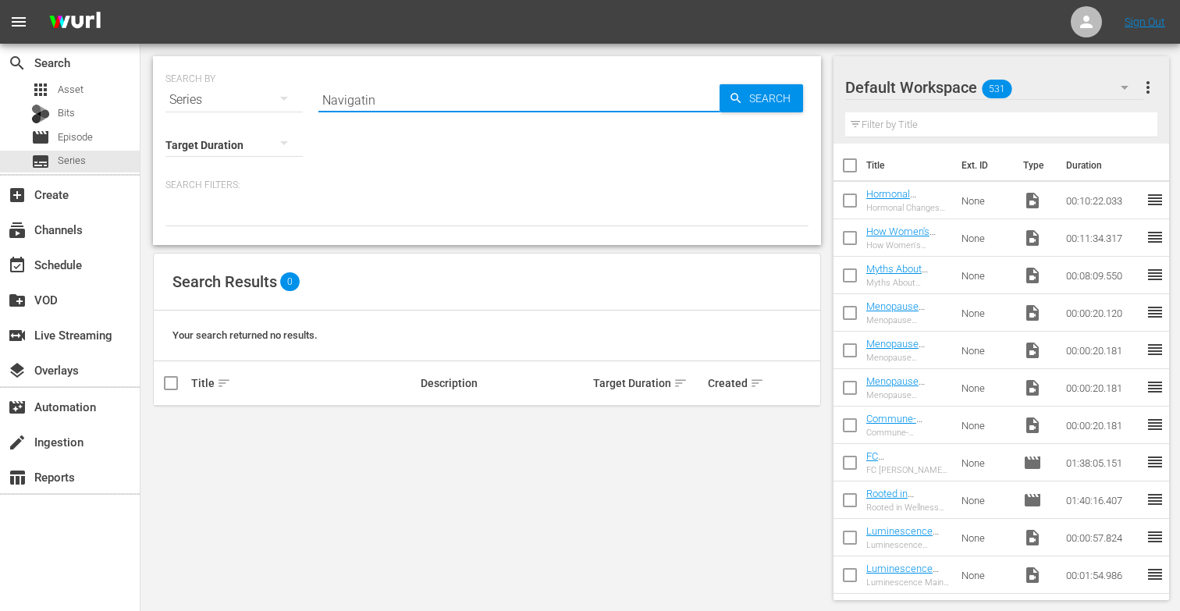
click at [392, 101] on input "Navigatin" at bounding box center [518, 99] width 401 height 37
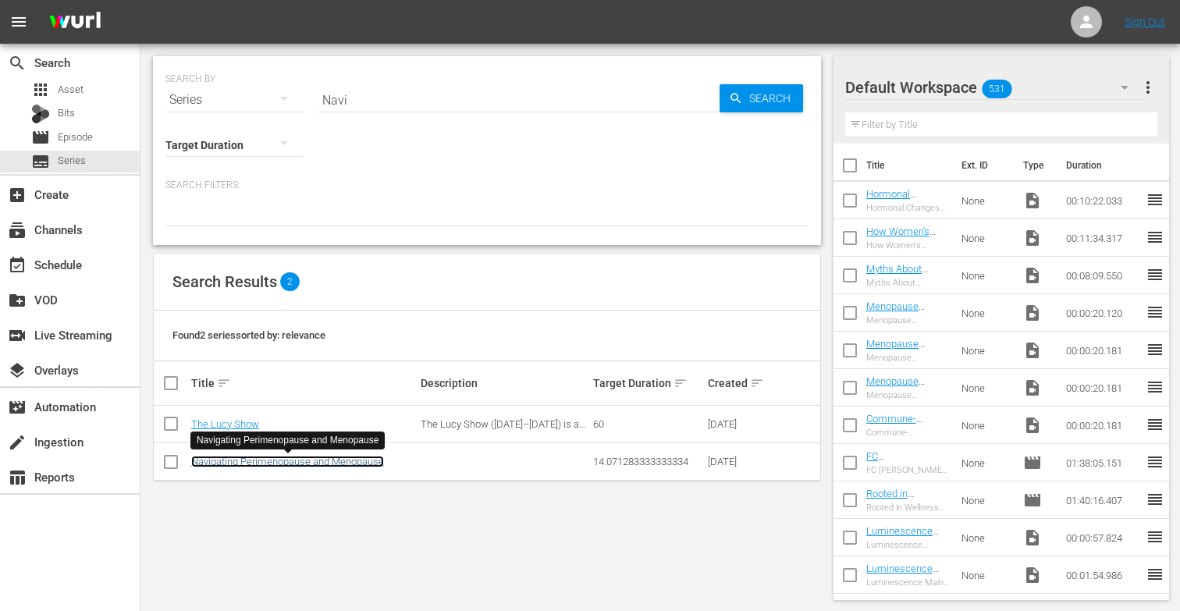
click at [248, 464] on link "Navigating Perimenopause and Menopause" at bounding box center [287, 462] width 193 height 12
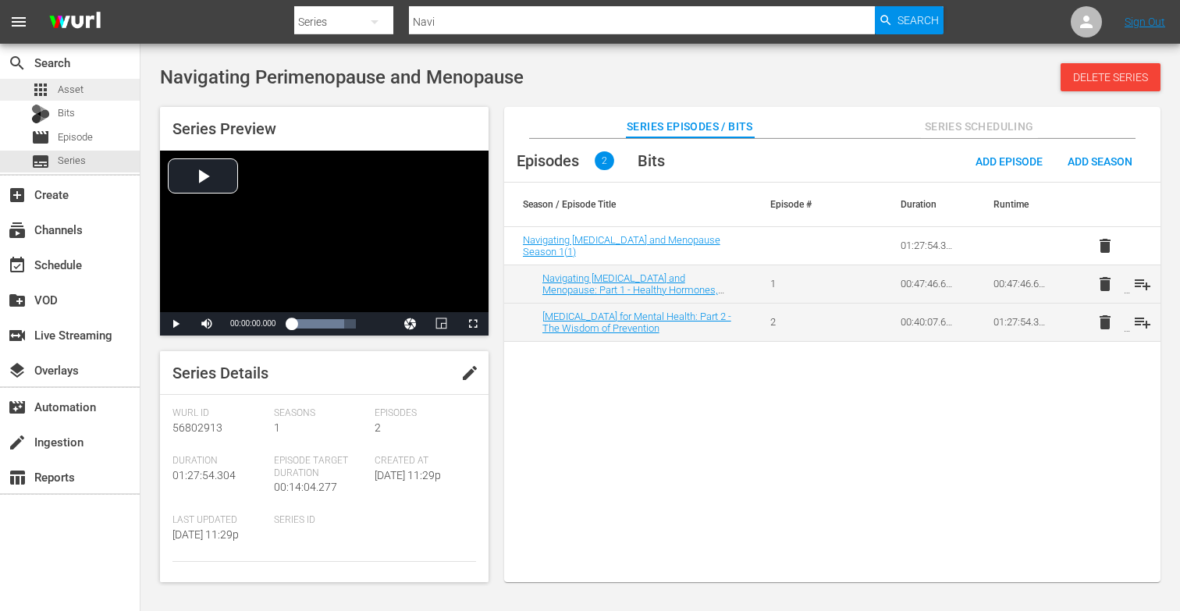
click at [107, 87] on div "apps Asset" at bounding box center [70, 90] width 140 height 22
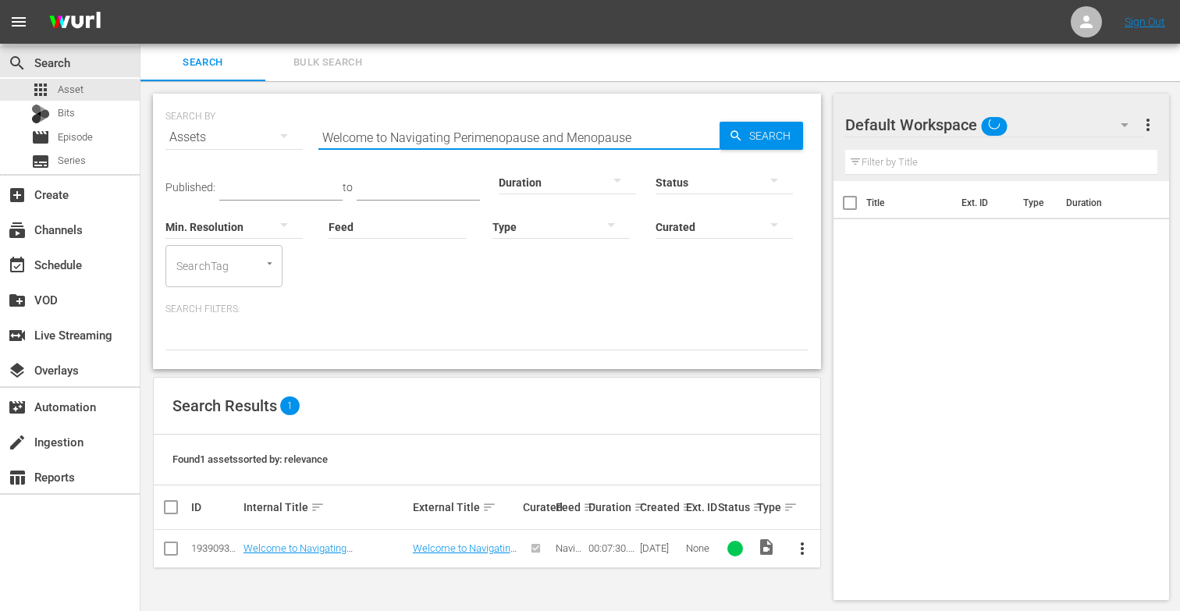
click at [649, 137] on input "Welcome to Navigating Perimenopause and Menopause" at bounding box center [518, 137] width 401 height 37
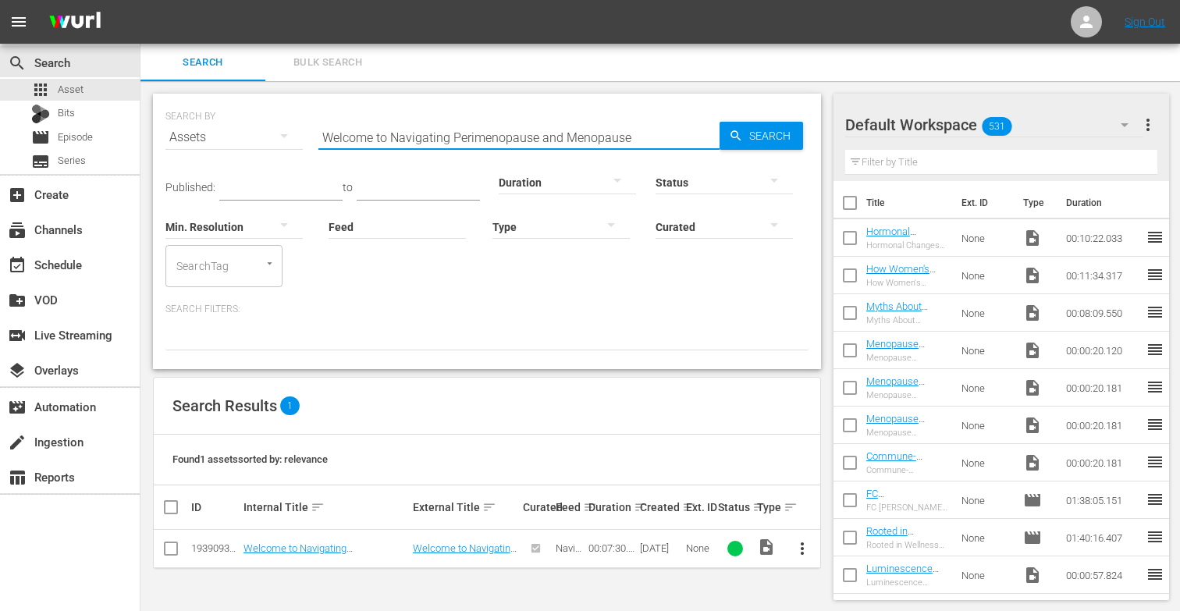
scroll to position [2, 0]
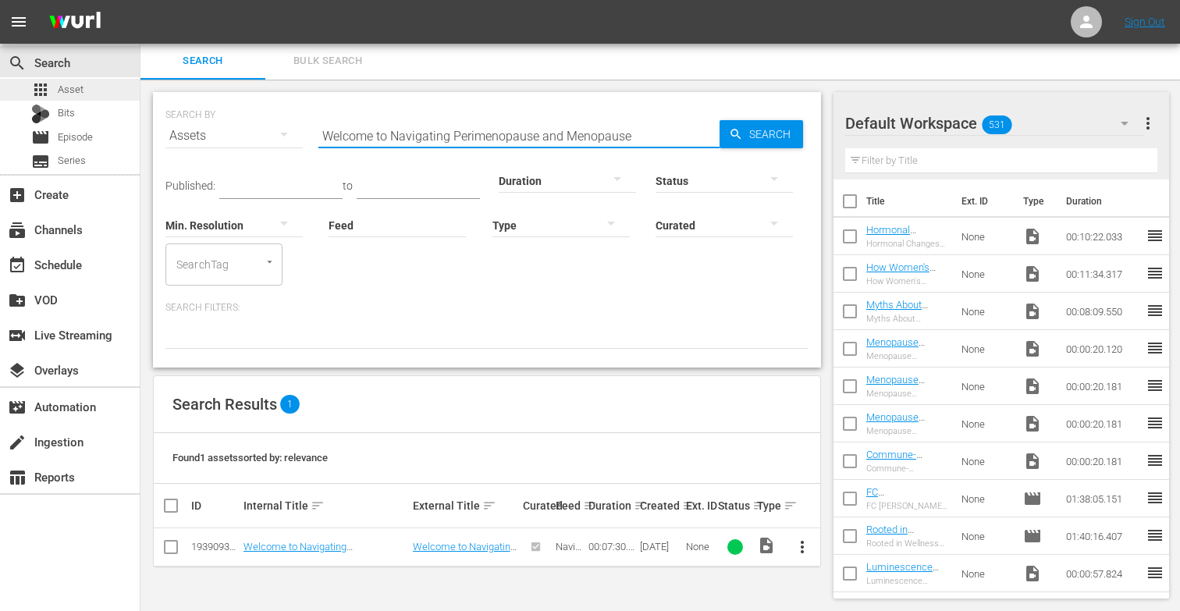
click at [90, 87] on div "apps Asset" at bounding box center [70, 90] width 140 height 22
